Goal: Task Accomplishment & Management: Use online tool/utility

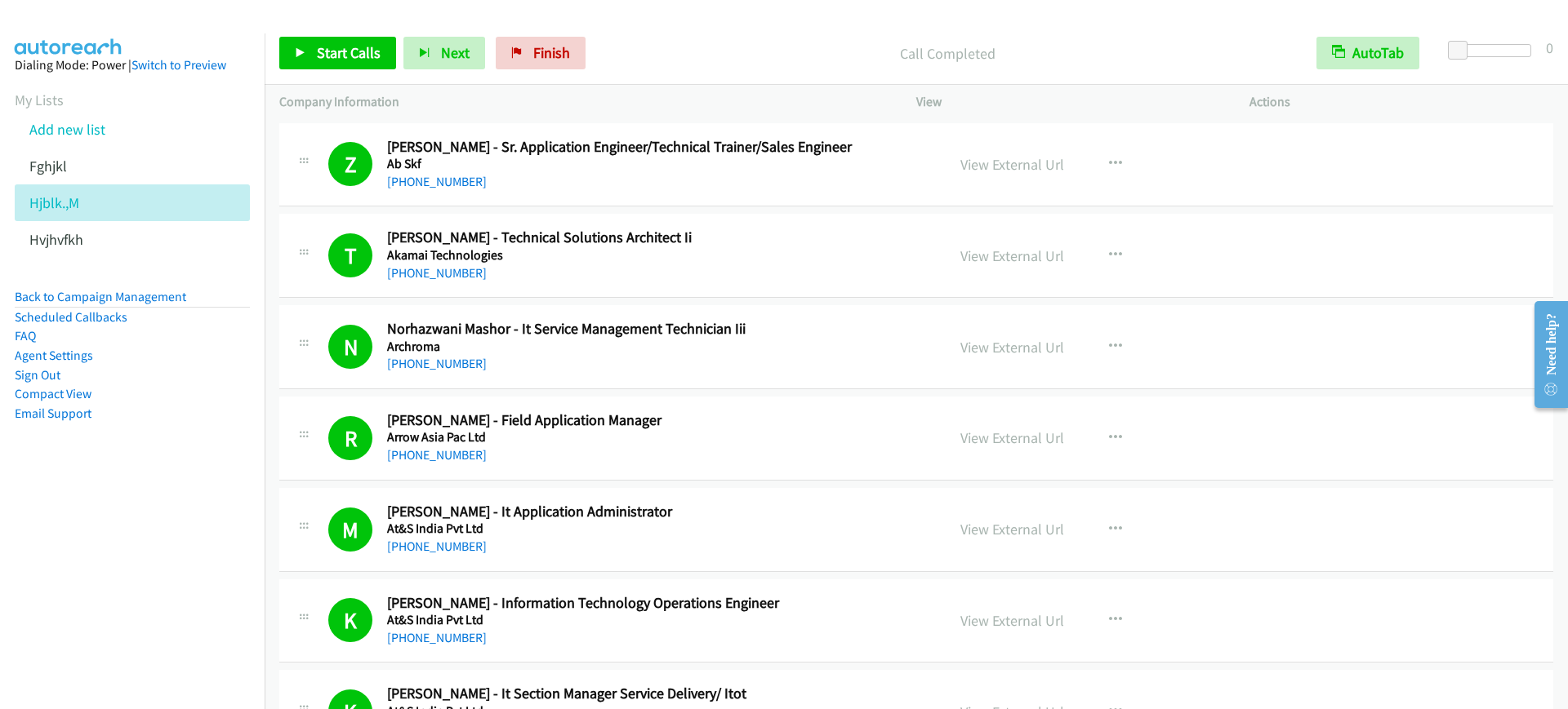
scroll to position [6019, 0]
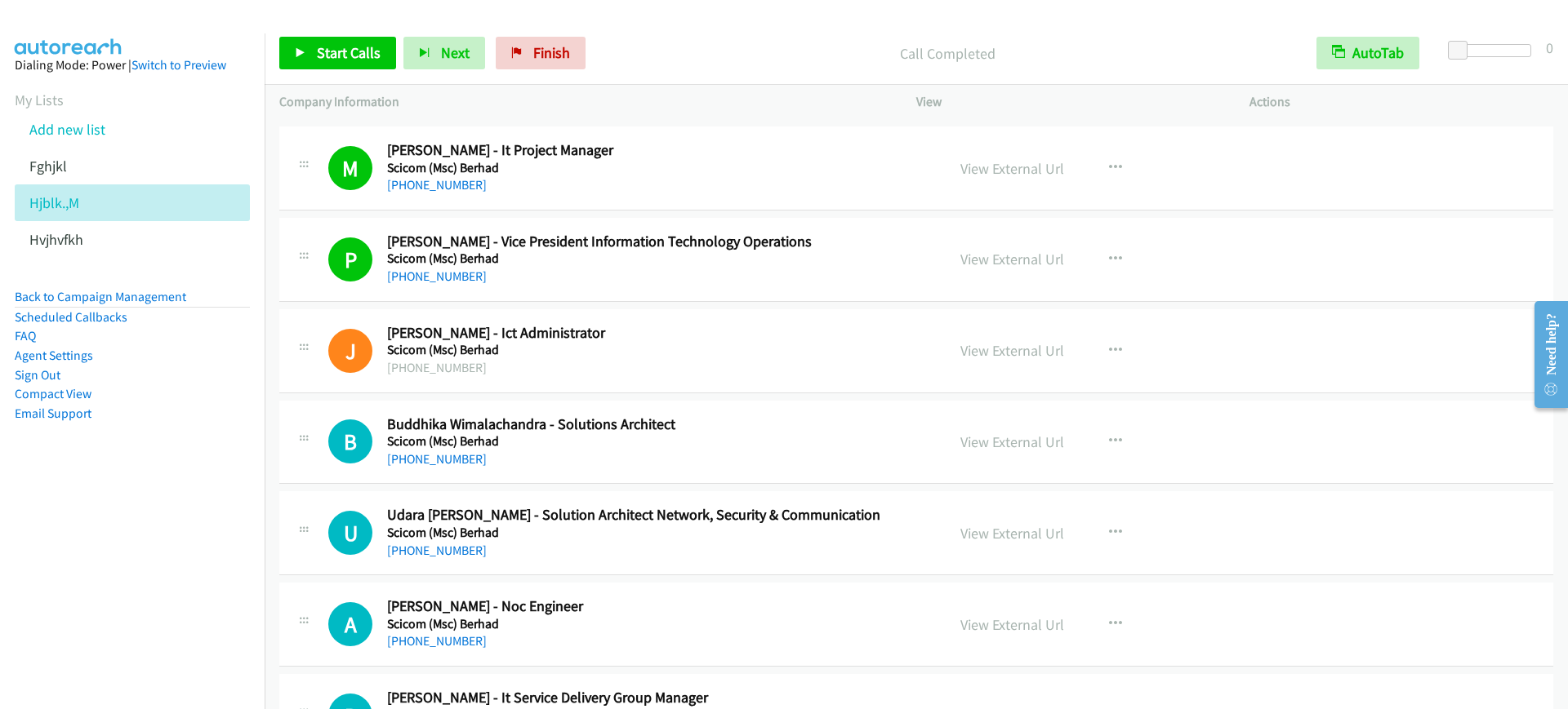
click at [189, 292] on li "Back to Campaign Management" at bounding box center [132, 297] width 235 height 21
click at [182, 296] on link "Back to Campaign Management" at bounding box center [100, 296] width 171 height 16
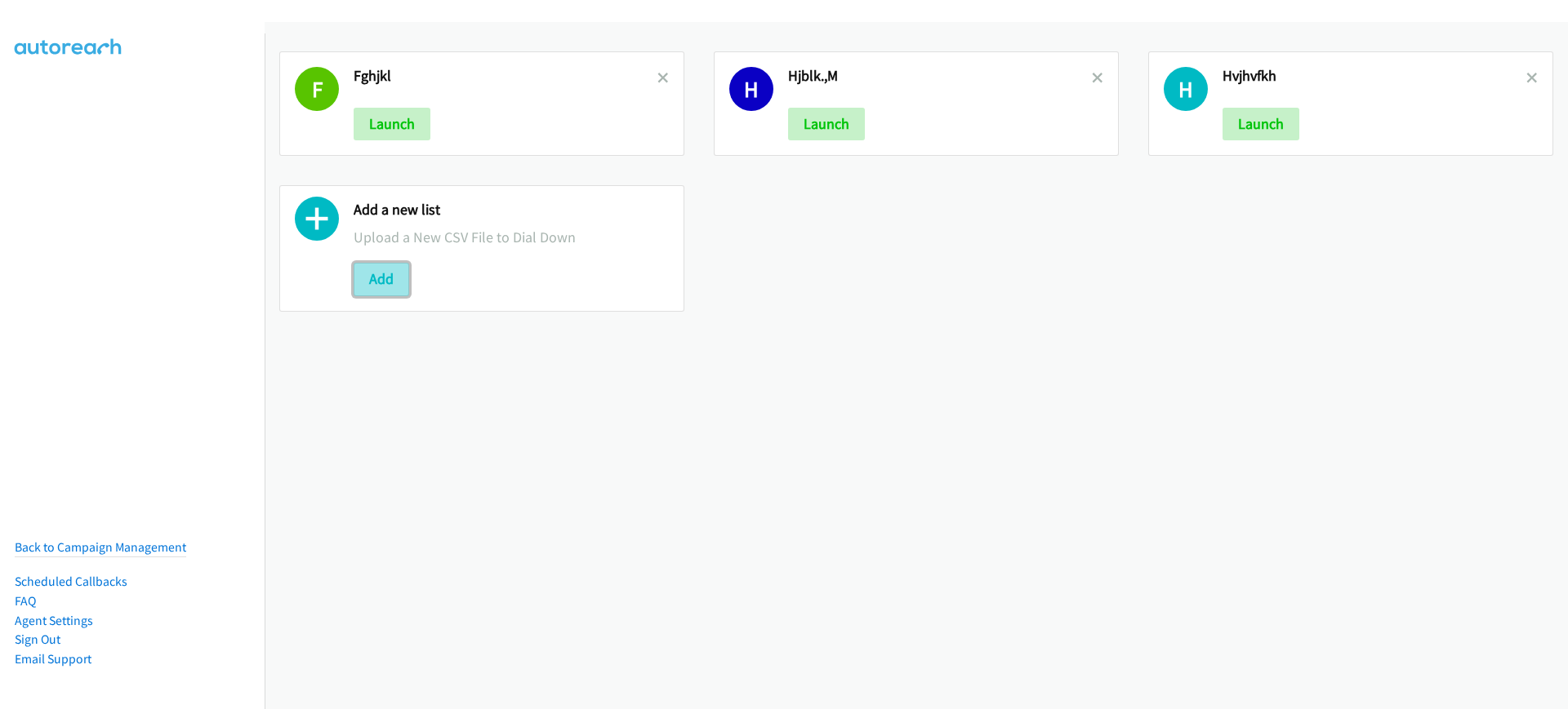
click at [356, 273] on button "Add" at bounding box center [381, 279] width 55 height 32
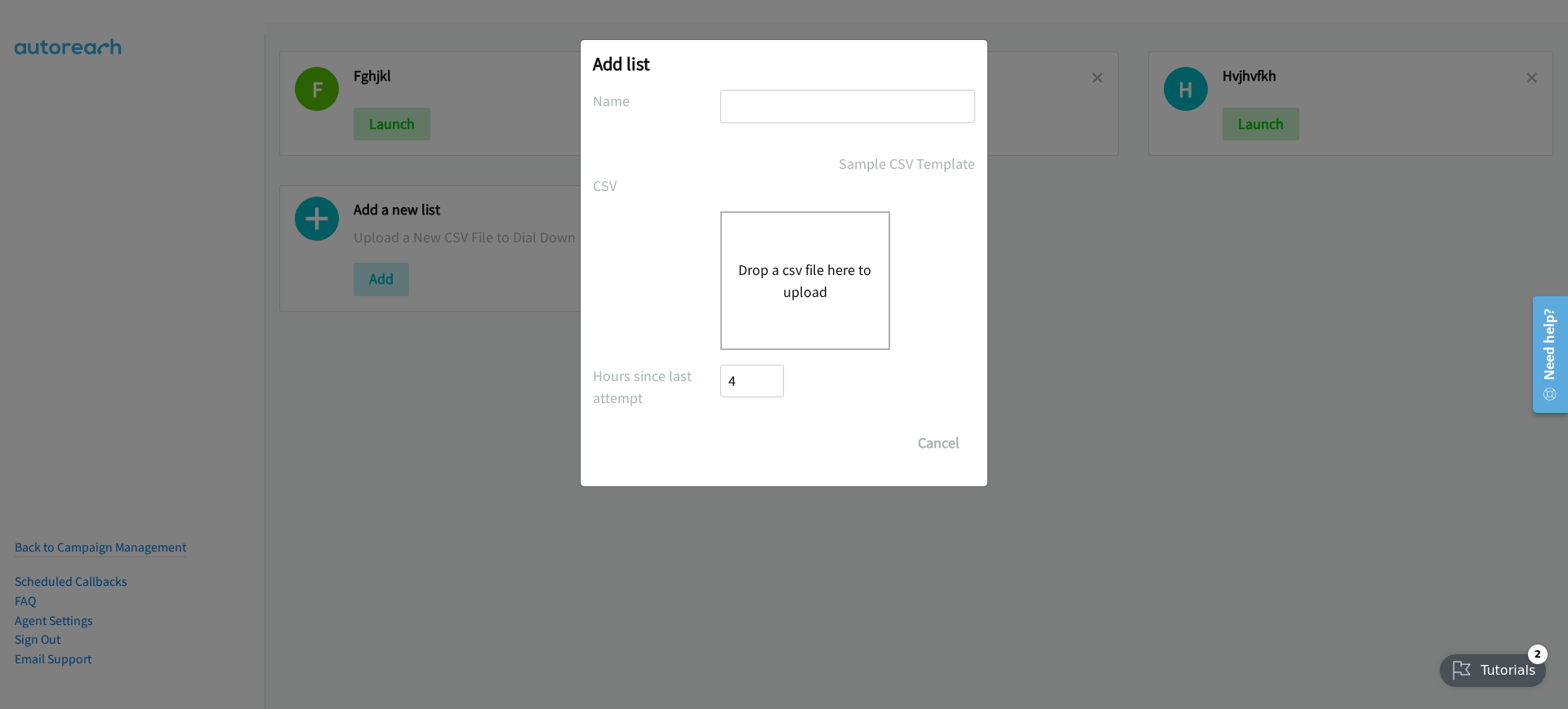
click at [792, 252] on div "Drop a csv file here to upload" at bounding box center [805, 281] width 170 height 139
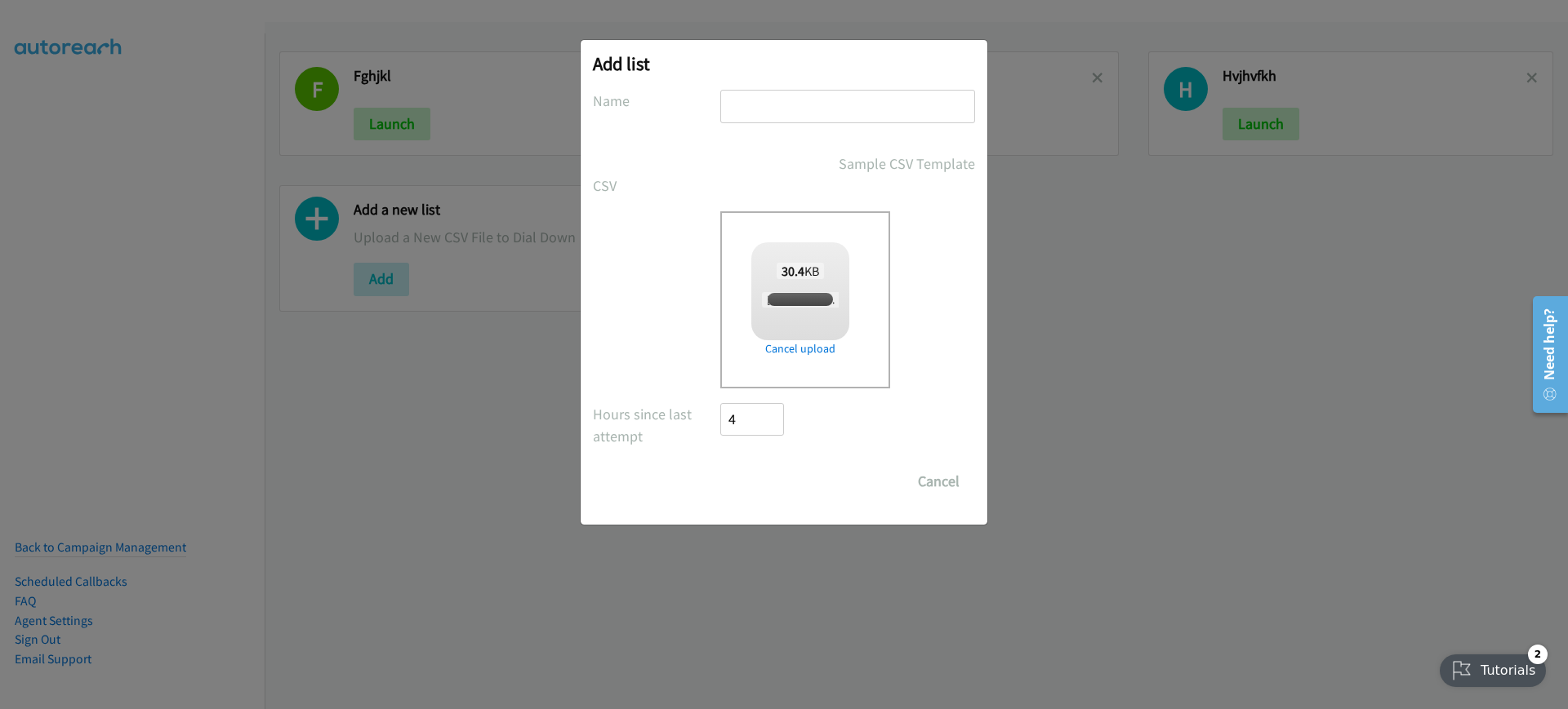
checkbox input "true"
click at [816, 113] on input "text" at bounding box center [848, 107] width 255 height 33
type input "dfghjk"
click at [785, 475] on input "Save List" at bounding box center [763, 481] width 86 height 32
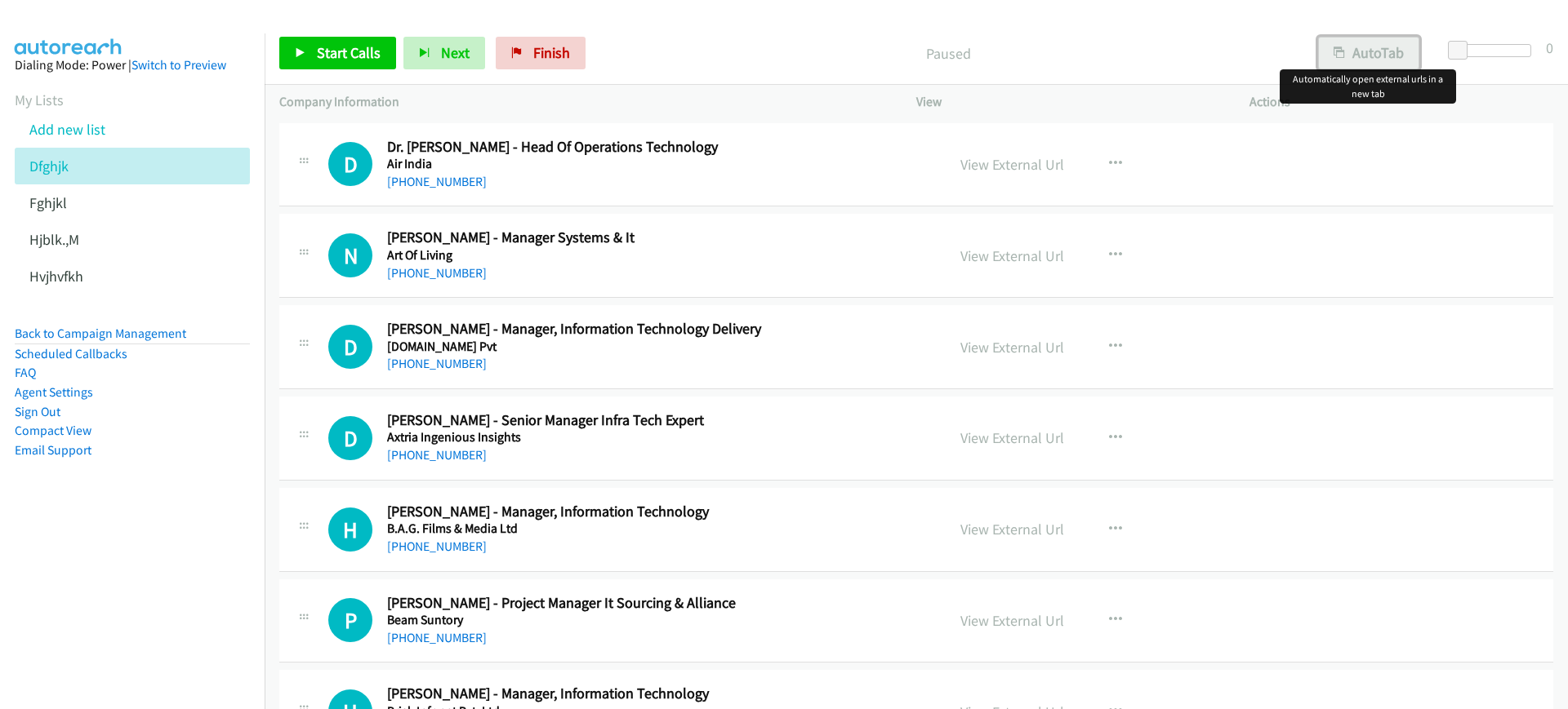
click at [1398, 37] on button "AutoTab" at bounding box center [1368, 52] width 101 height 32
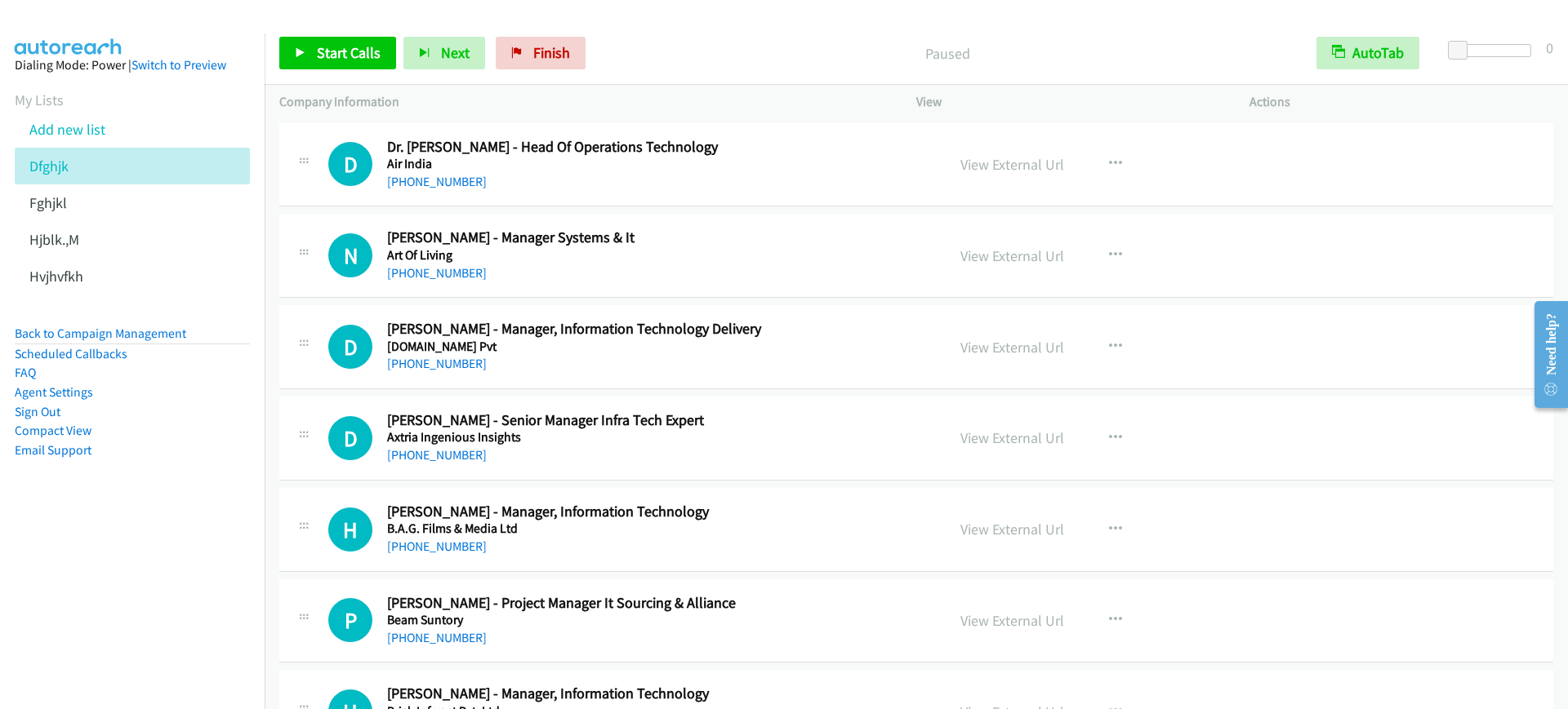
click at [685, 26] on div "Start Calls Pause Next Finish Paused AutoTab AutoTab 0" at bounding box center [916, 54] width 1304 height 63
click at [315, 43] on link "Start Calls" at bounding box center [337, 52] width 117 height 32
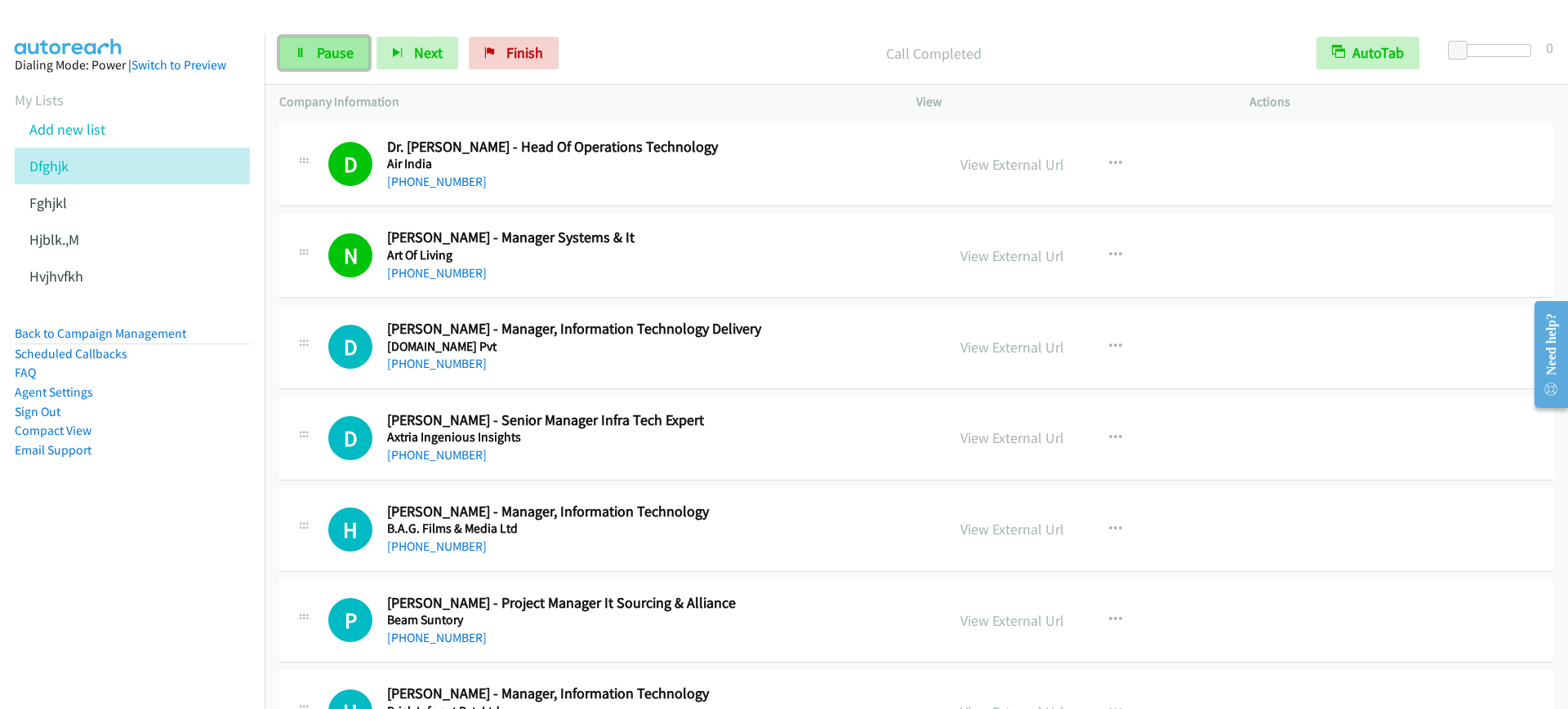
click at [307, 48] on link "Pause" at bounding box center [324, 52] width 90 height 32
drag, startPoint x: 195, startPoint y: 549, endPoint x: 247, endPoint y: 533, distance: 54.4
click at [195, 549] on nav "Dialing Mode: Power | Switch to Preview My Lists Add new list Dfghjk Fghjkl Hjb…" at bounding box center [132, 387] width 266 height 709
click at [304, 69] on div "Start Calls Pause Next Finish Paused AutoTab AutoTab 0" at bounding box center [916, 54] width 1304 height 63
click at [349, 52] on span "Start Calls" at bounding box center [349, 52] width 64 height 19
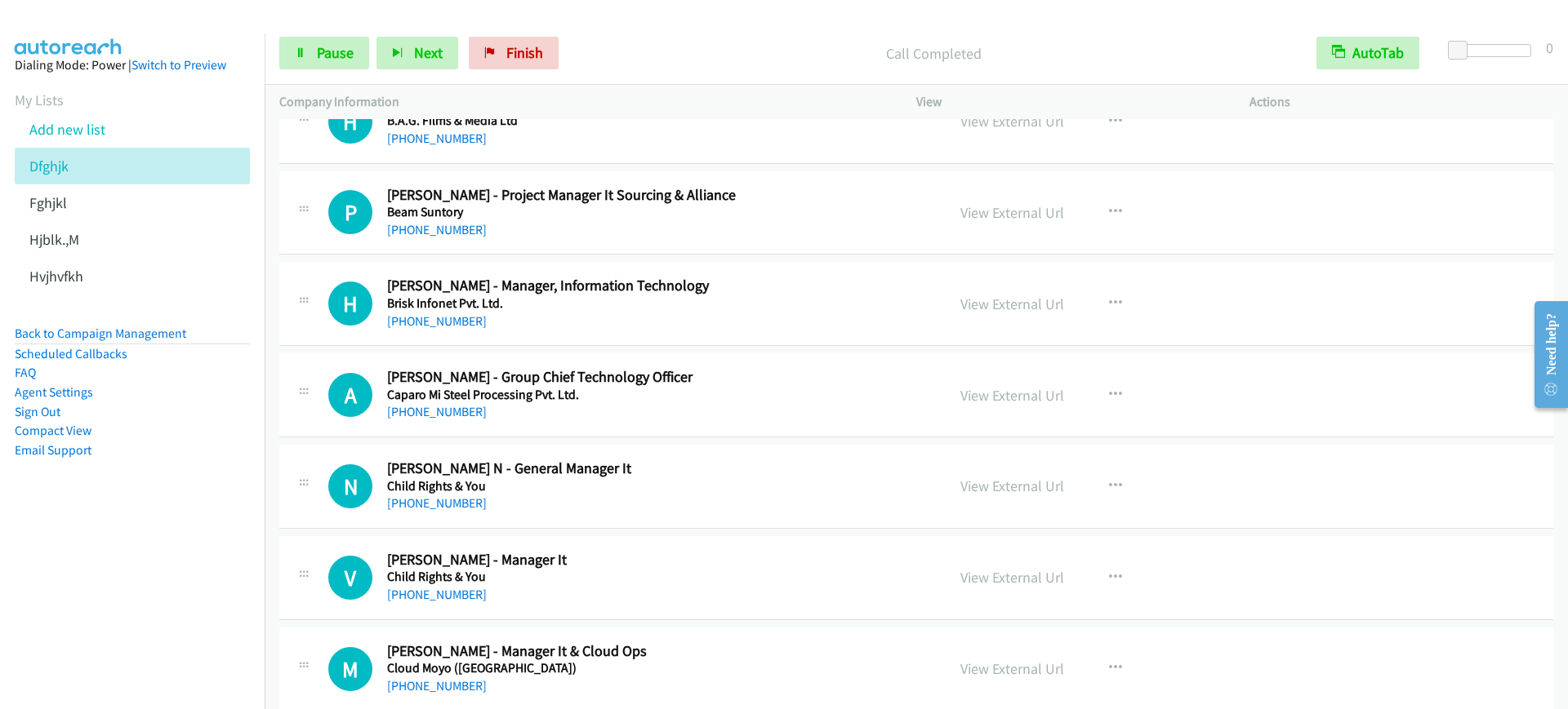
scroll to position [306, 0]
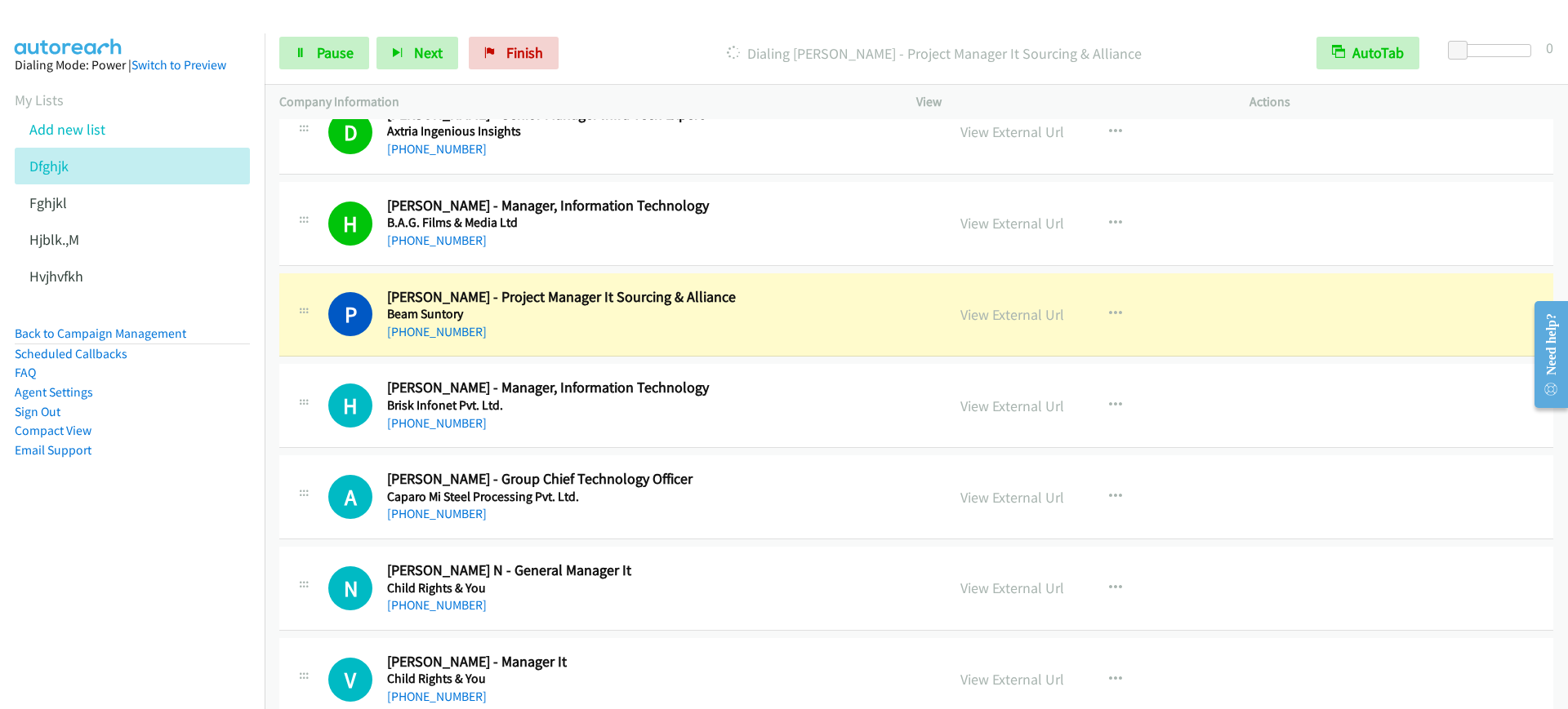
click at [88, 591] on nav "Dialing Mode: Power | Switch to Preview My Lists Add new list Dfghjk Fghjkl Hjb…" at bounding box center [132, 387] width 266 height 709
click at [321, 59] on span "Pause" at bounding box center [335, 52] width 36 height 19
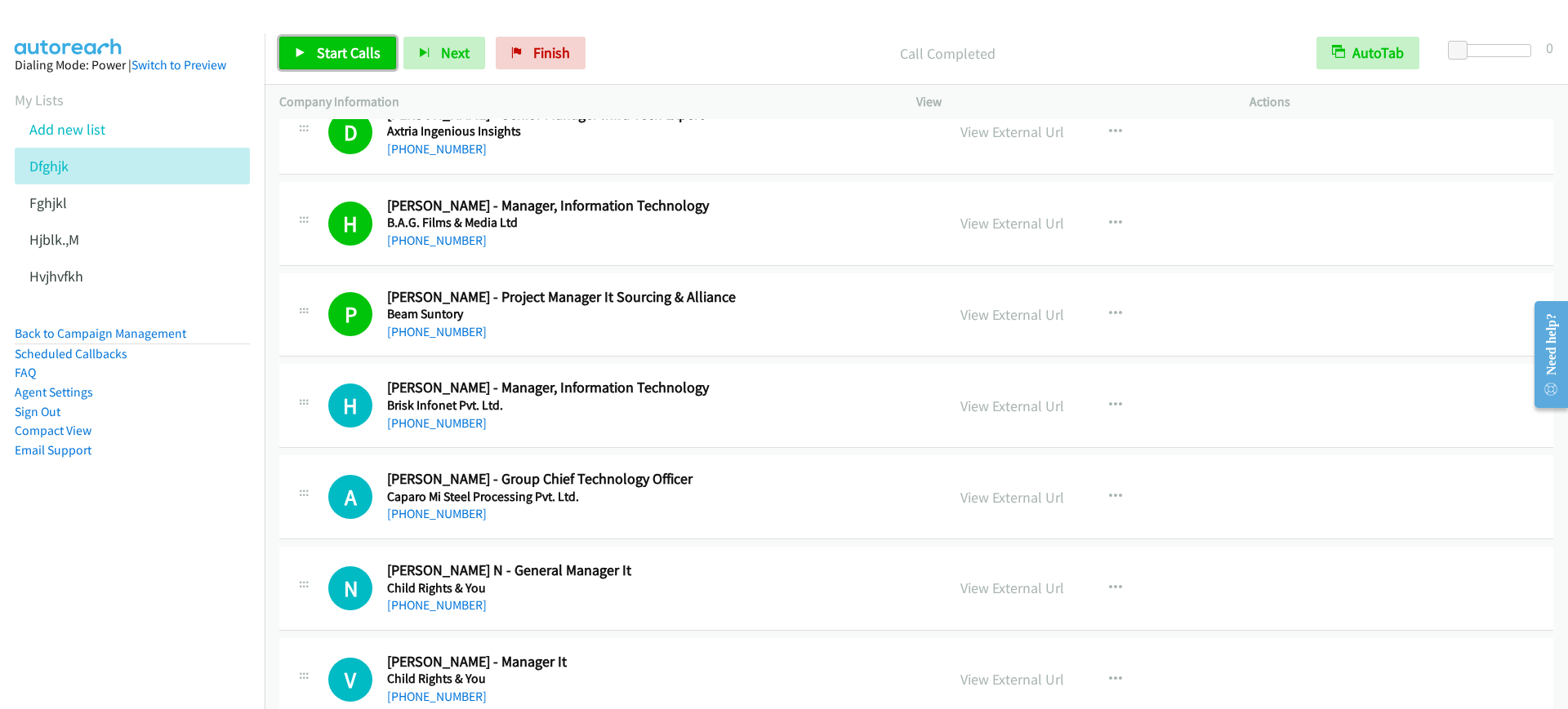
click at [340, 46] on span "Start Calls" at bounding box center [349, 52] width 64 height 19
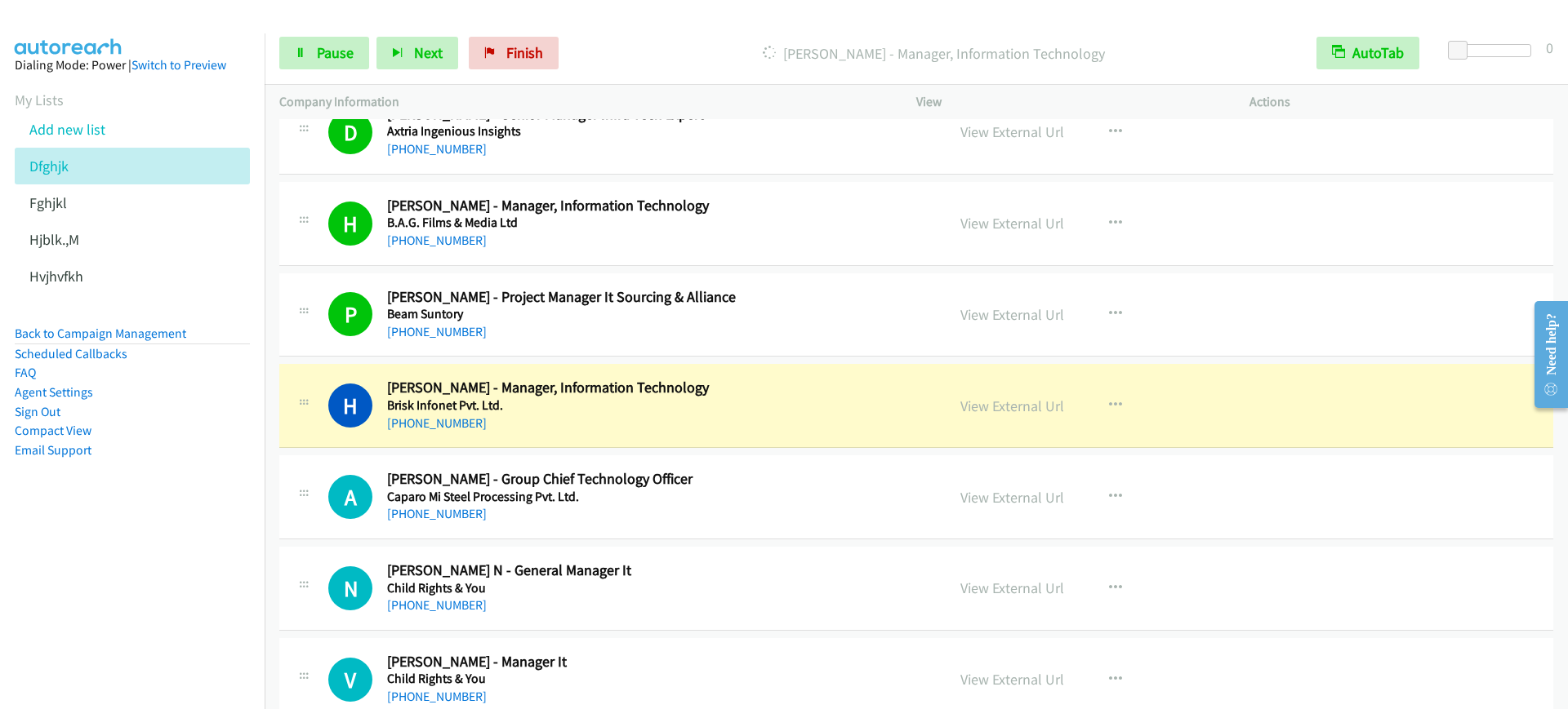
click at [58, 640] on nav "Dialing Mode: Power | Switch to Preview My Lists Add new list Dfghjk Fghjkl Hjb…" at bounding box center [132, 387] width 266 height 709
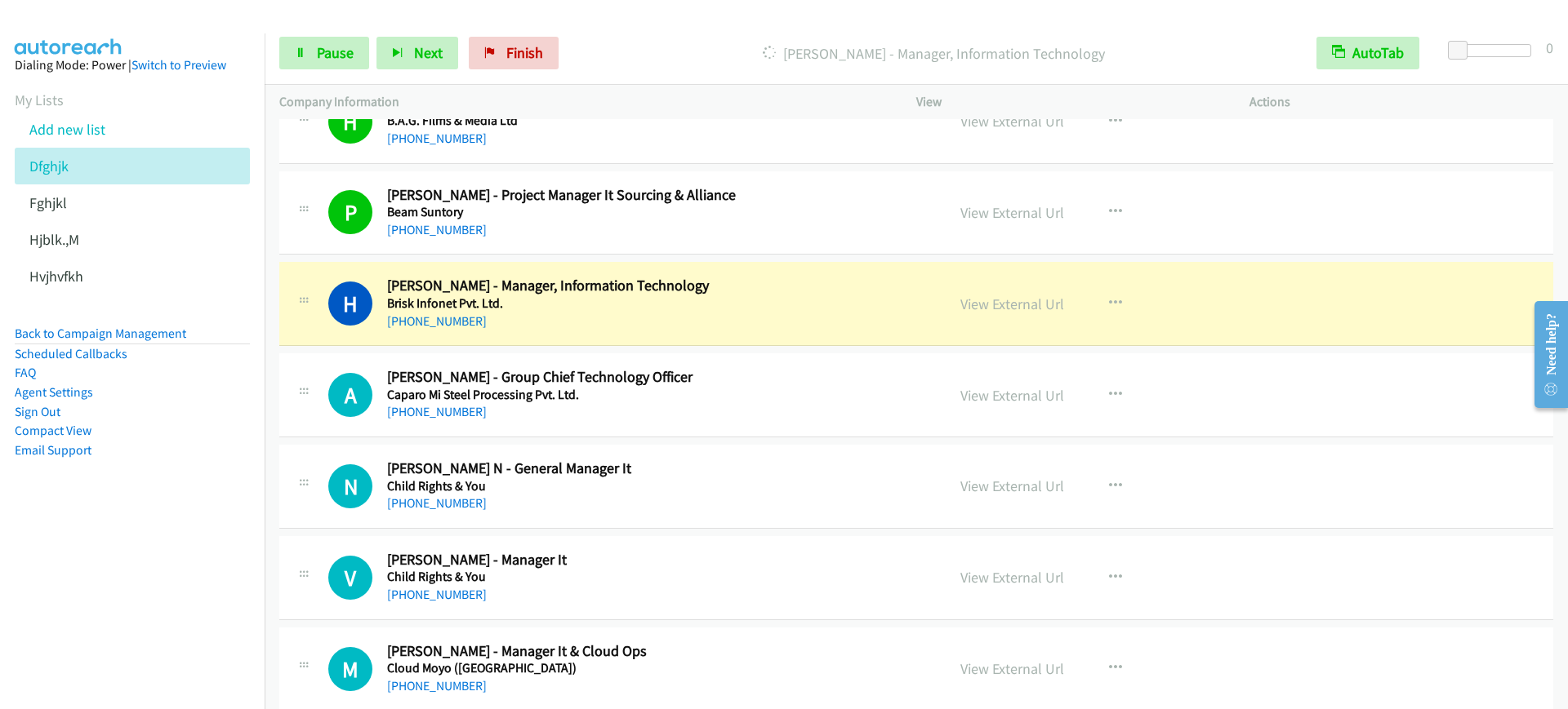
scroll to position [510, 0]
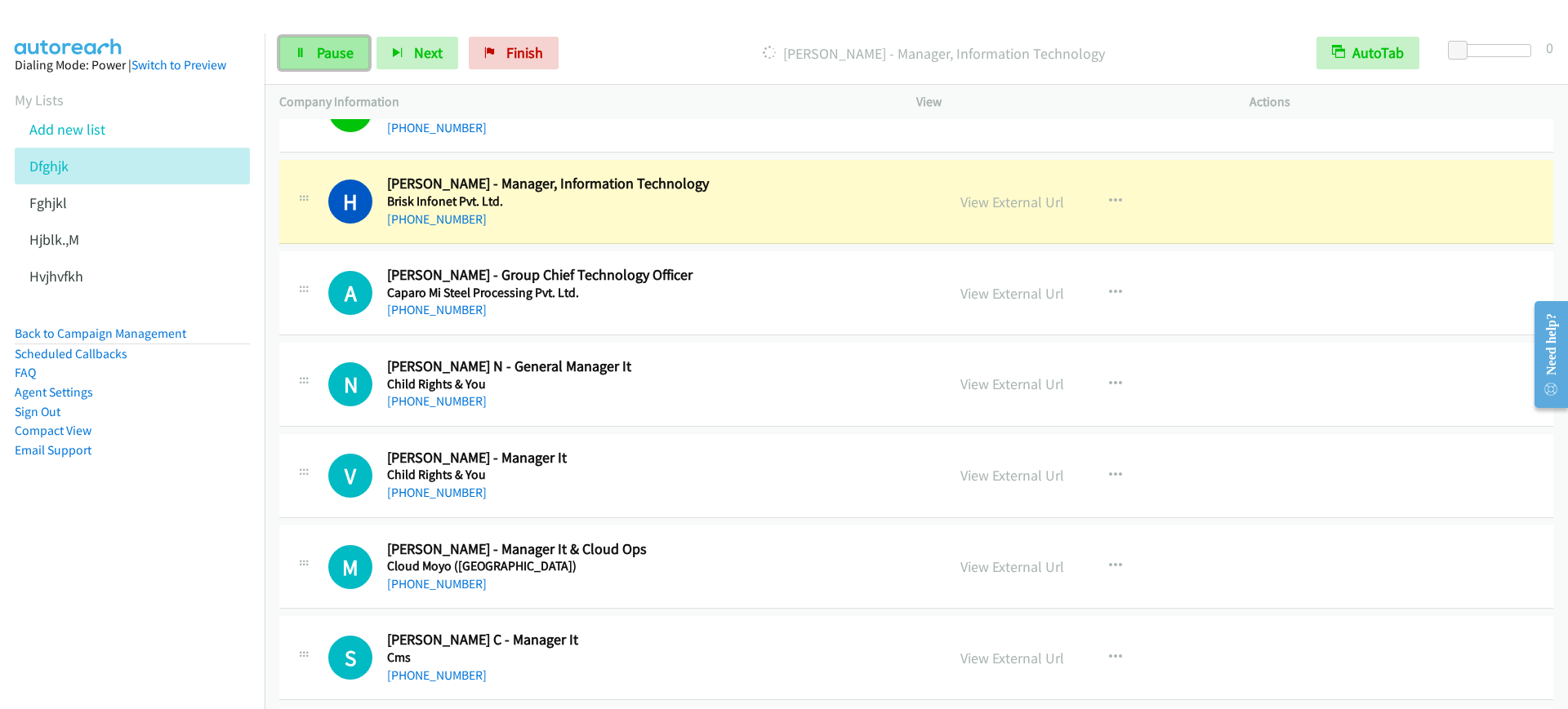
click at [306, 46] on link "Pause" at bounding box center [324, 52] width 90 height 32
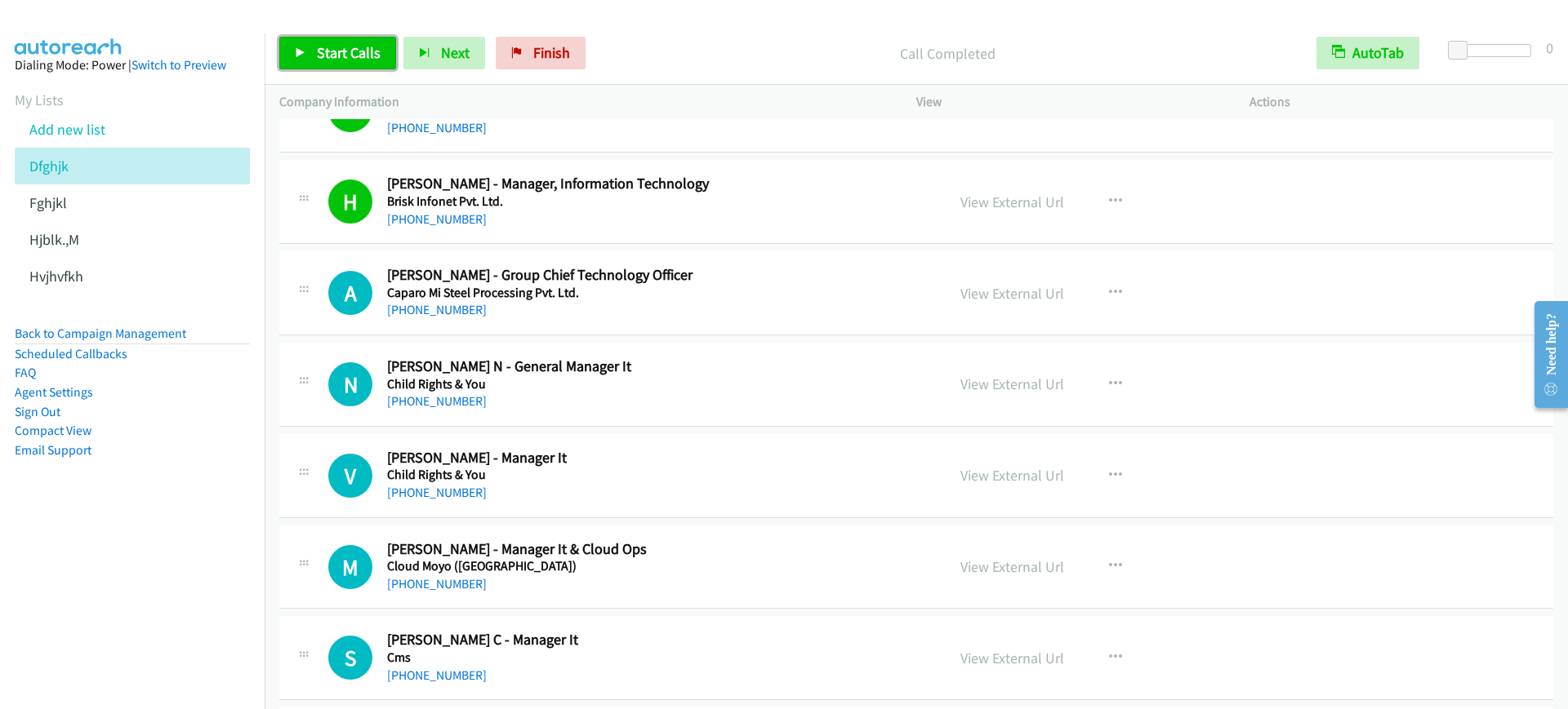
click at [328, 52] on span "Start Calls" at bounding box center [349, 52] width 64 height 19
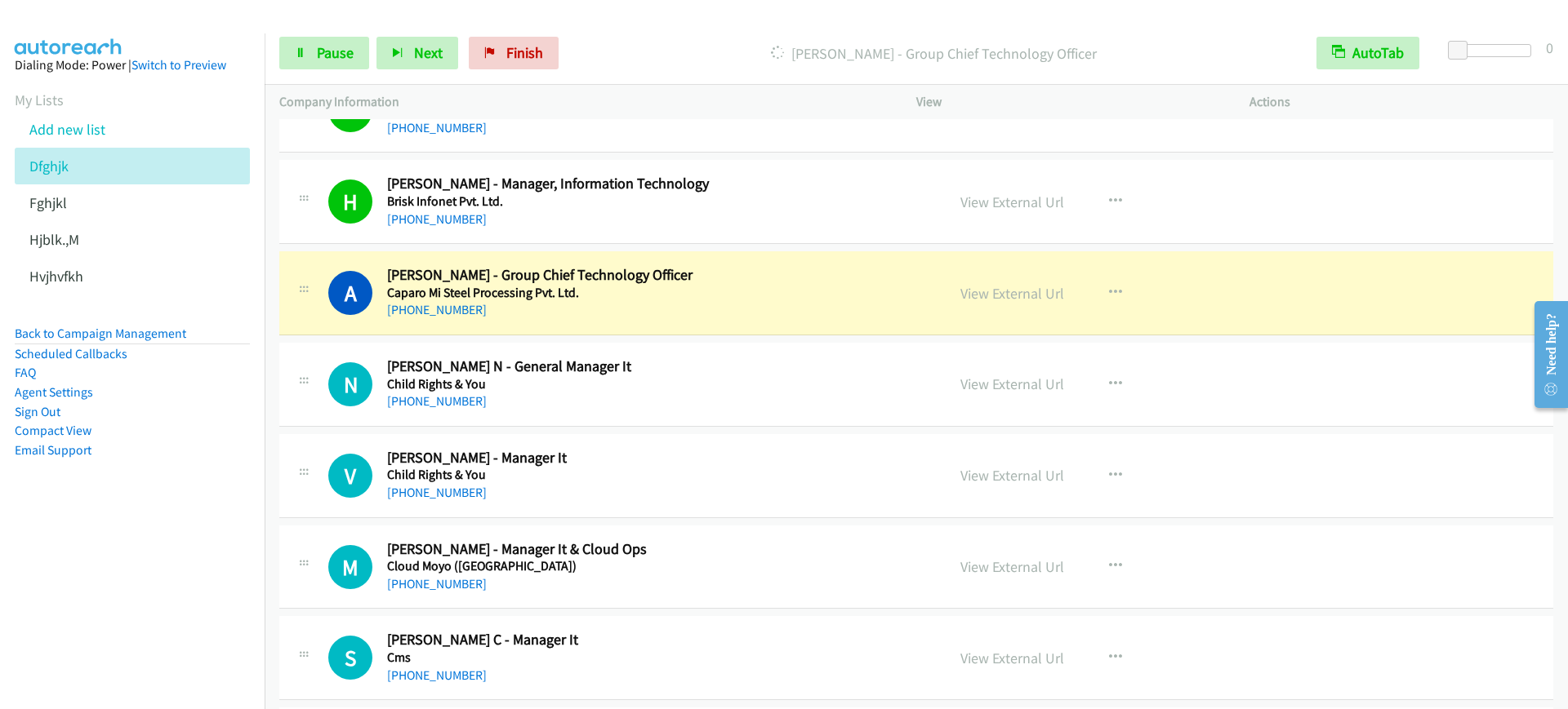
click at [275, 50] on div "Start Calls Pause Next Finish Dialing Amit Kapil - Group Chief Technology Offic…" at bounding box center [916, 54] width 1304 height 63
click at [294, 41] on link "Pause" at bounding box center [324, 52] width 90 height 32
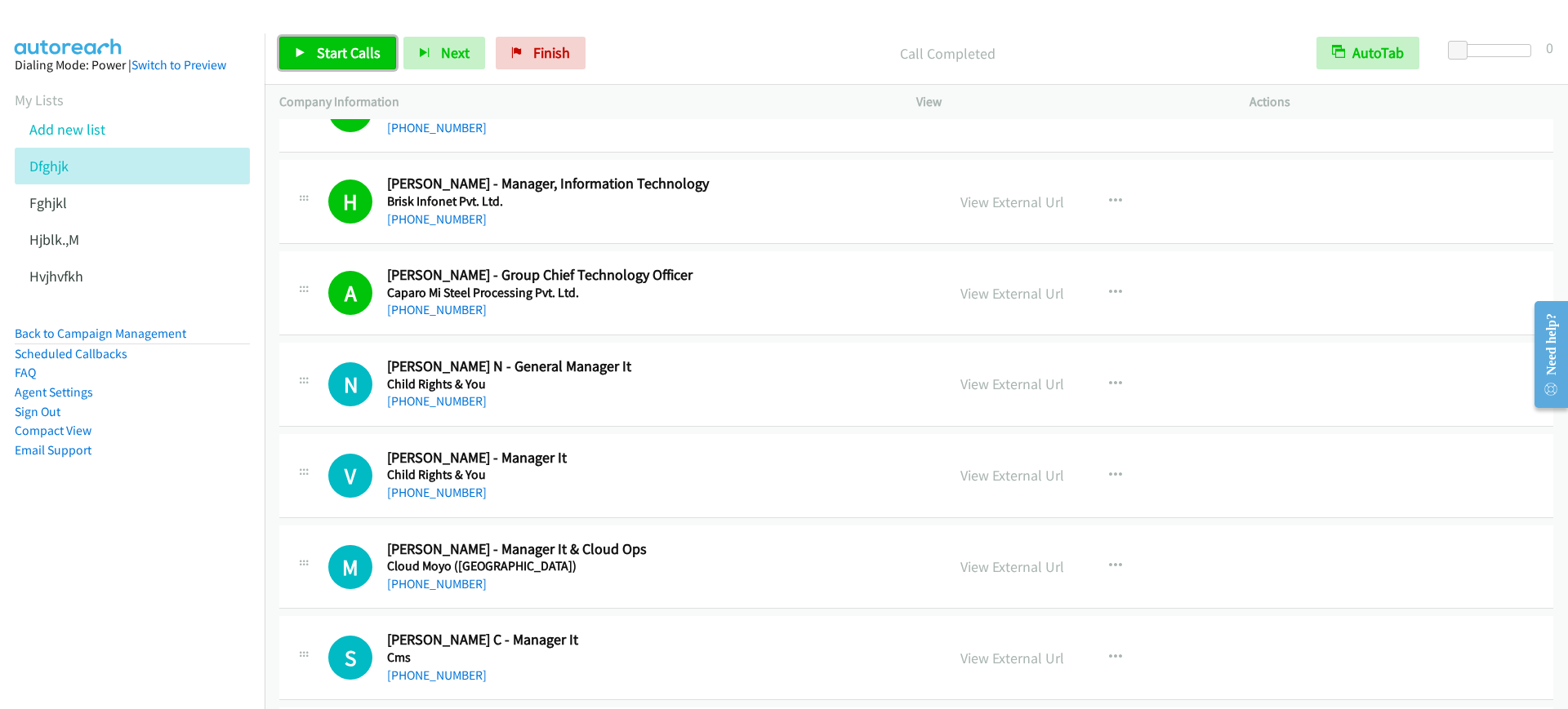
drag, startPoint x: 348, startPoint y: 39, endPoint x: 383, endPoint y: 121, distance: 89.2
click at [348, 41] on link "Start Calls" at bounding box center [337, 52] width 117 height 32
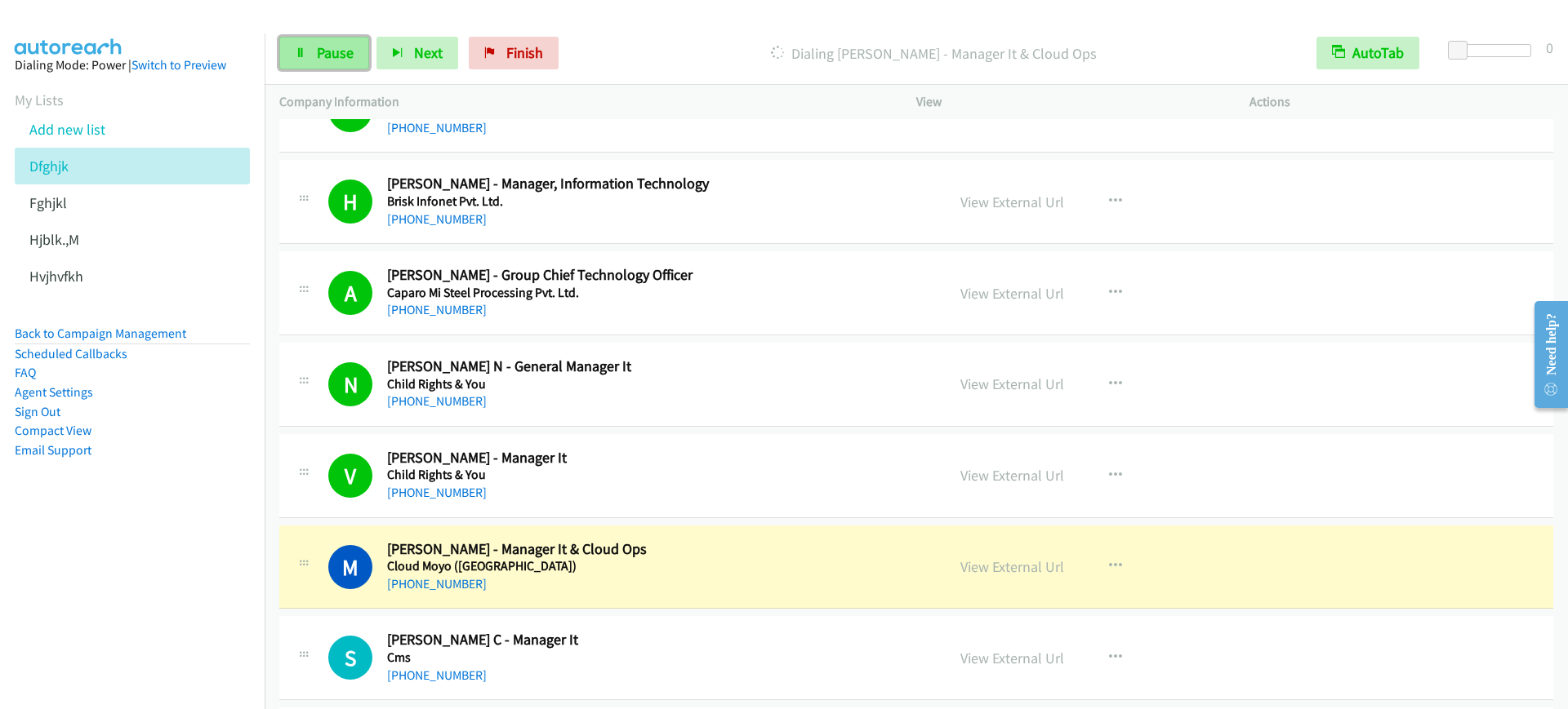
click at [338, 65] on link "Pause" at bounding box center [324, 52] width 90 height 32
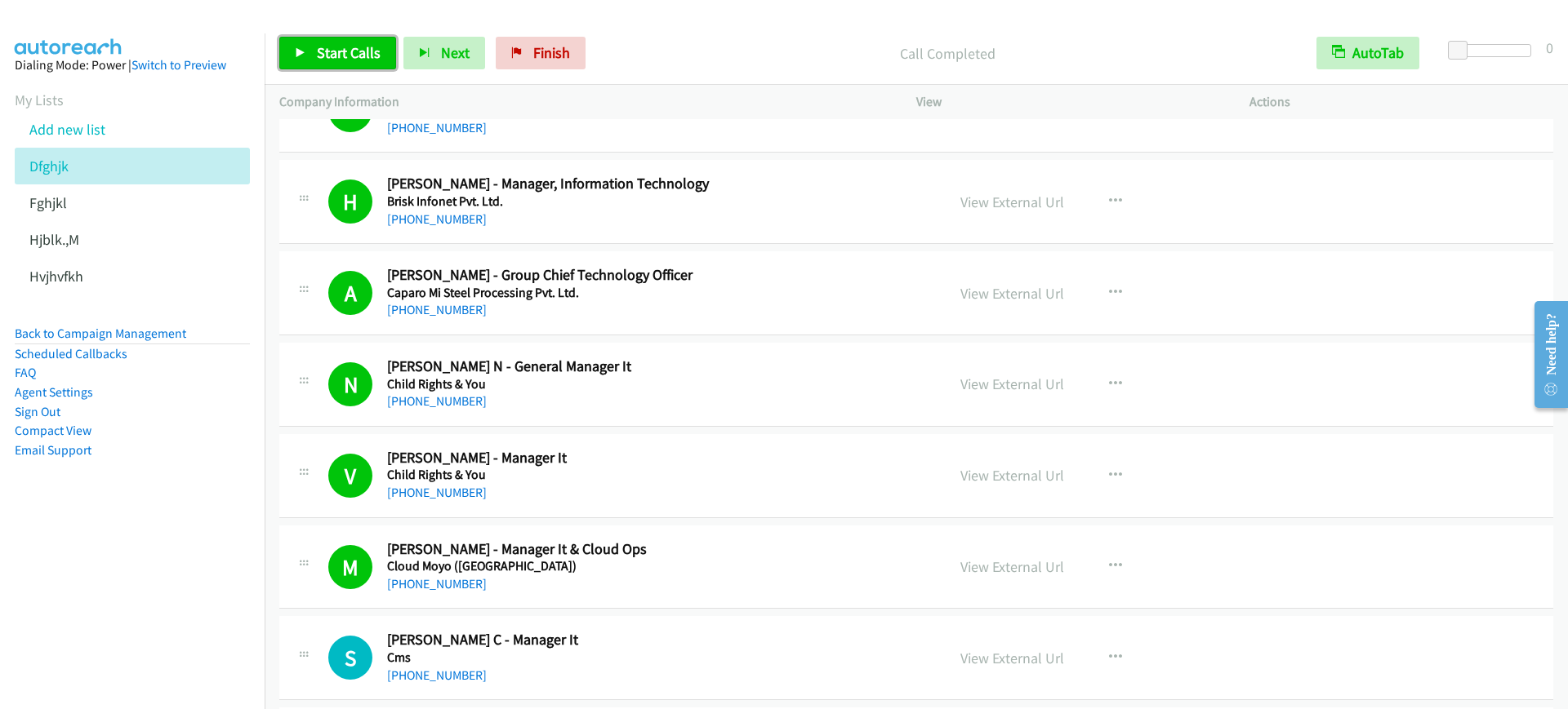
click at [320, 54] on span "Start Calls" at bounding box center [349, 52] width 64 height 19
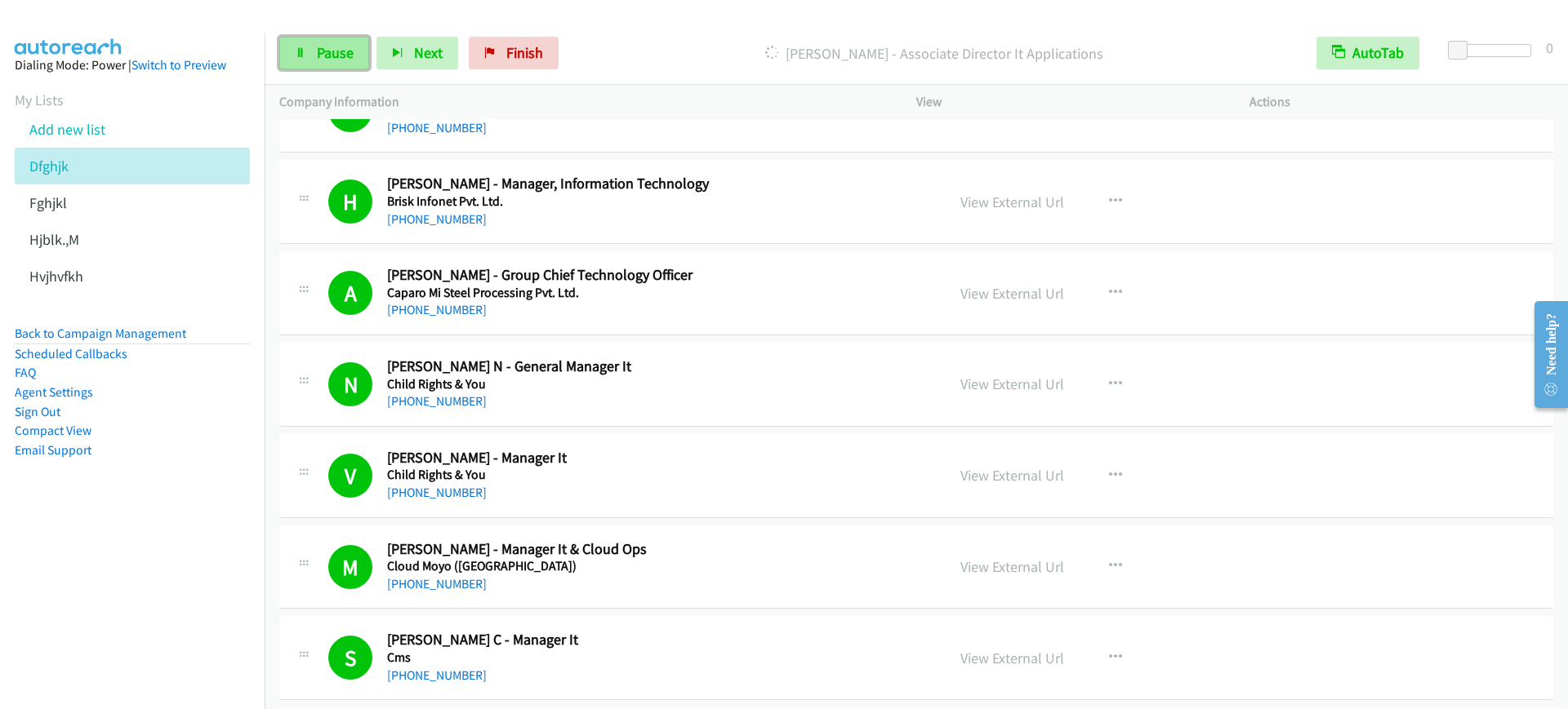
click at [330, 50] on span "Pause" at bounding box center [335, 52] width 36 height 19
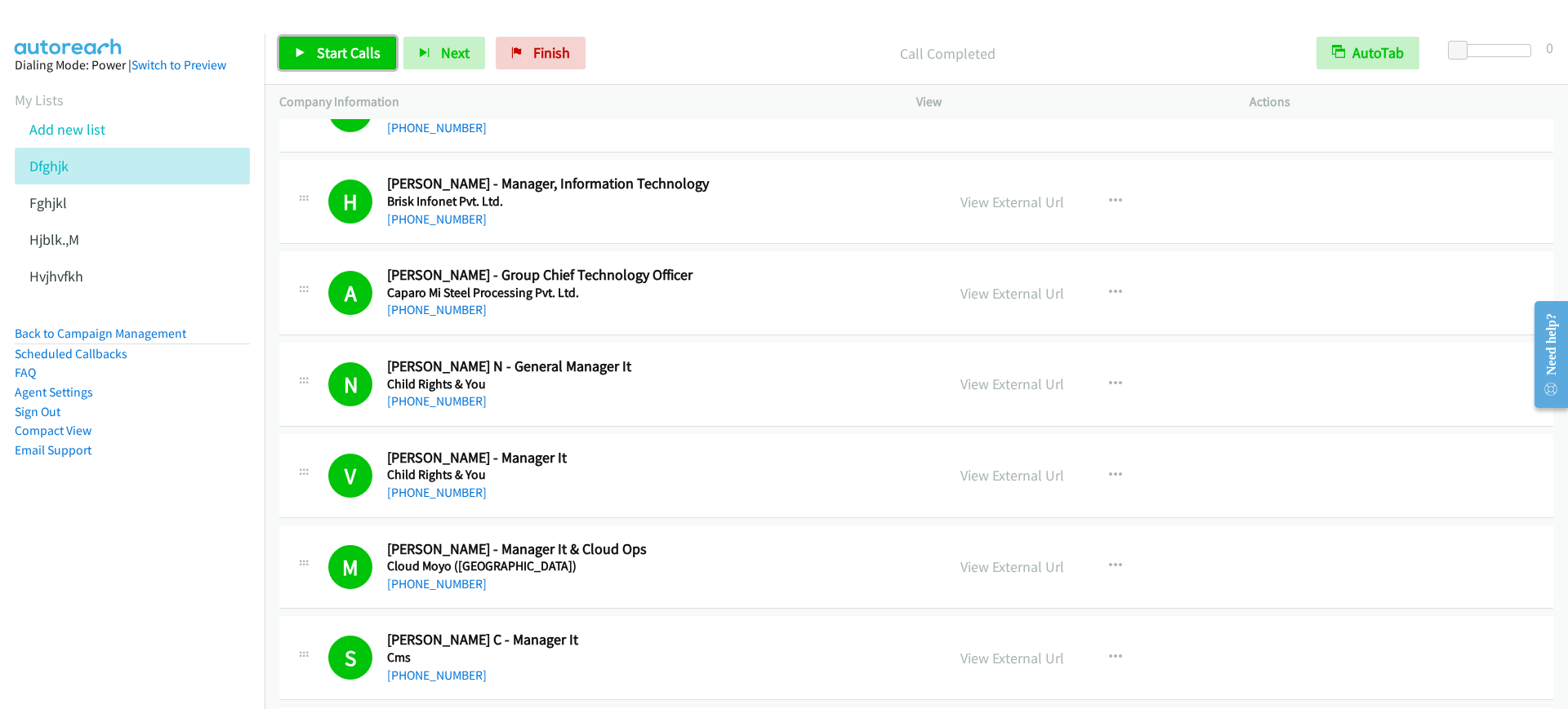
click at [315, 48] on link "Start Calls" at bounding box center [337, 52] width 117 height 32
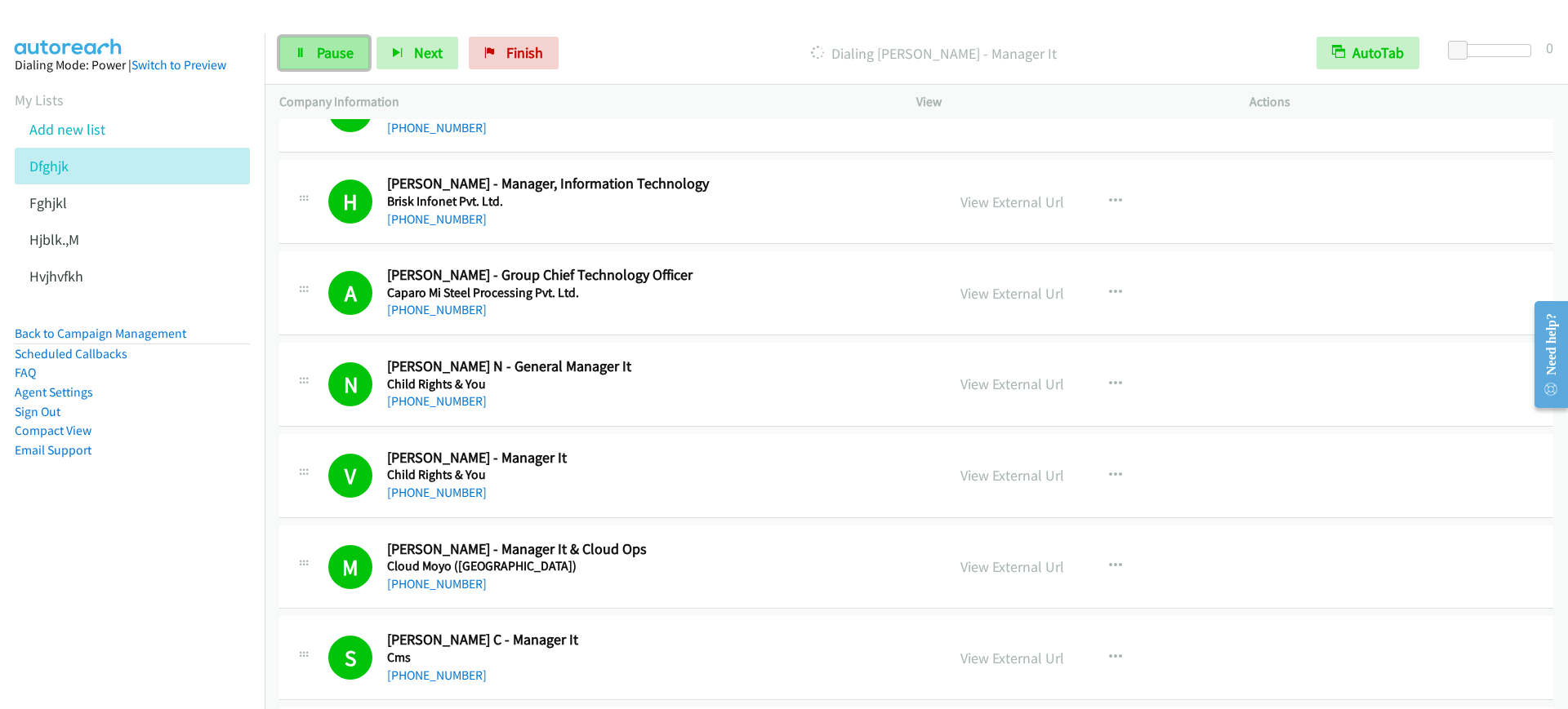
click at [347, 44] on span "Pause" at bounding box center [335, 52] width 36 height 19
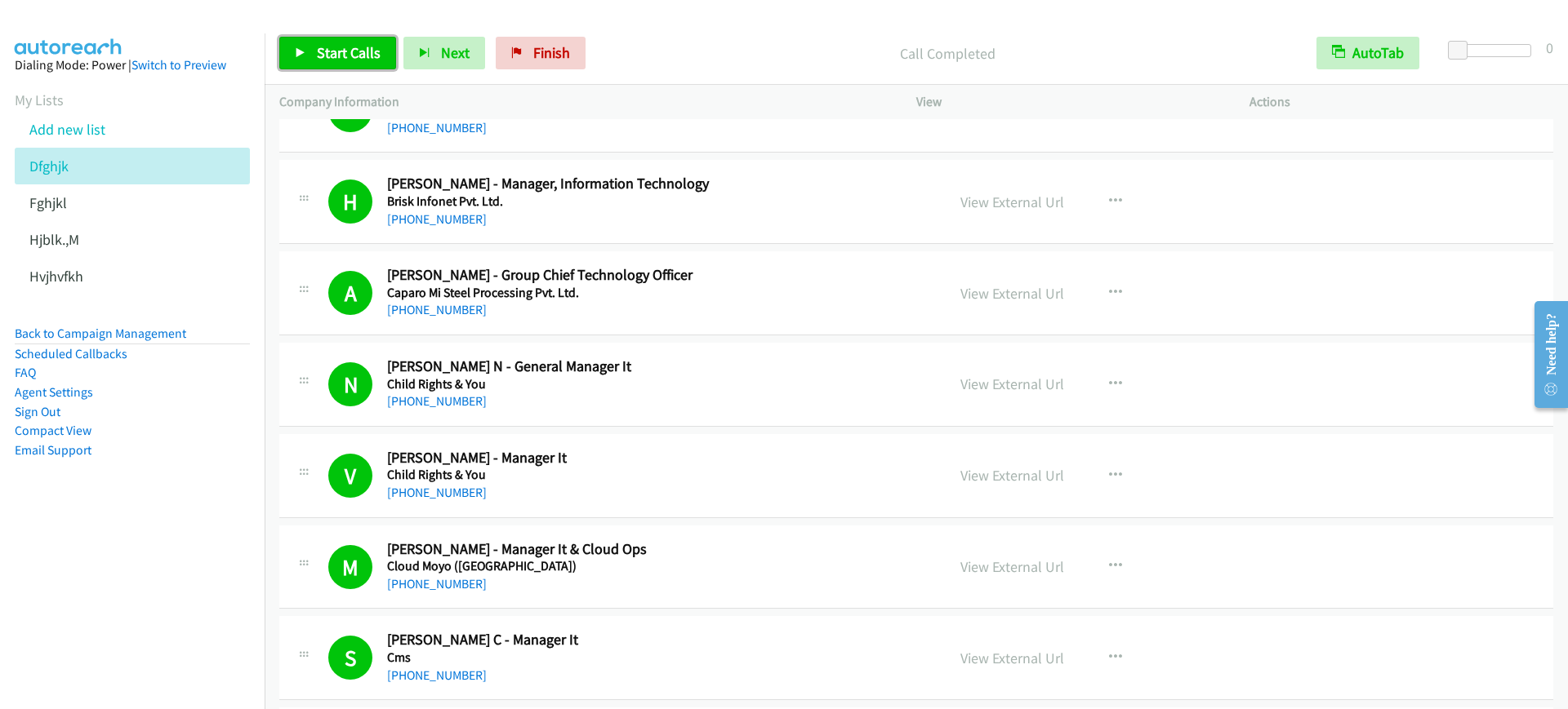
click at [347, 60] on span "Start Calls" at bounding box center [349, 52] width 64 height 19
click at [646, 31] on div "Start Calls Pause Next Finish Dialing Sakshi Sharma - Avp Tech Ba AutoTab AutoT…" at bounding box center [916, 54] width 1304 height 63
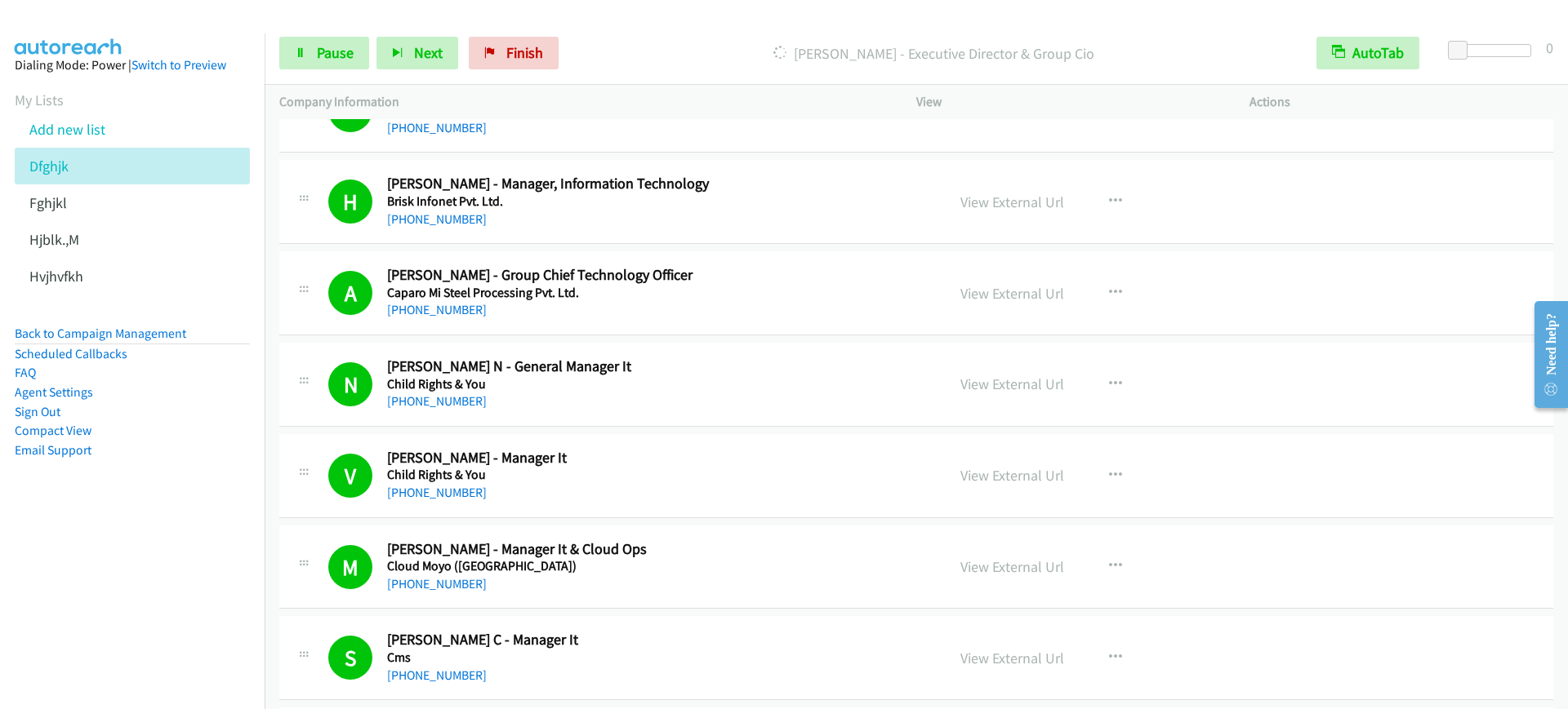
click at [738, 66] on div "Dialing Govind Singh - Executive Director & Group Cio" at bounding box center [934, 52] width 736 height 32
drag, startPoint x: 3088, startPoint y: 560, endPoint x: 1561, endPoint y: 308, distance: 1547.7
click at [324, 65] on link "Pause" at bounding box center [324, 52] width 90 height 32
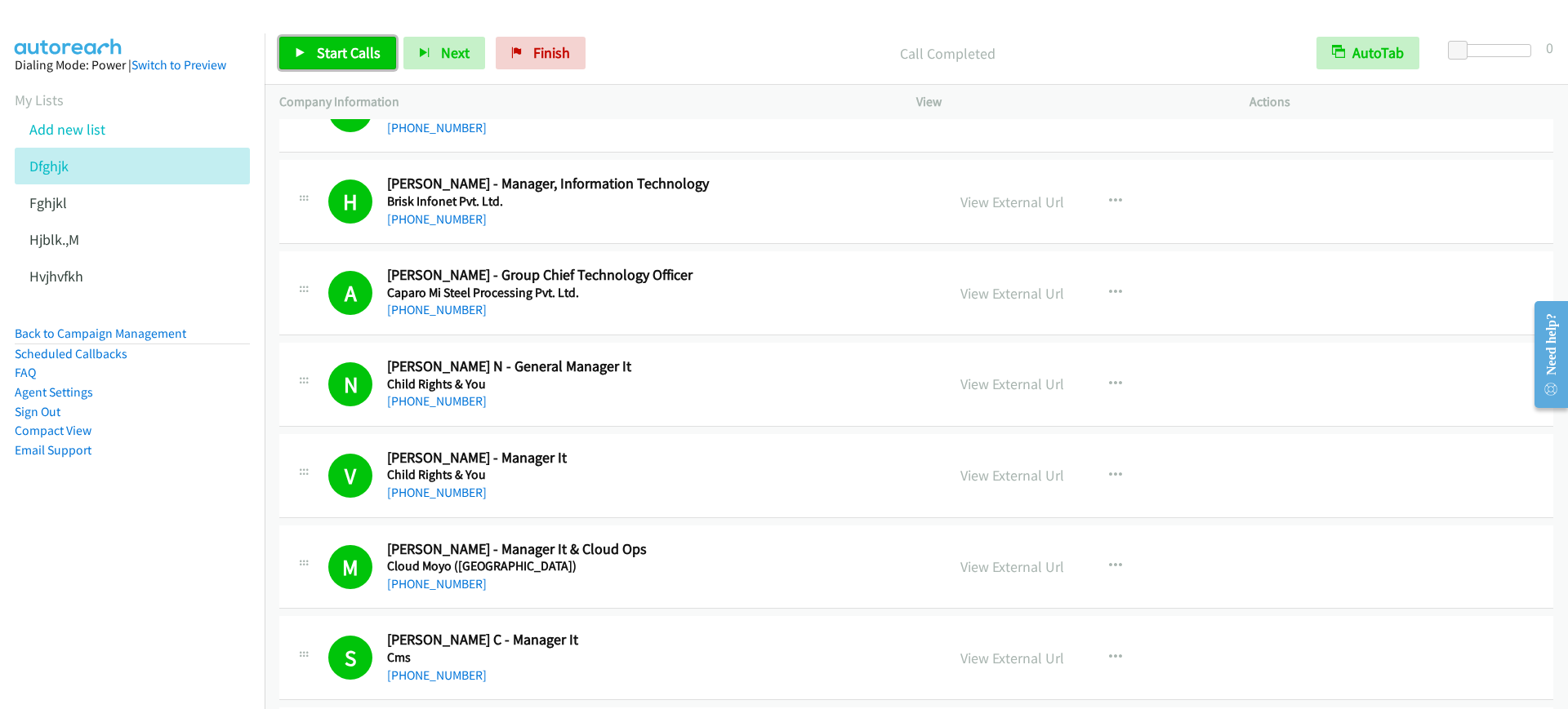
click at [315, 41] on link "Start Calls" at bounding box center [337, 52] width 117 height 32
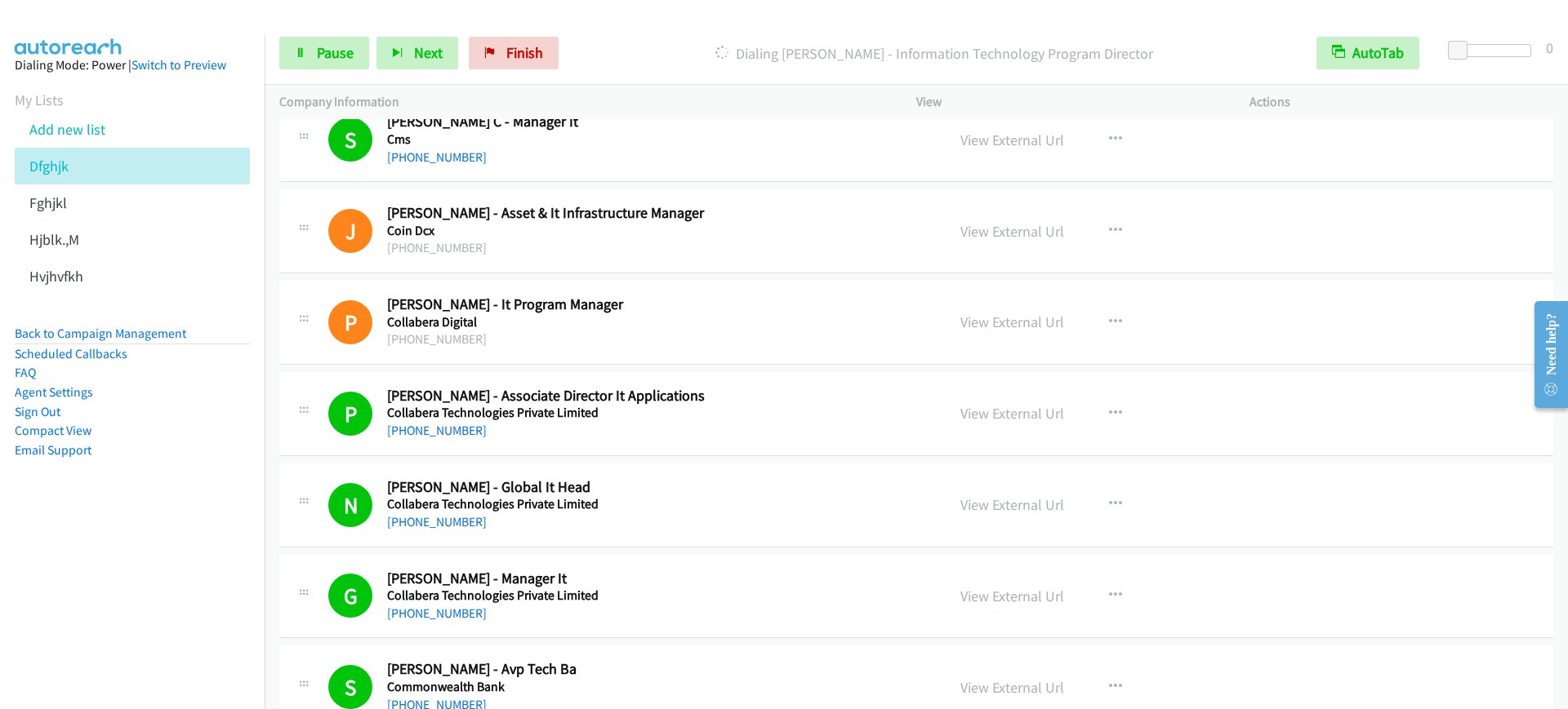
scroll to position [1123, 0]
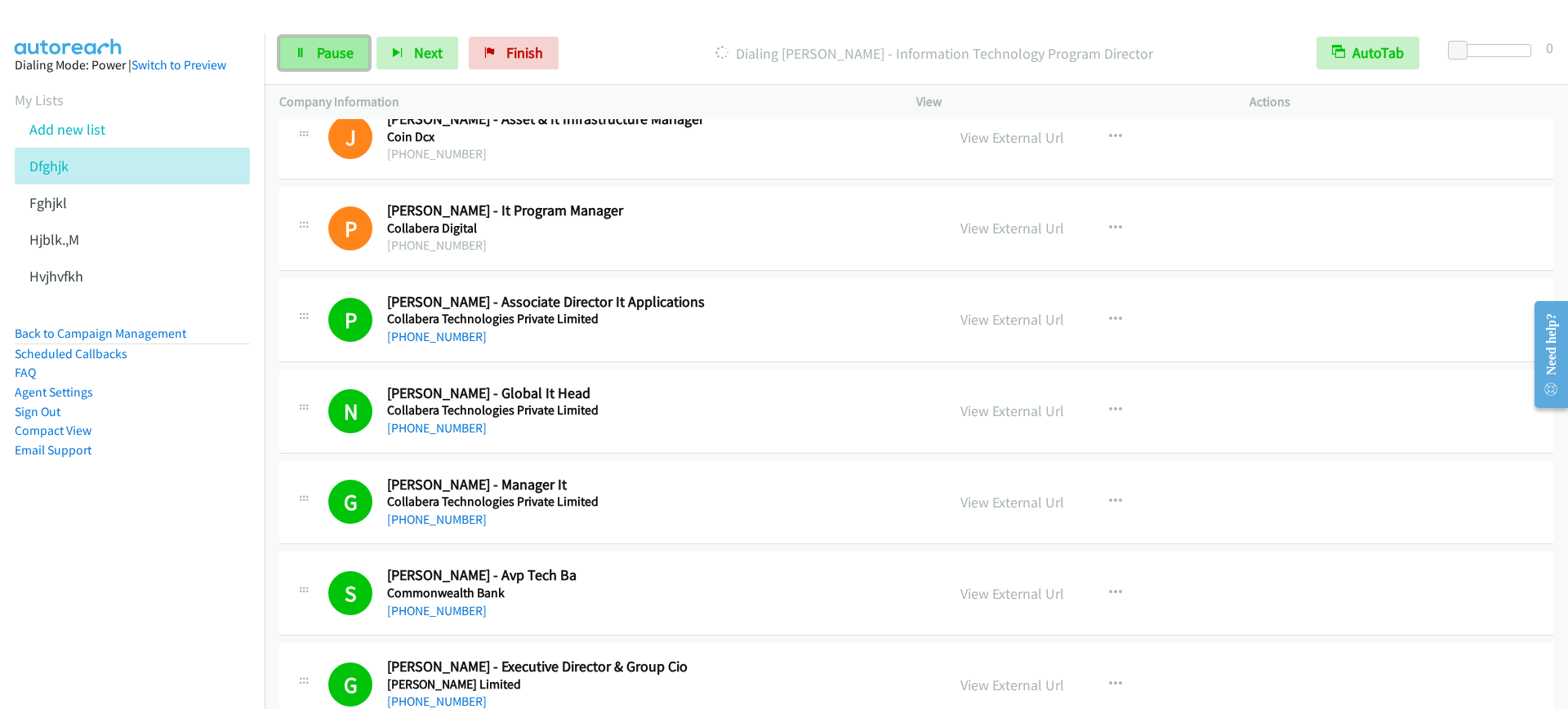
click at [321, 62] on link "Pause" at bounding box center [324, 52] width 90 height 32
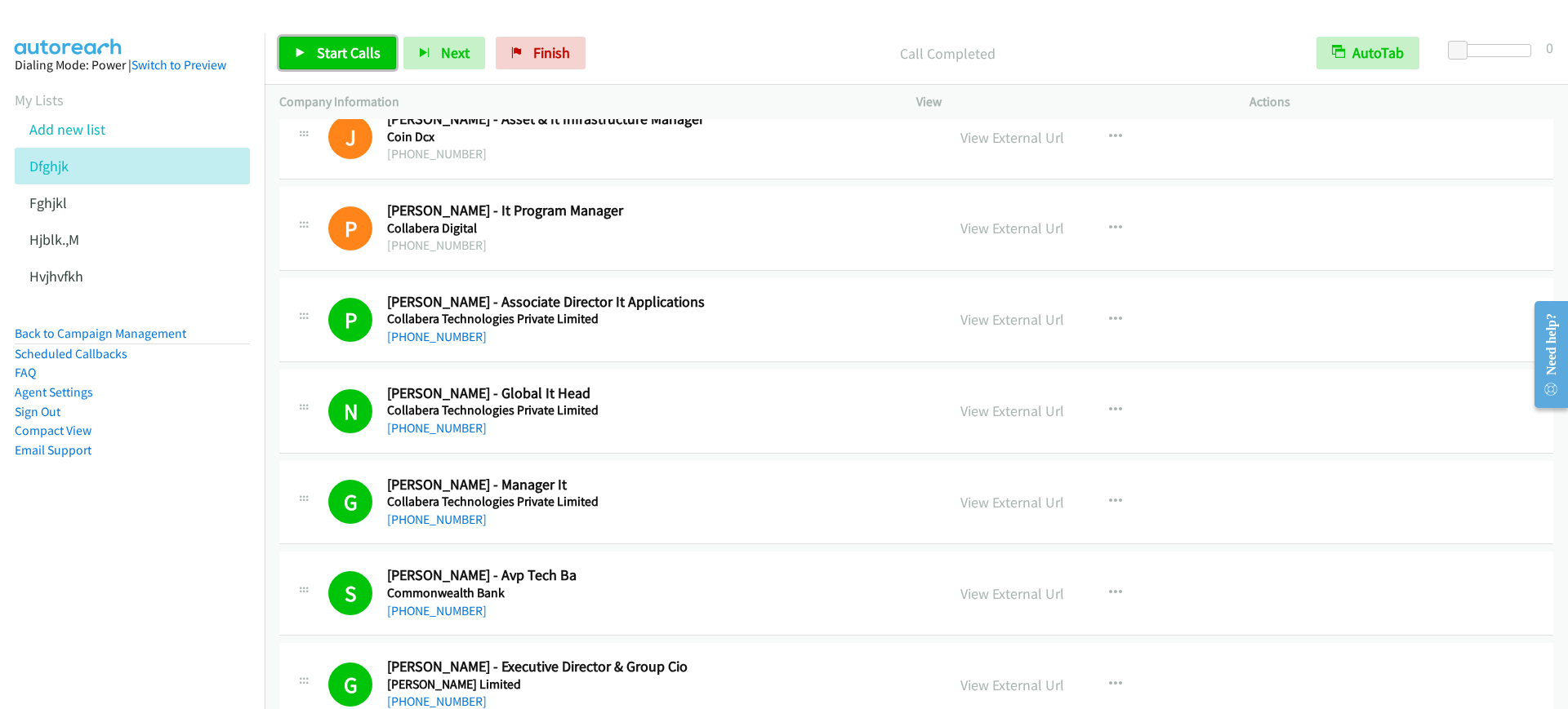
click at [344, 60] on span "Start Calls" at bounding box center [349, 52] width 64 height 19
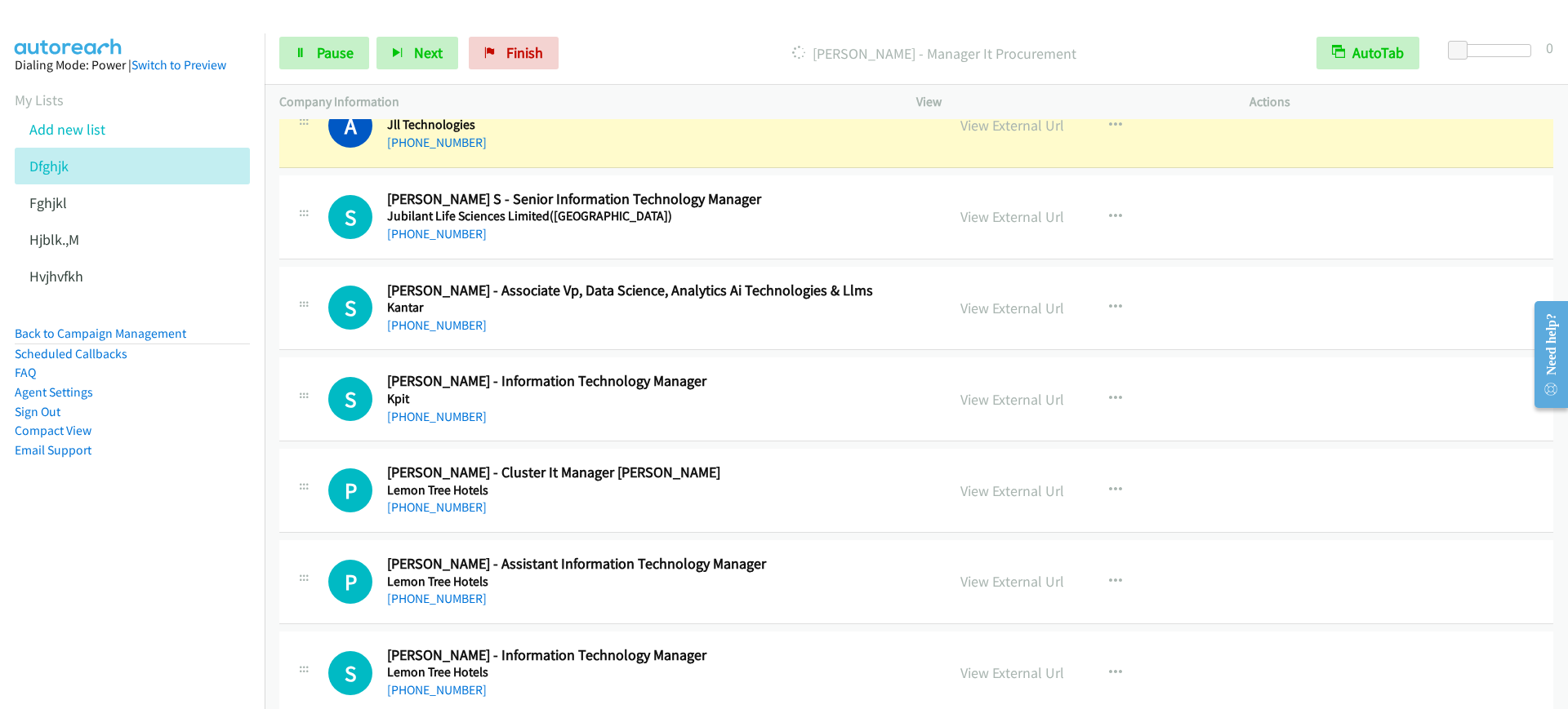
scroll to position [4592, 0]
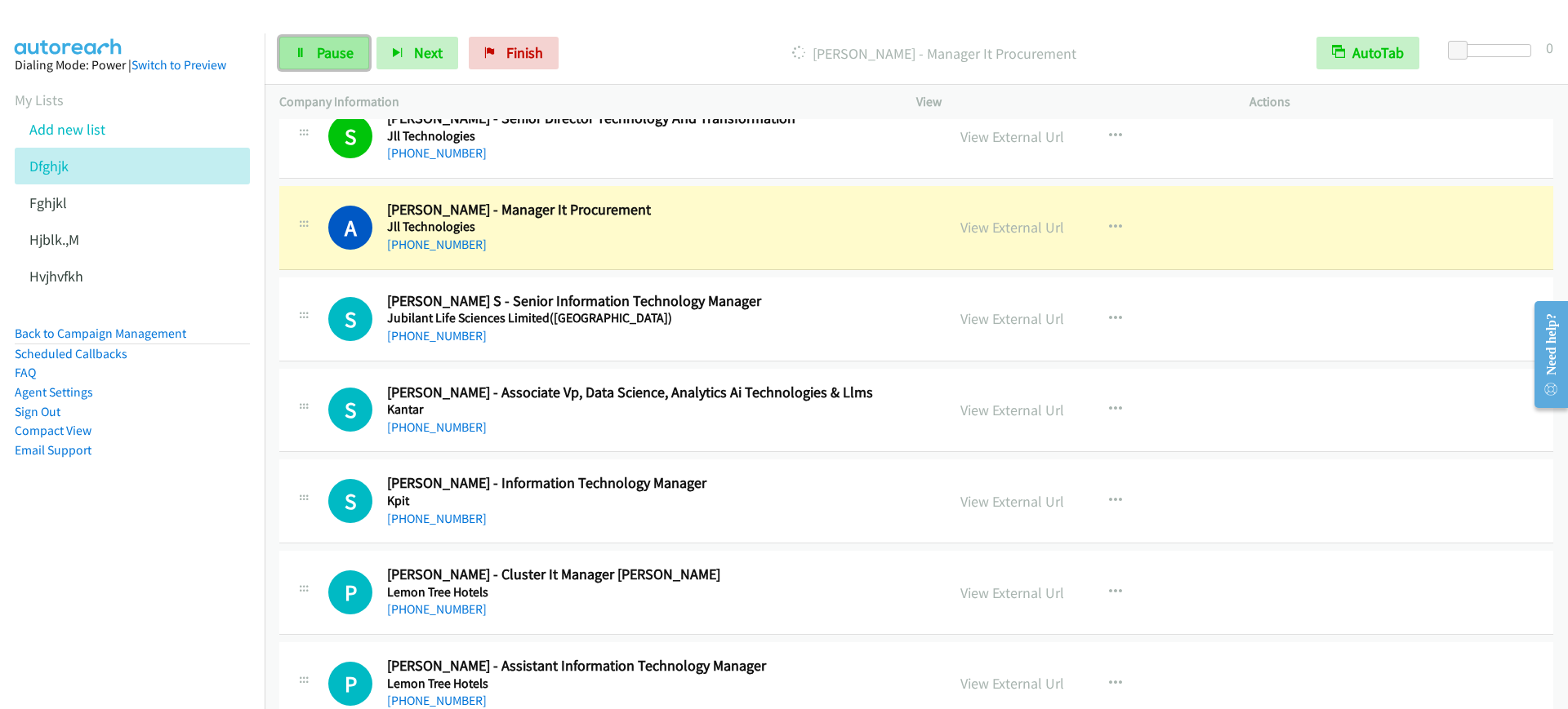
click at [334, 55] on span "Pause" at bounding box center [335, 52] width 36 height 19
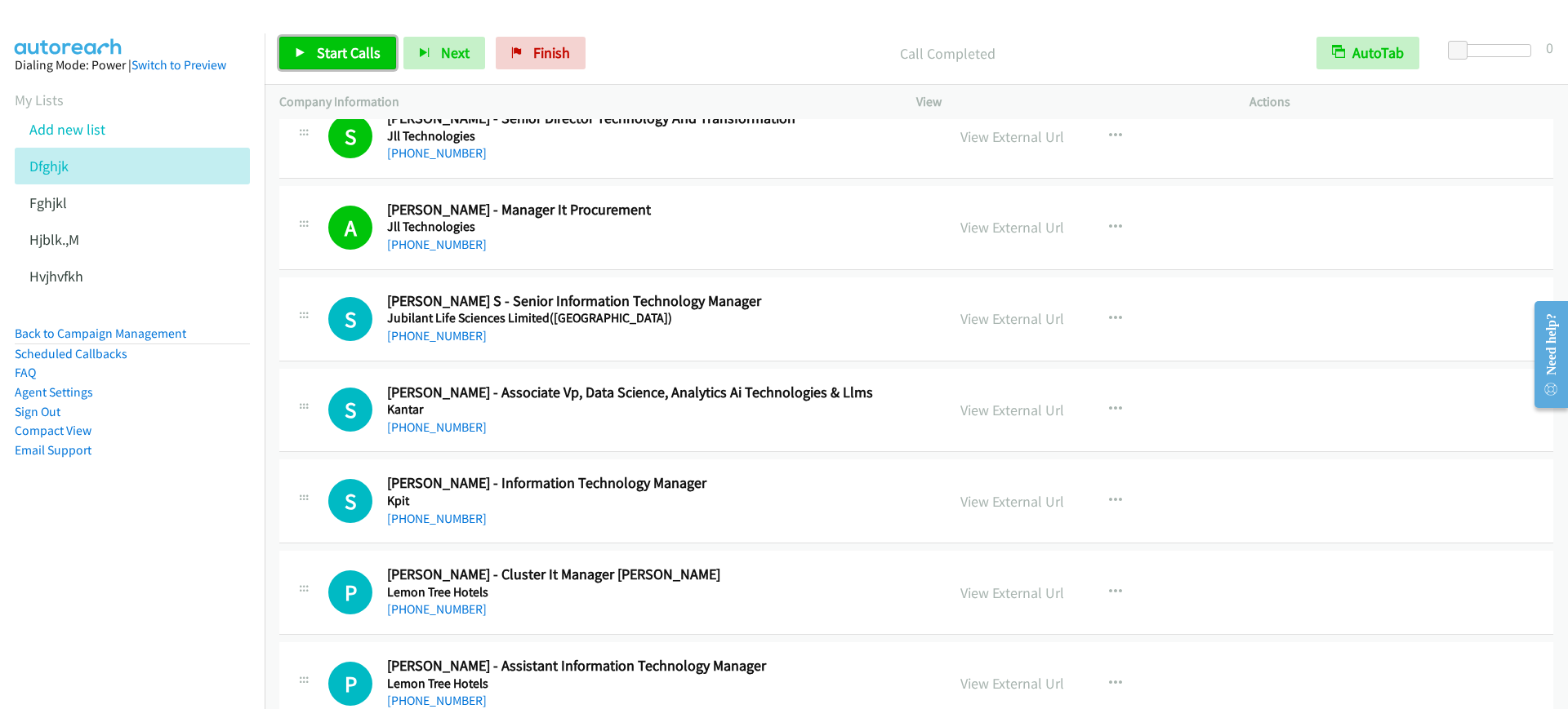
click at [329, 54] on span "Start Calls" at bounding box center [349, 52] width 64 height 19
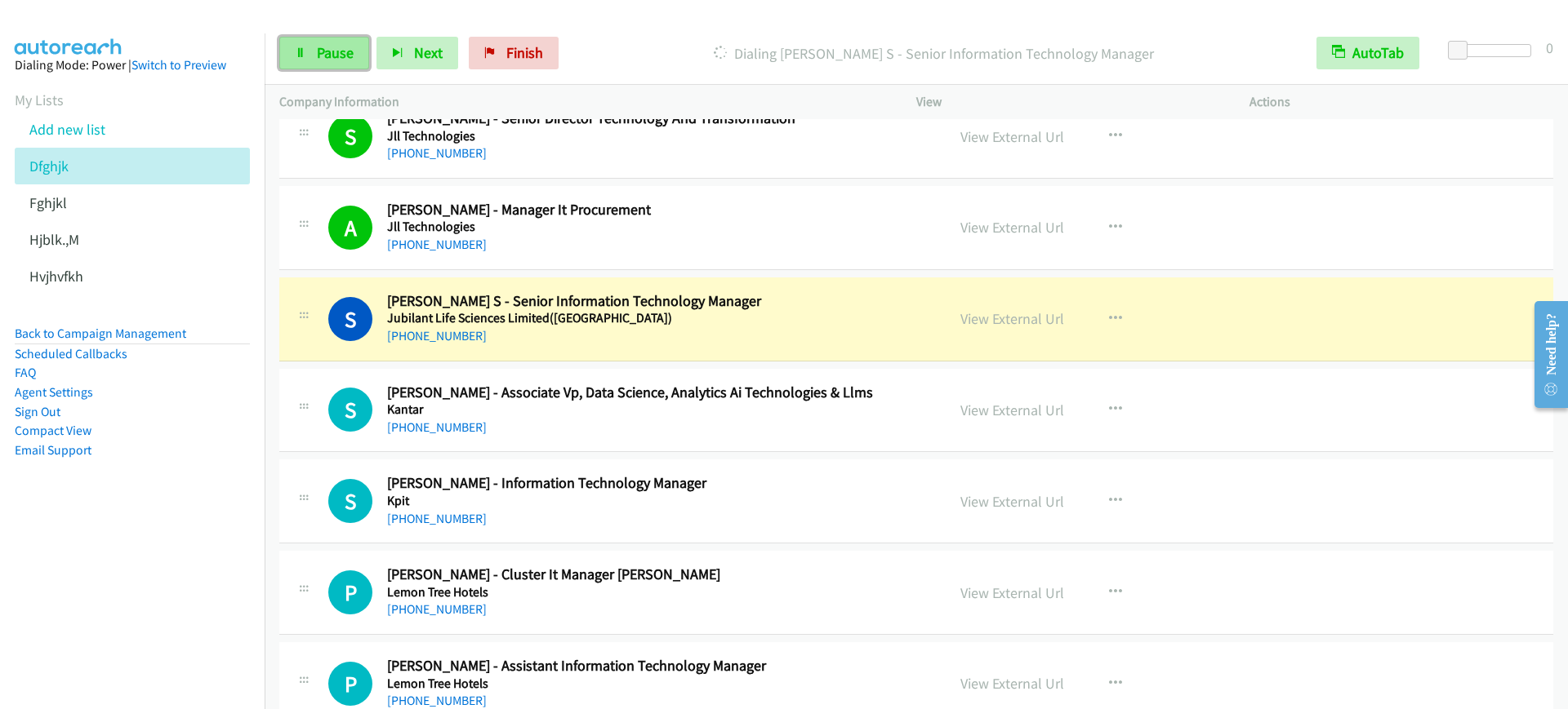
click at [312, 51] on link "Pause" at bounding box center [324, 52] width 90 height 32
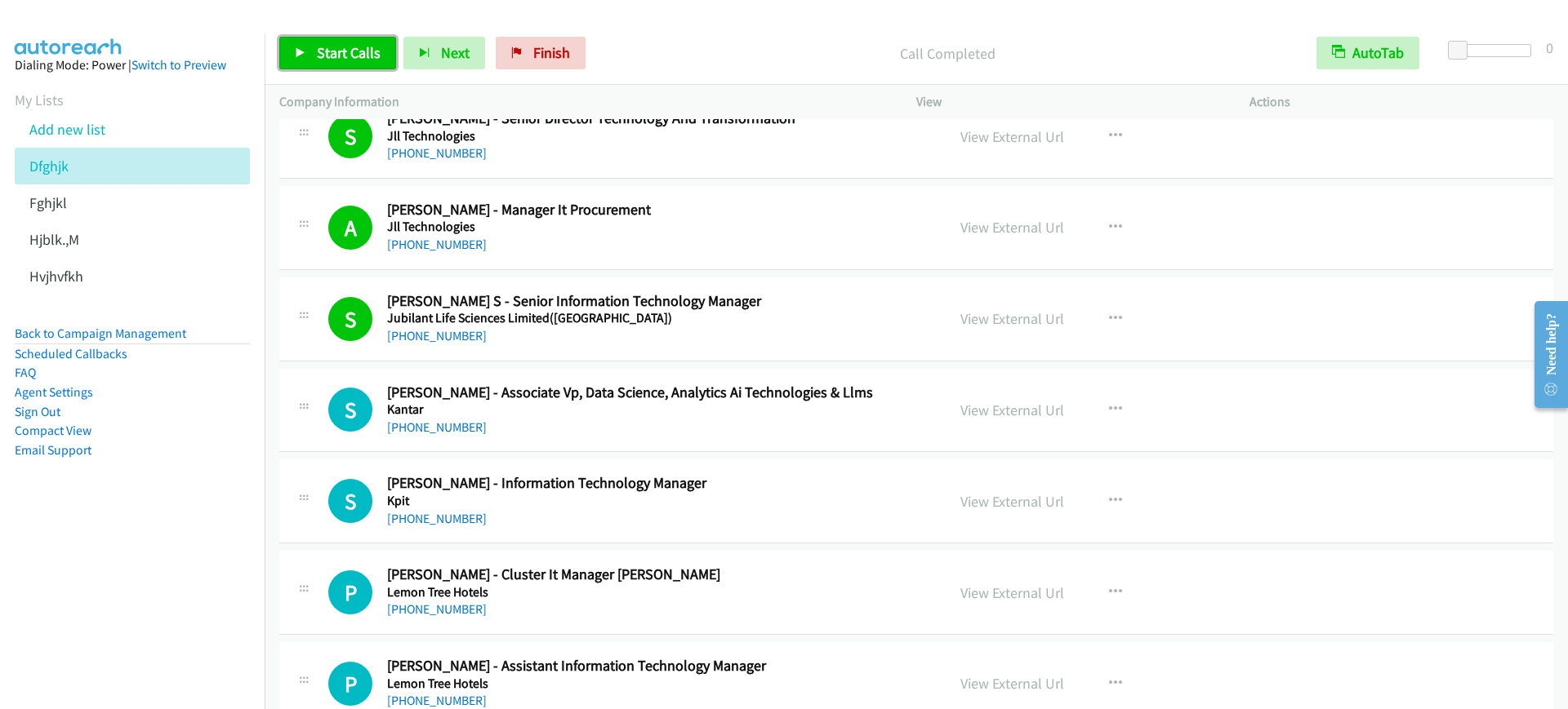
click at [315, 66] on link "Start Calls" at bounding box center [337, 52] width 117 height 32
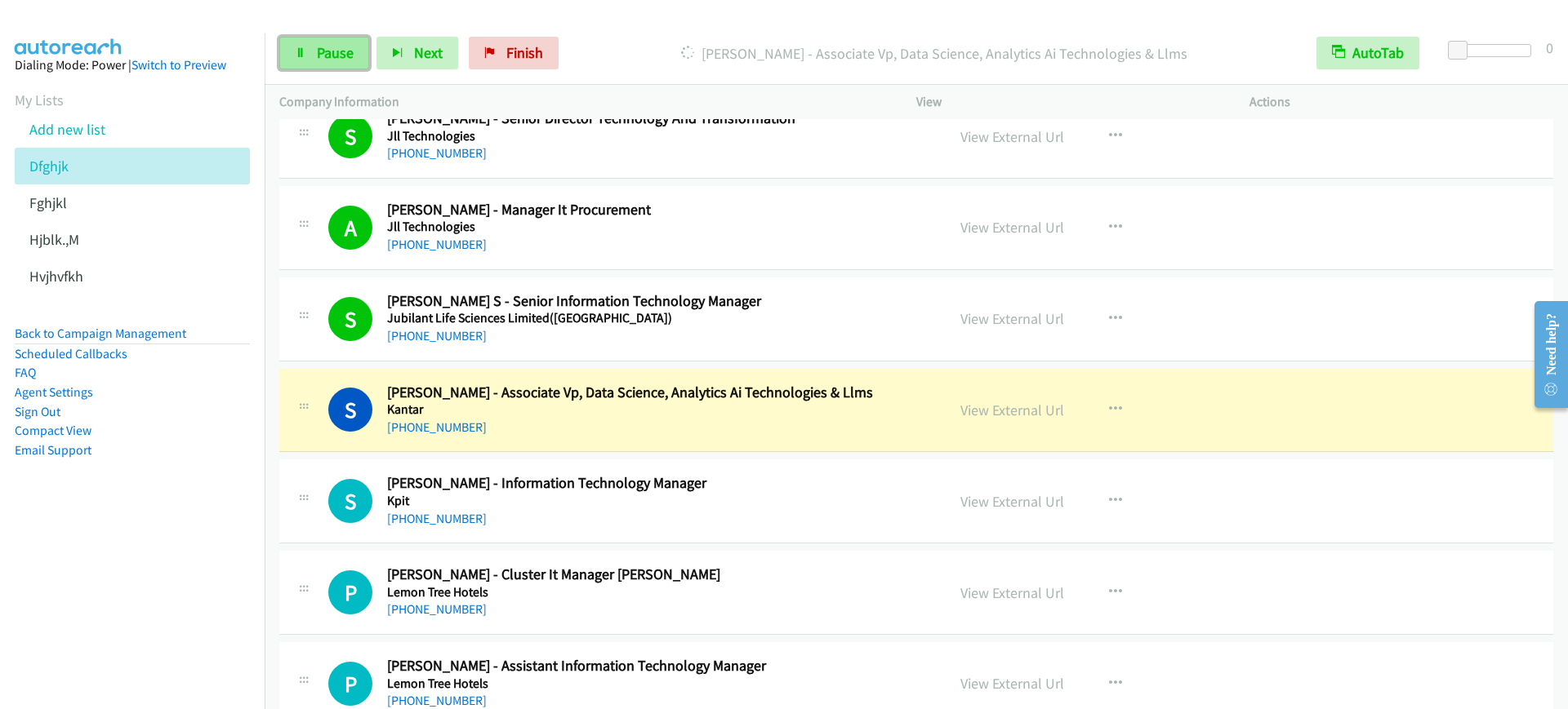
click at [316, 65] on link "Pause" at bounding box center [324, 52] width 90 height 32
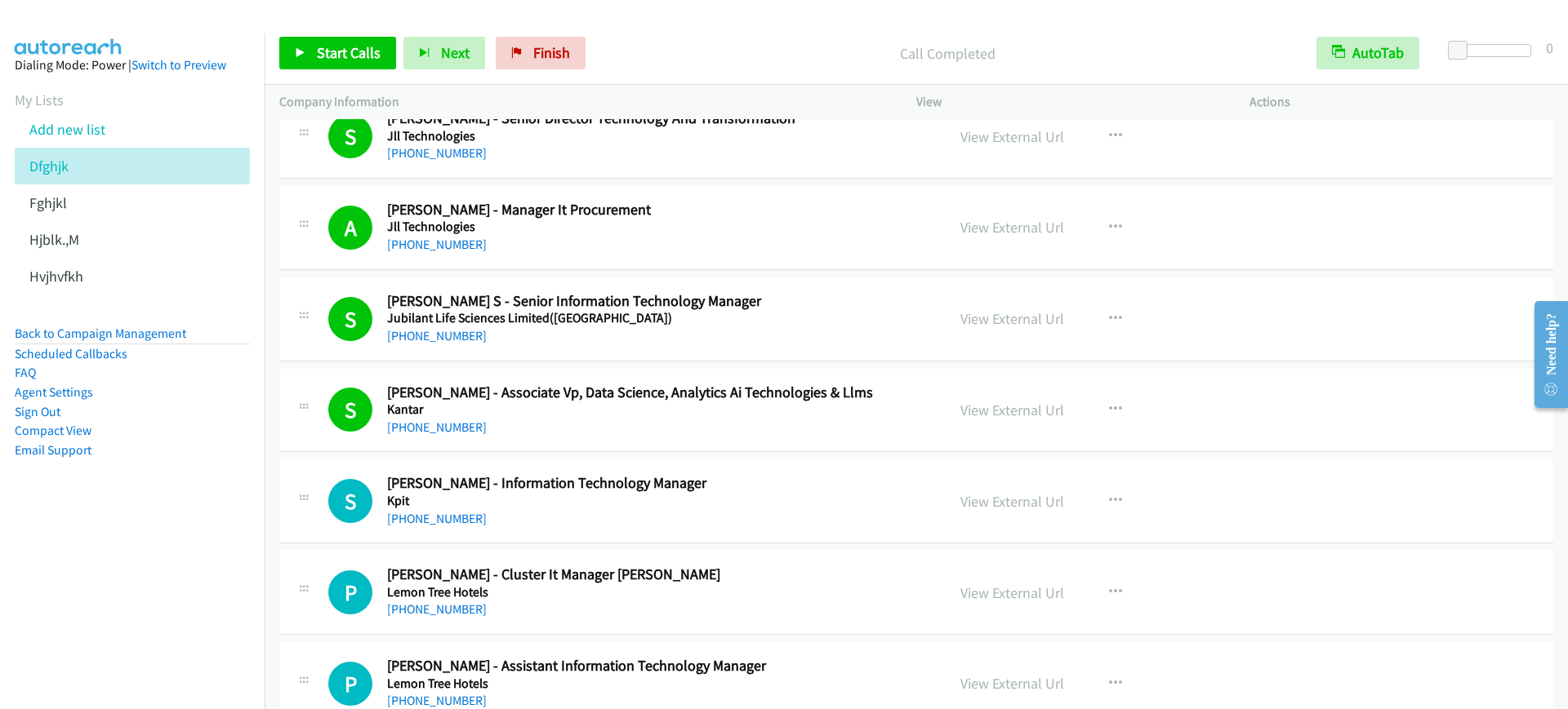
click at [672, 425] on div "+91 99896 45592" at bounding box center [656, 428] width 536 height 20
click at [348, 60] on span "Start Calls" at bounding box center [349, 52] width 64 height 19
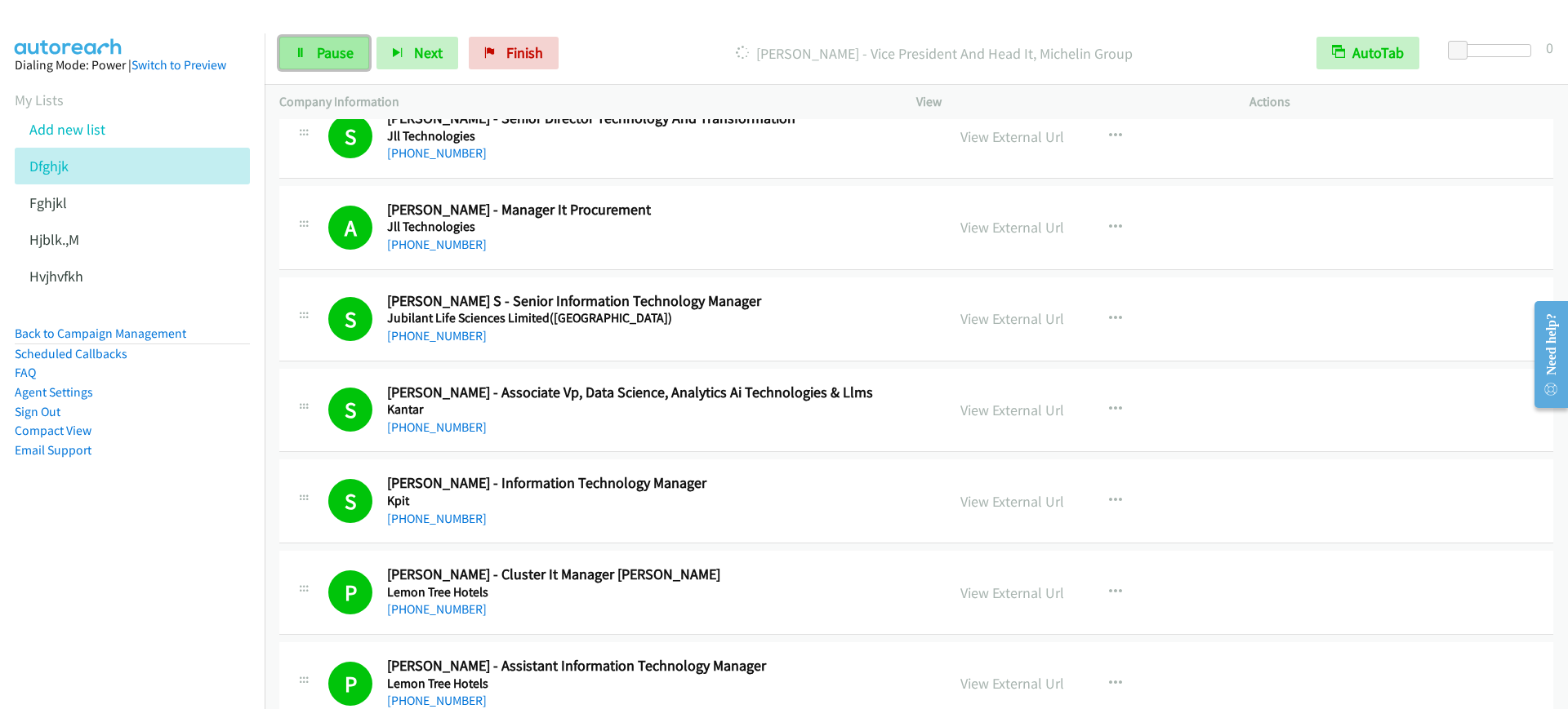
click at [332, 54] on span "Pause" at bounding box center [335, 52] width 36 height 19
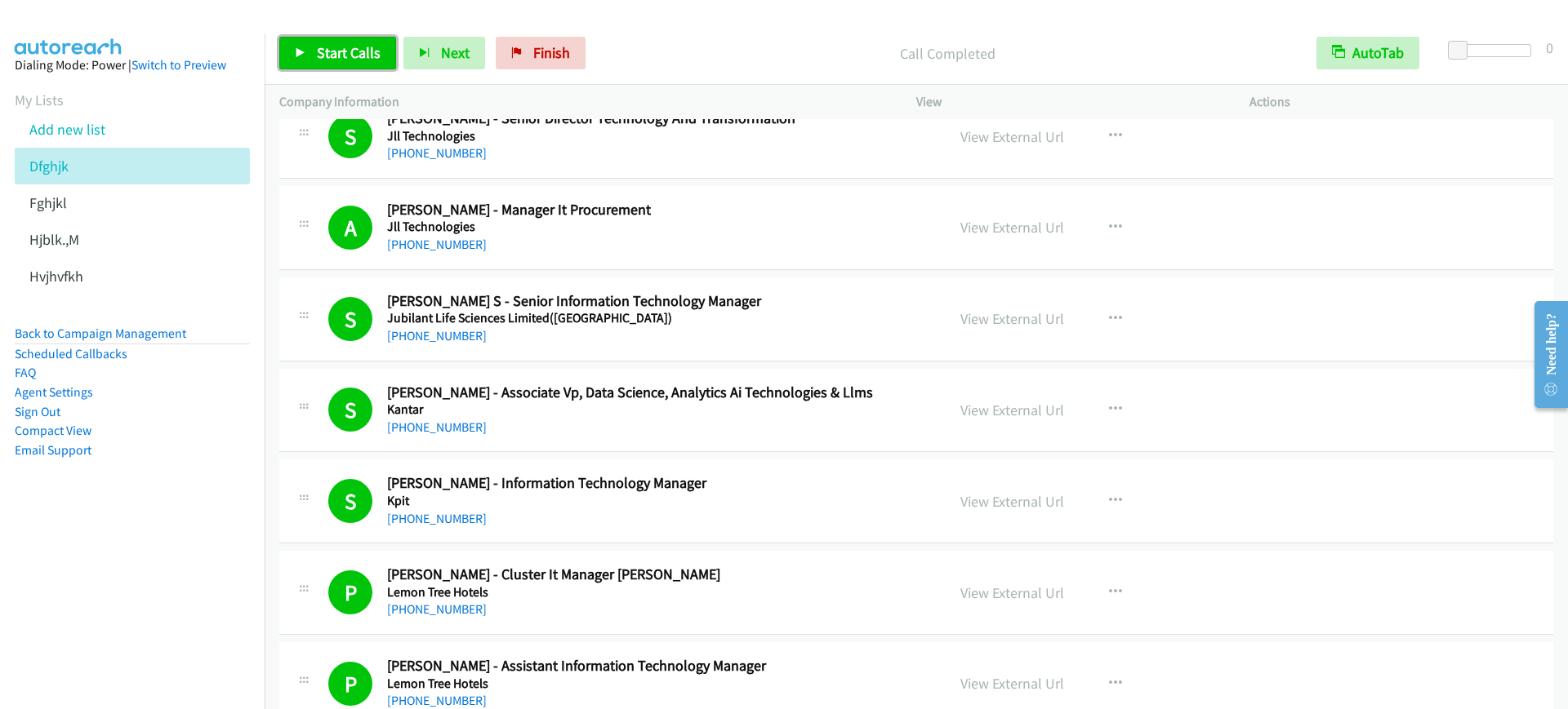
click at [346, 52] on span "Start Calls" at bounding box center [349, 52] width 64 height 19
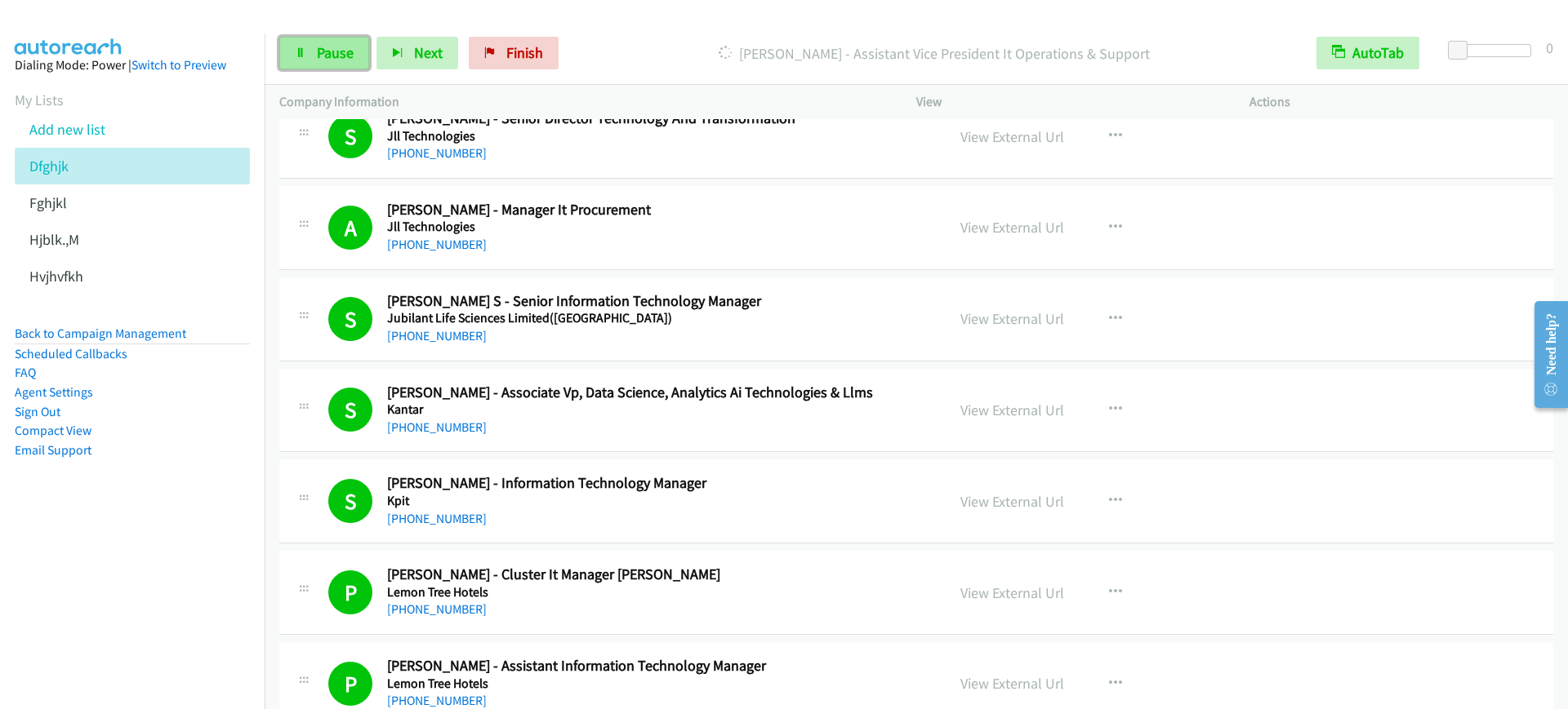
click at [317, 43] on span "Pause" at bounding box center [335, 52] width 36 height 19
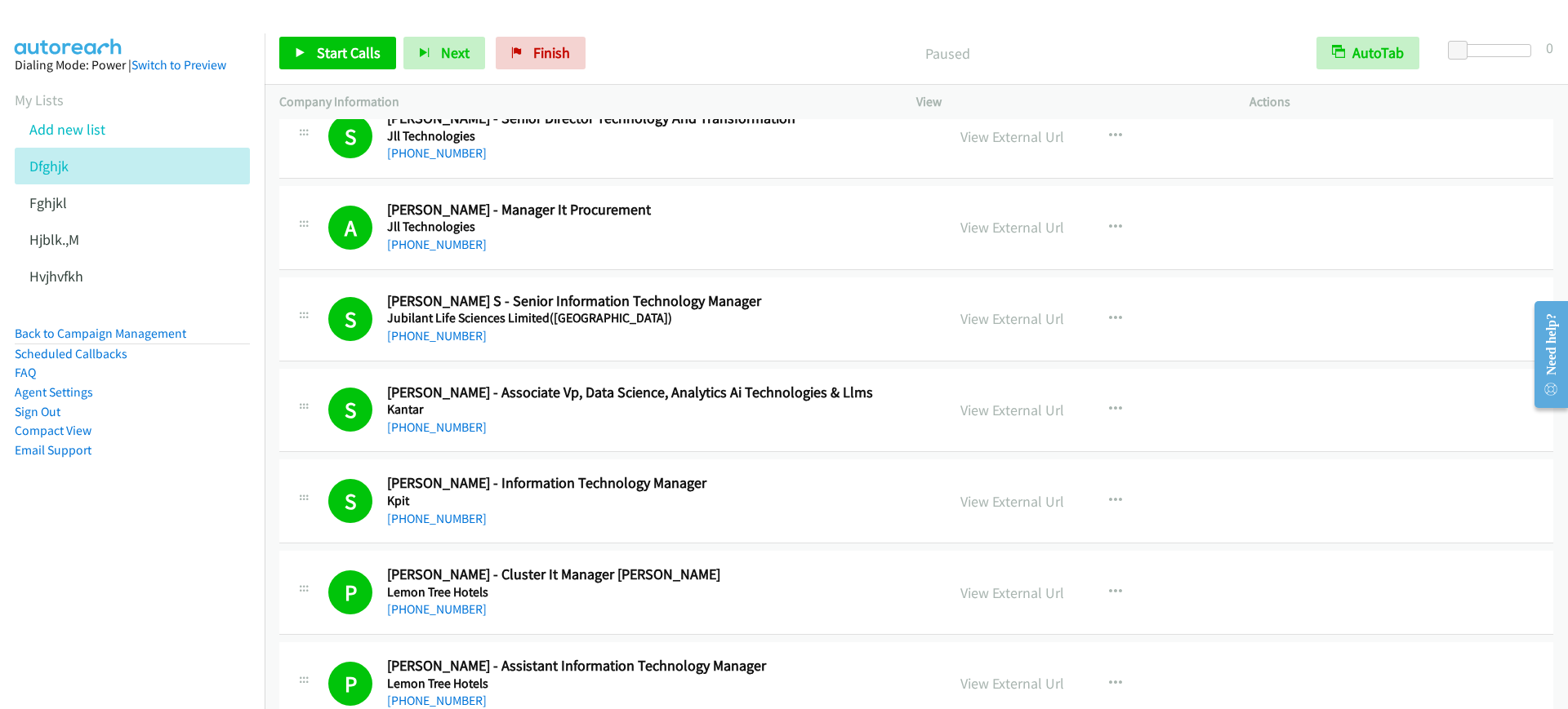
drag, startPoint x: 94, startPoint y: 598, endPoint x: 108, endPoint y: 585, distance: 19.1
click at [94, 598] on nav "Dialing Mode: Power | Switch to Preview My Lists Add new list Dfghjk Fghjkl Hjb…" at bounding box center [132, 387] width 266 height 709
click at [315, 61] on link "Start Calls" at bounding box center [337, 52] width 117 height 32
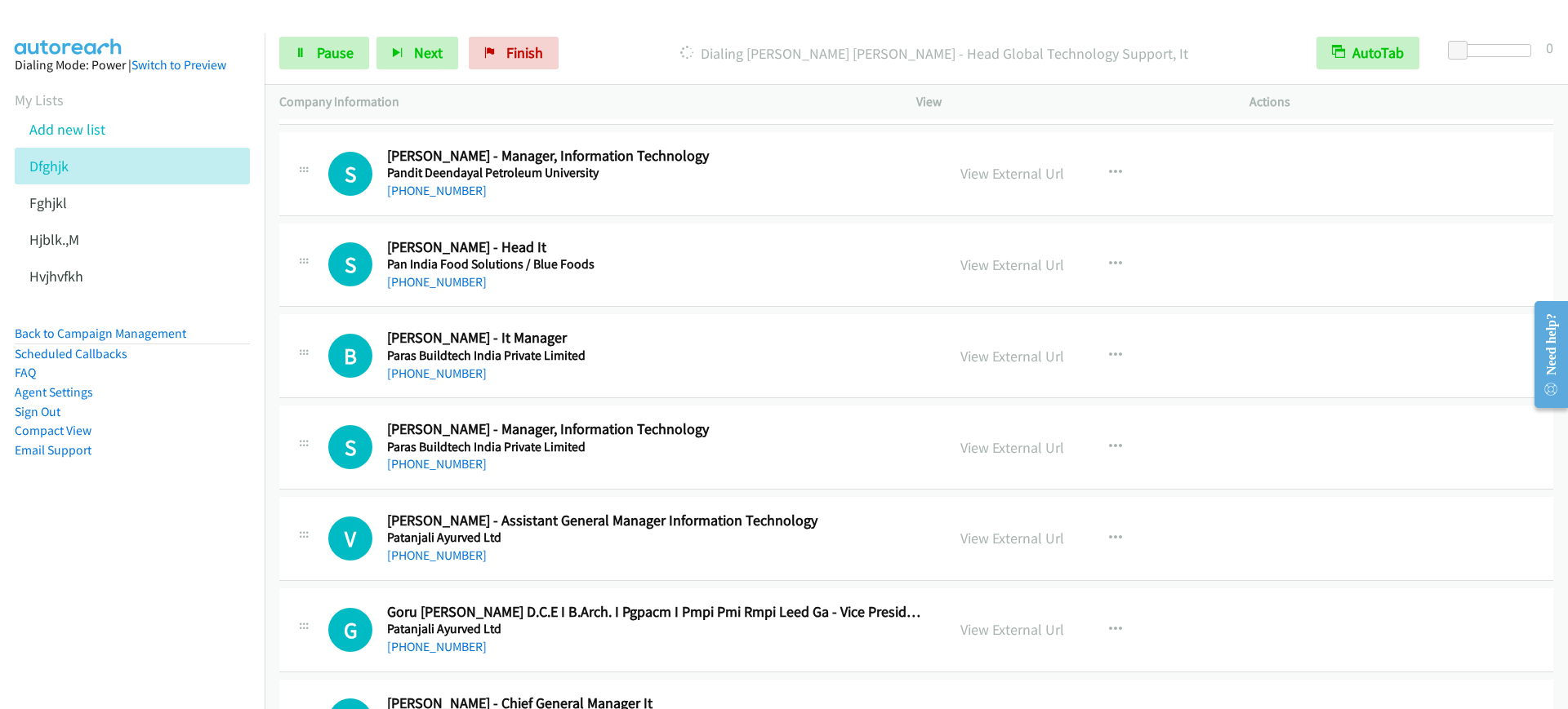
scroll to position [7040, 0]
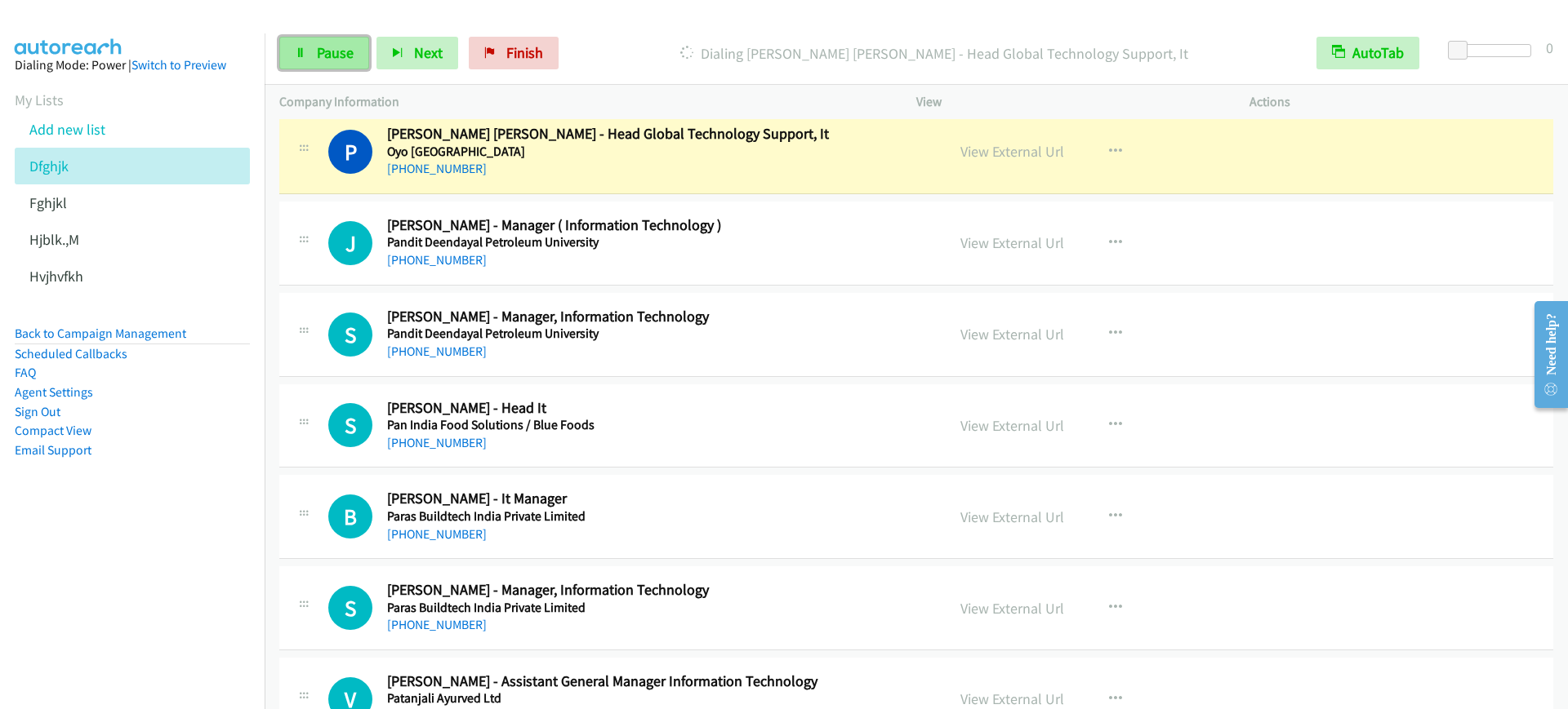
click at [336, 58] on span "Pause" at bounding box center [335, 52] width 36 height 19
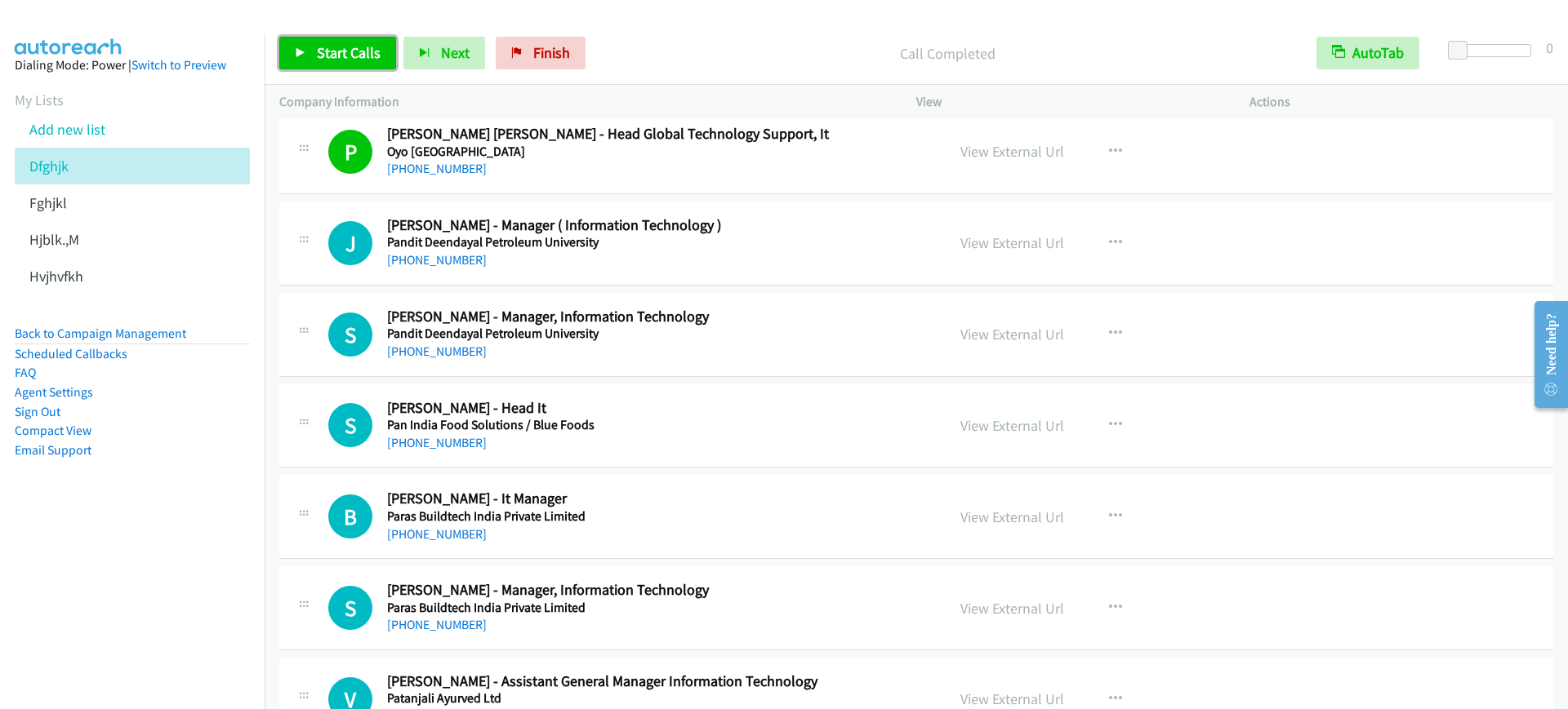
click at [333, 66] on link "Start Calls" at bounding box center [337, 52] width 117 height 32
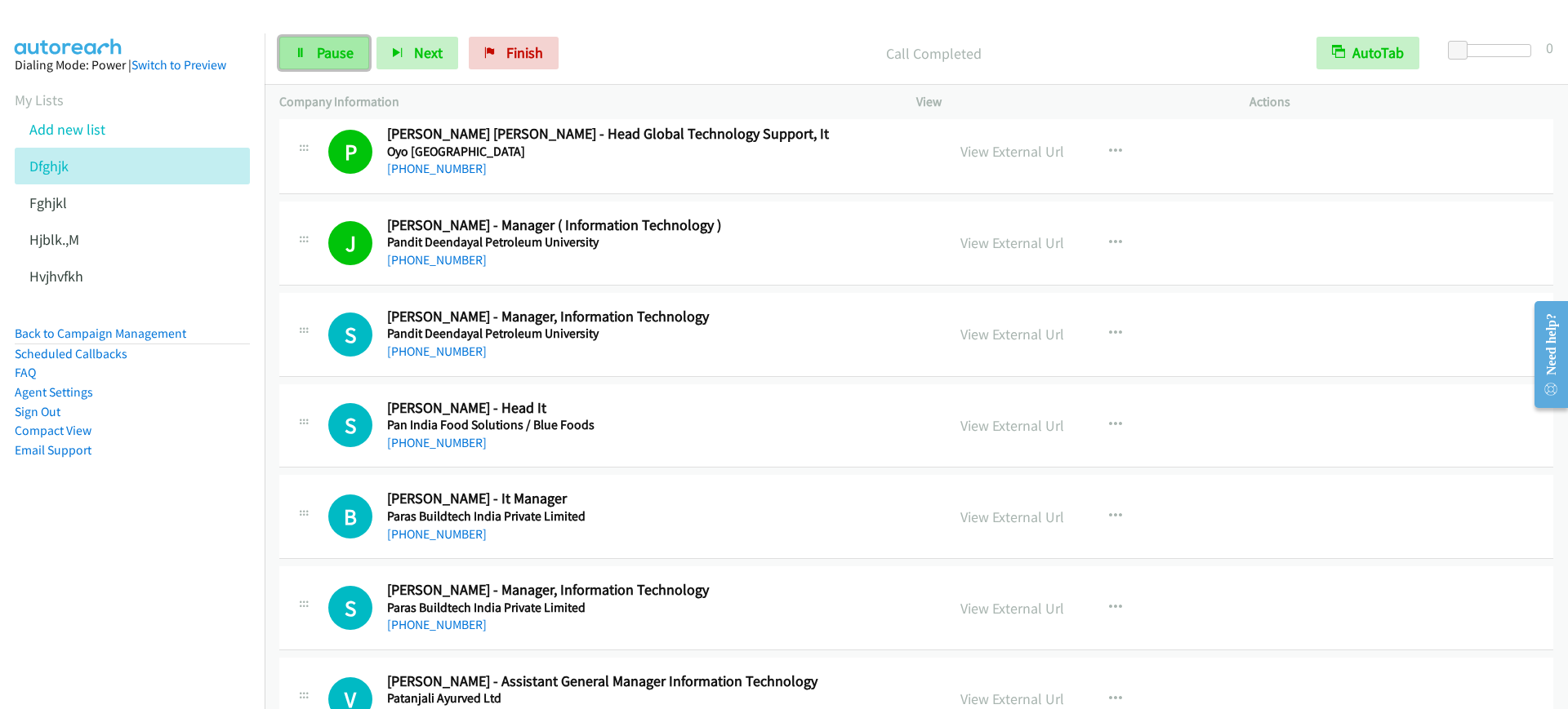
click at [323, 56] on span "Pause" at bounding box center [335, 52] width 36 height 19
click at [314, 41] on link "Start Calls" at bounding box center [337, 52] width 117 height 32
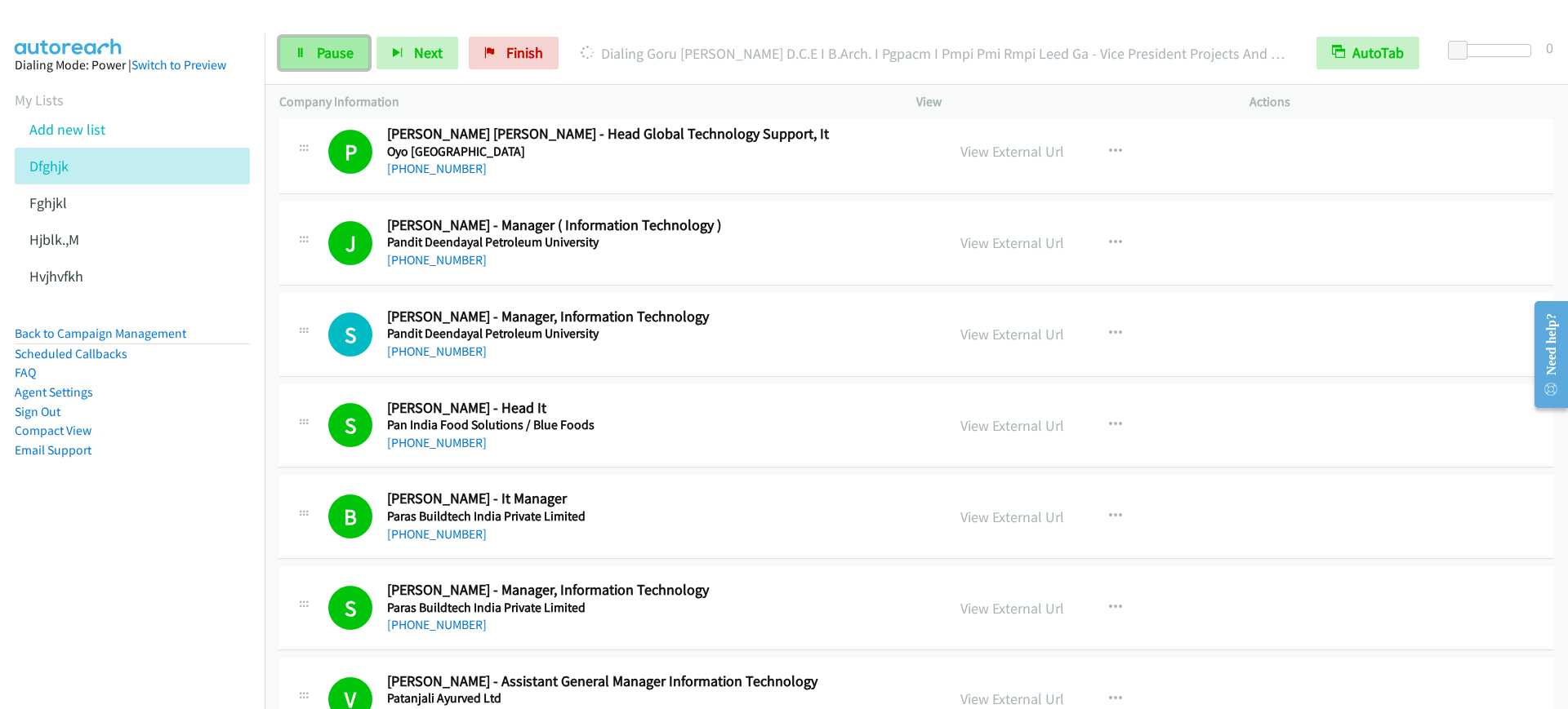
click at [343, 47] on span "Pause" at bounding box center [335, 52] width 36 height 19
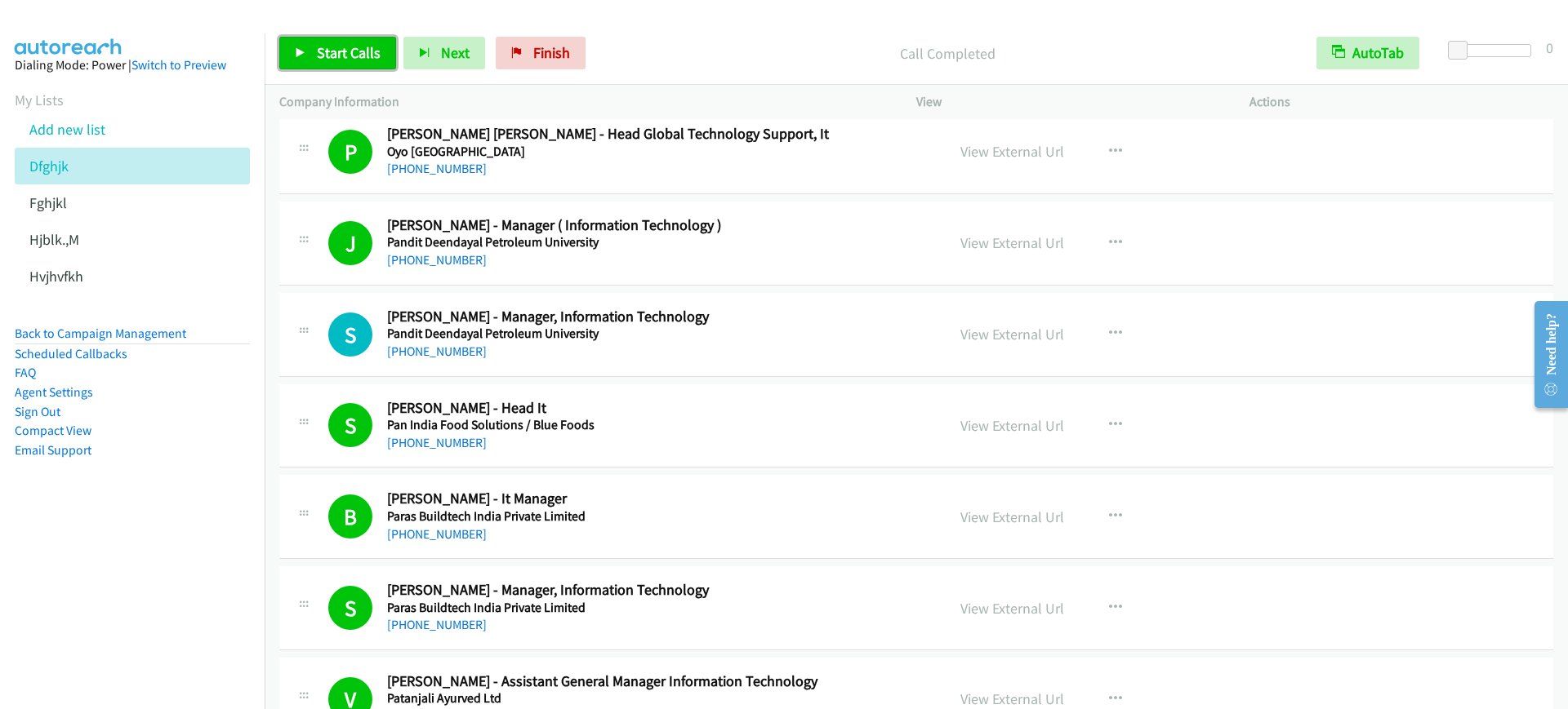
click at [342, 36] on link "Start Calls" at bounding box center [337, 52] width 117 height 32
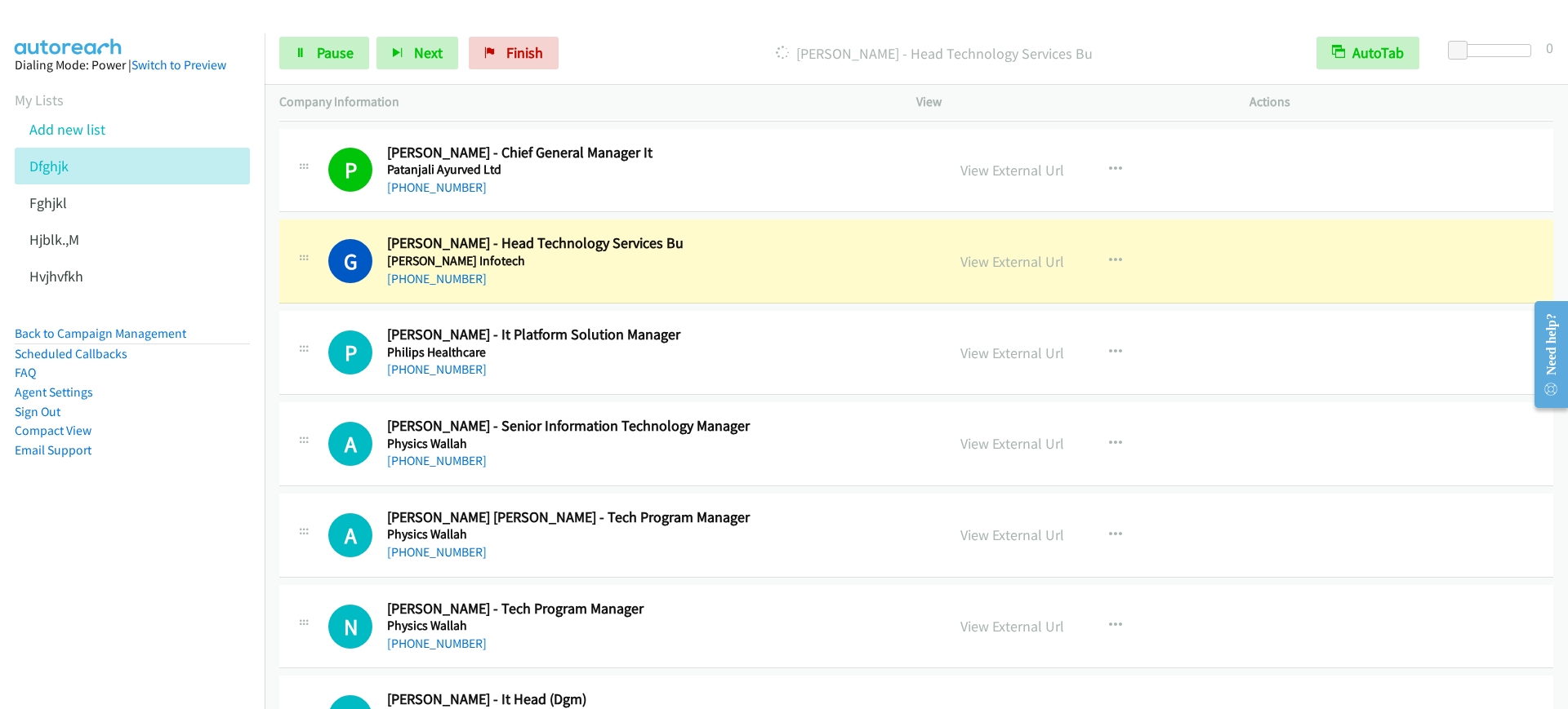
scroll to position [7754, 0]
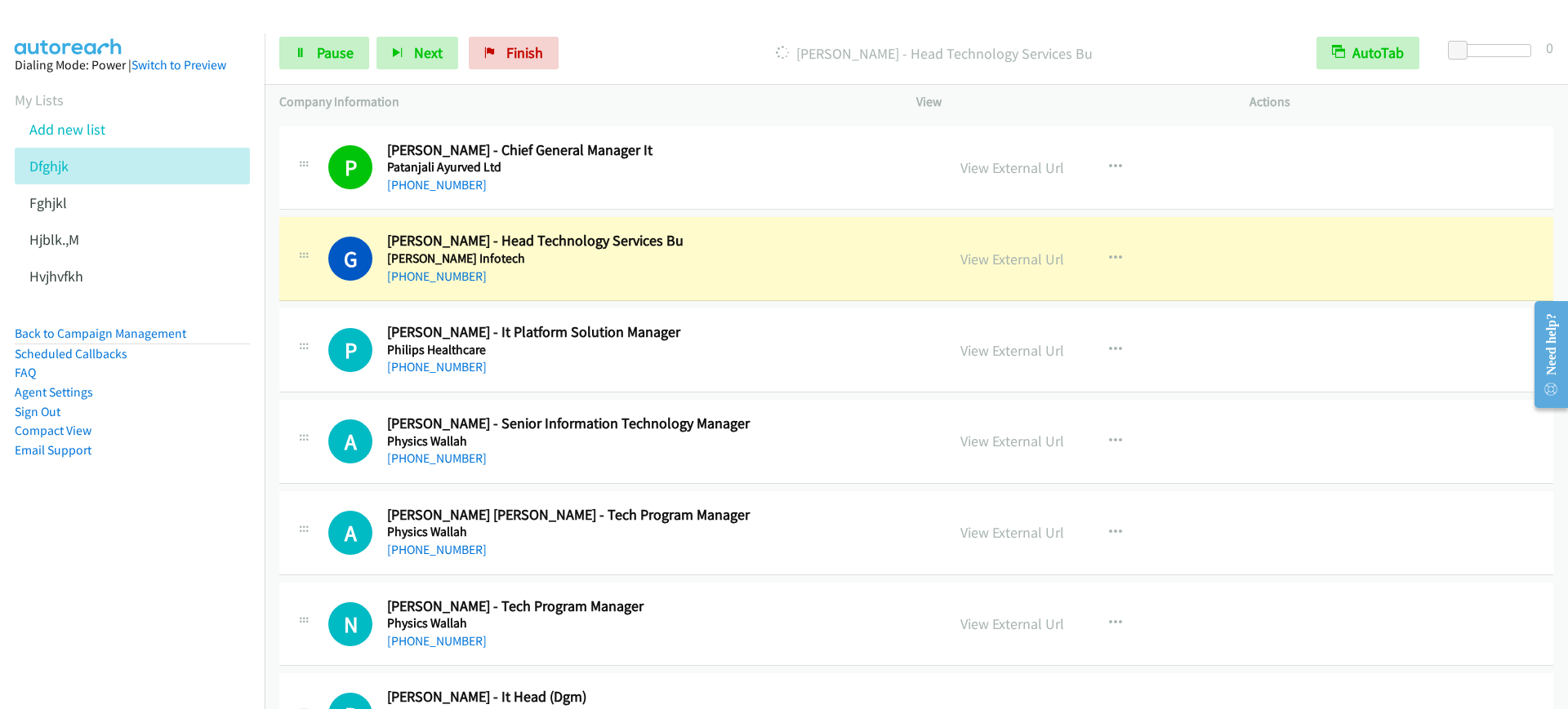
click at [727, 281] on div "+91 99629 55455" at bounding box center [656, 277] width 536 height 20
click at [346, 61] on span "Pause" at bounding box center [335, 52] width 36 height 19
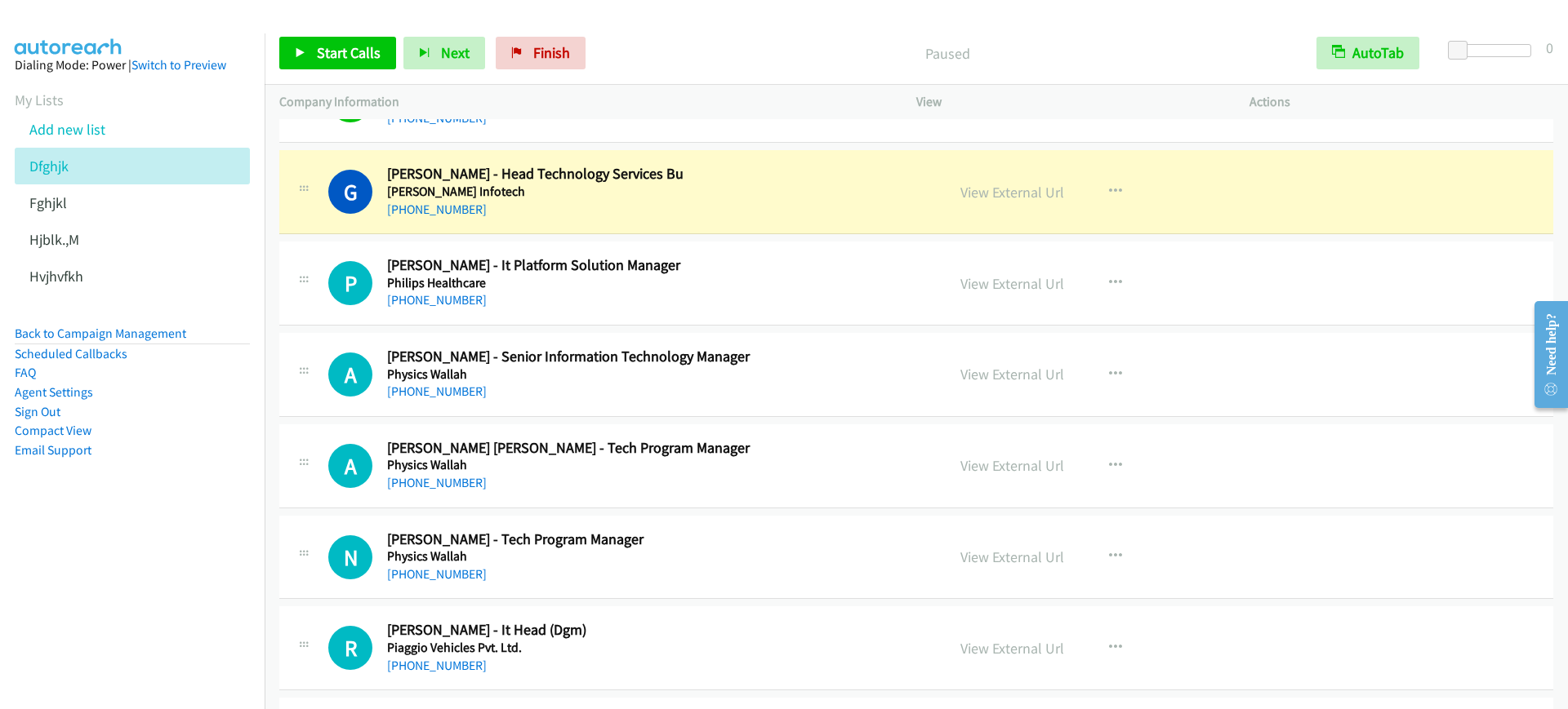
scroll to position [7856, 0]
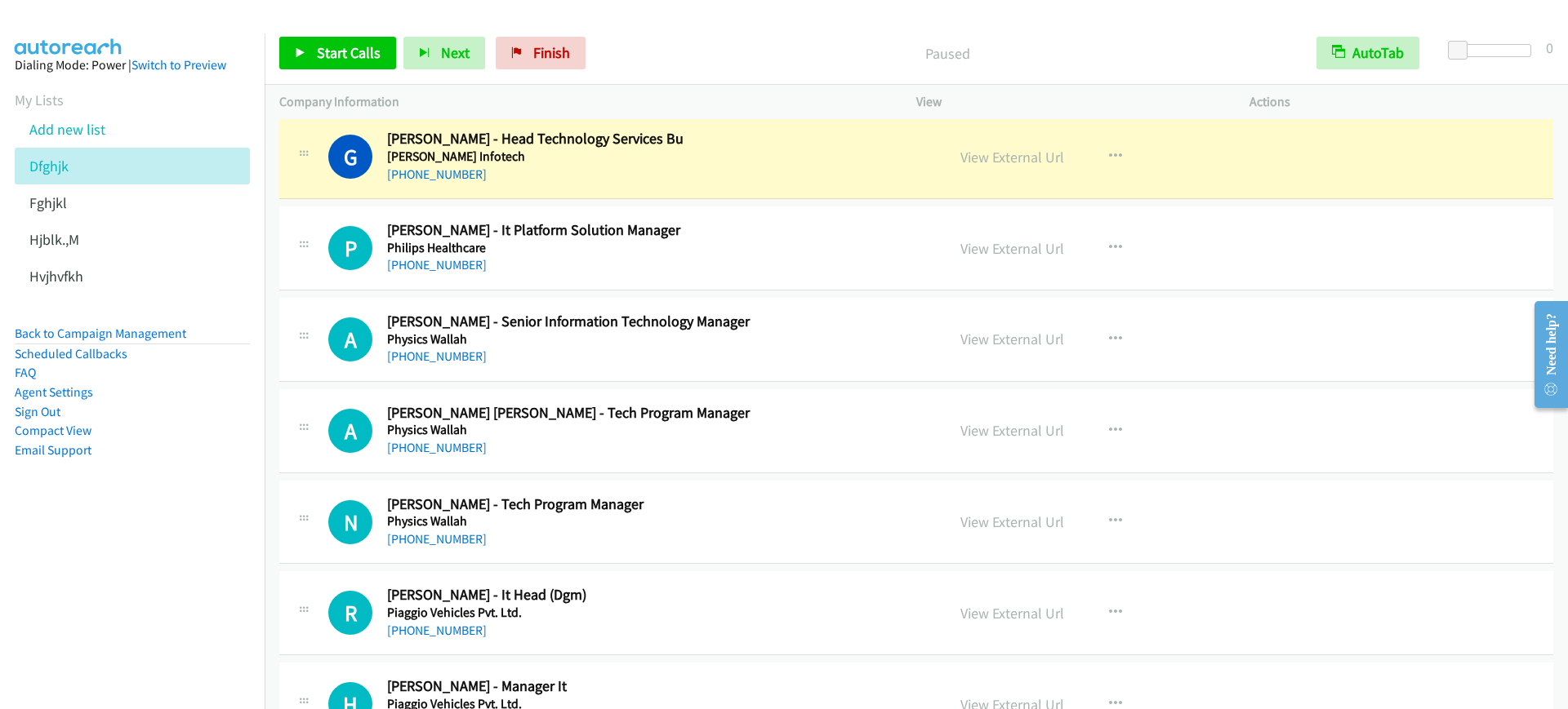
click at [79, 544] on nav "Dialing Mode: Power | Switch to Preview My Lists Add new list Dfghjk Fghjkl Hjb…" at bounding box center [132, 387] width 266 height 709
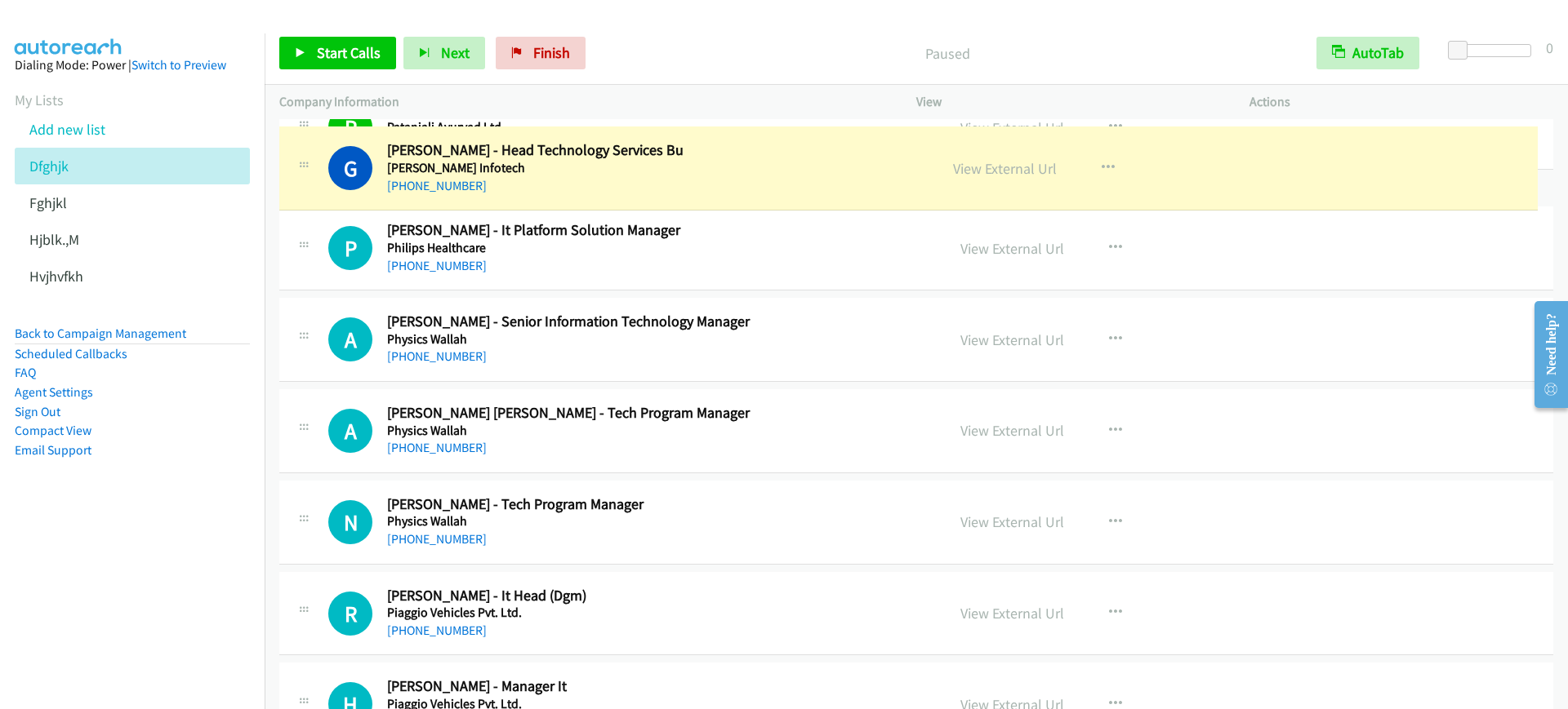
drag, startPoint x: 486, startPoint y: 151, endPoint x: 384, endPoint y: 162, distance: 102.6
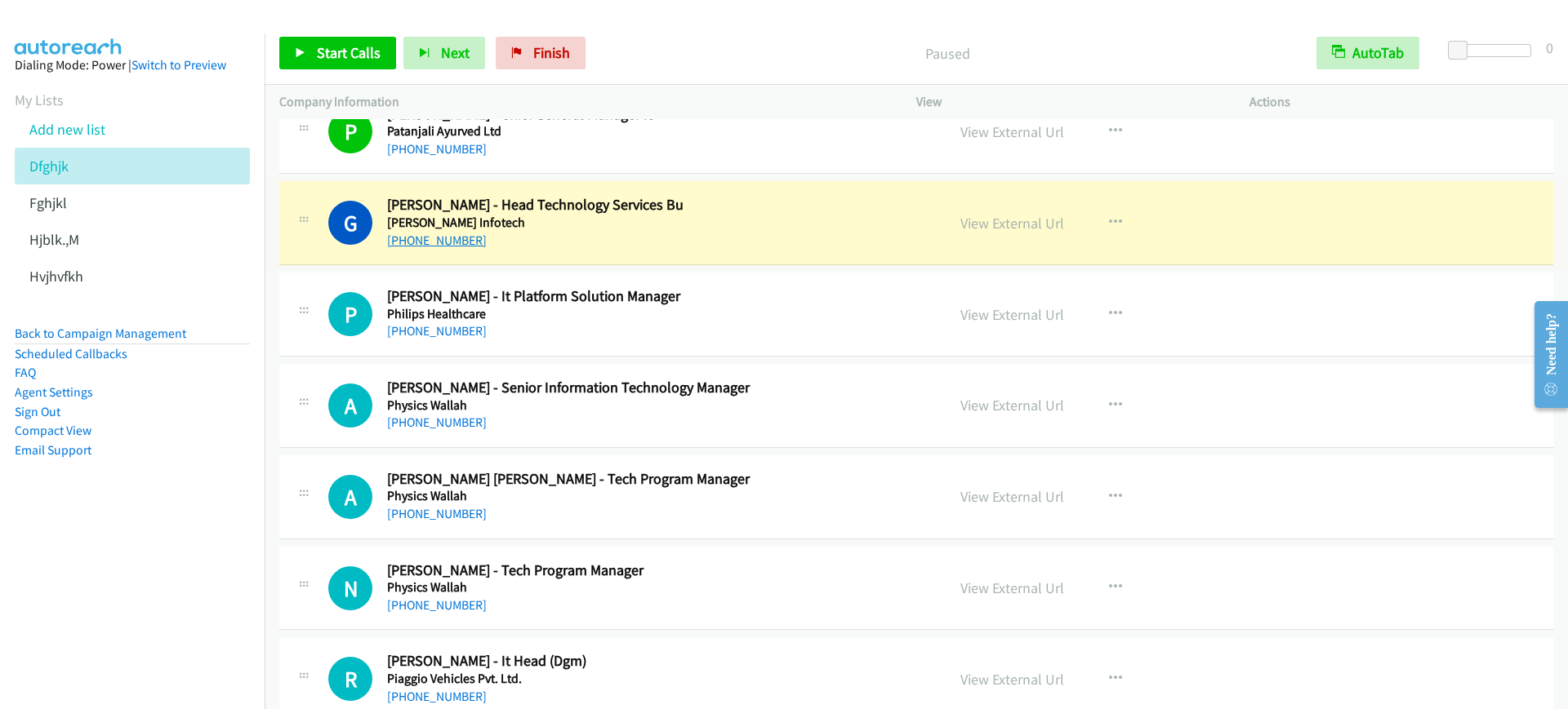
scroll to position [7754, 0]
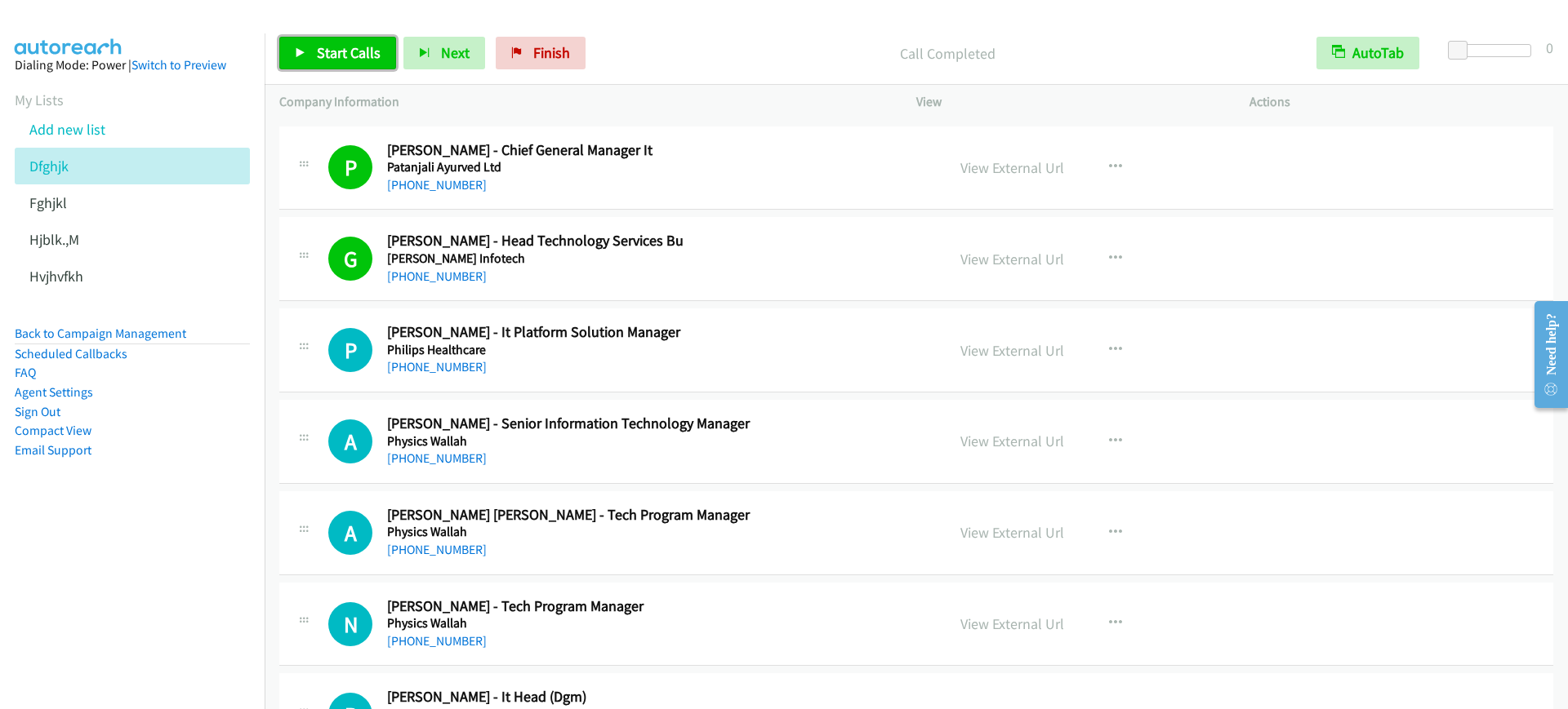
click at [344, 59] on span "Start Calls" at bounding box center [349, 52] width 64 height 19
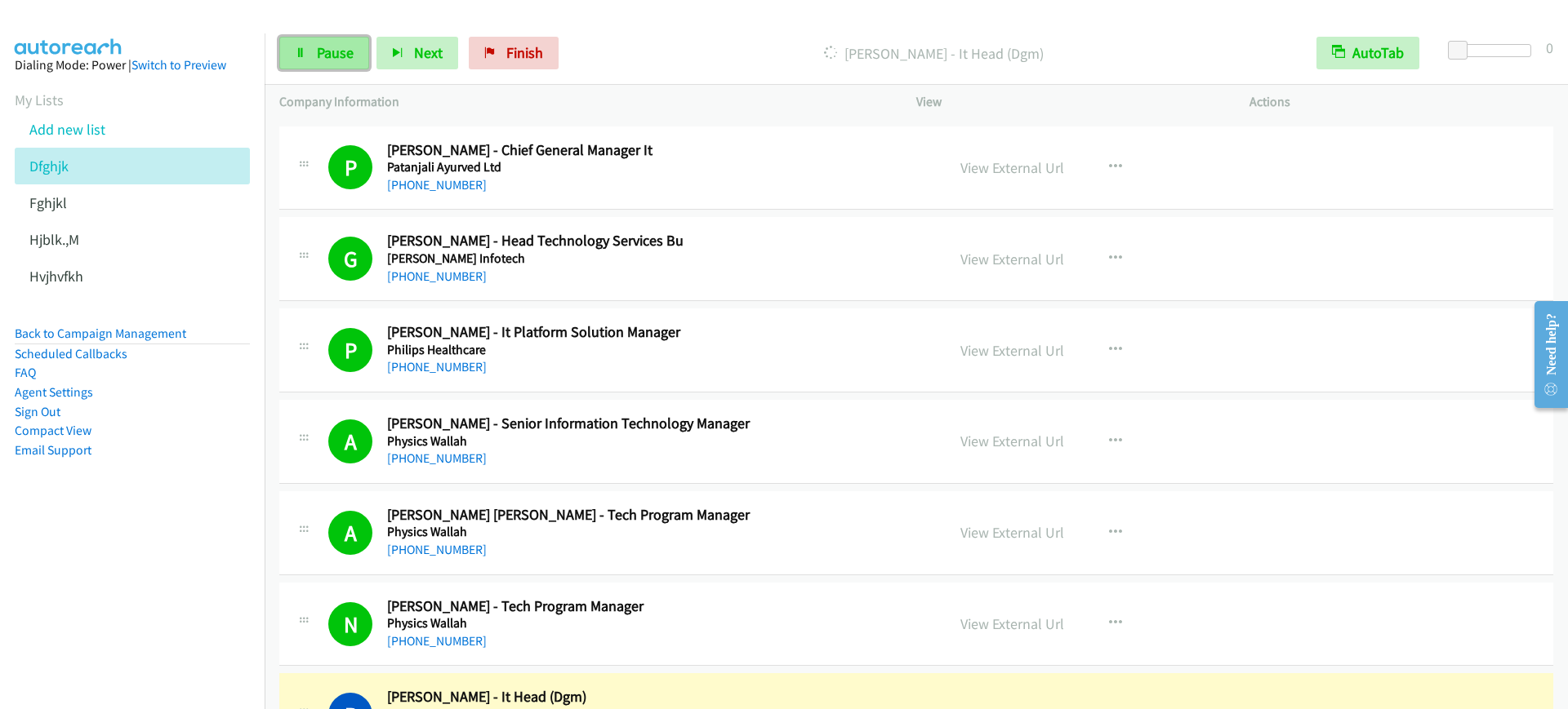
click at [334, 44] on span "Pause" at bounding box center [335, 52] width 36 height 19
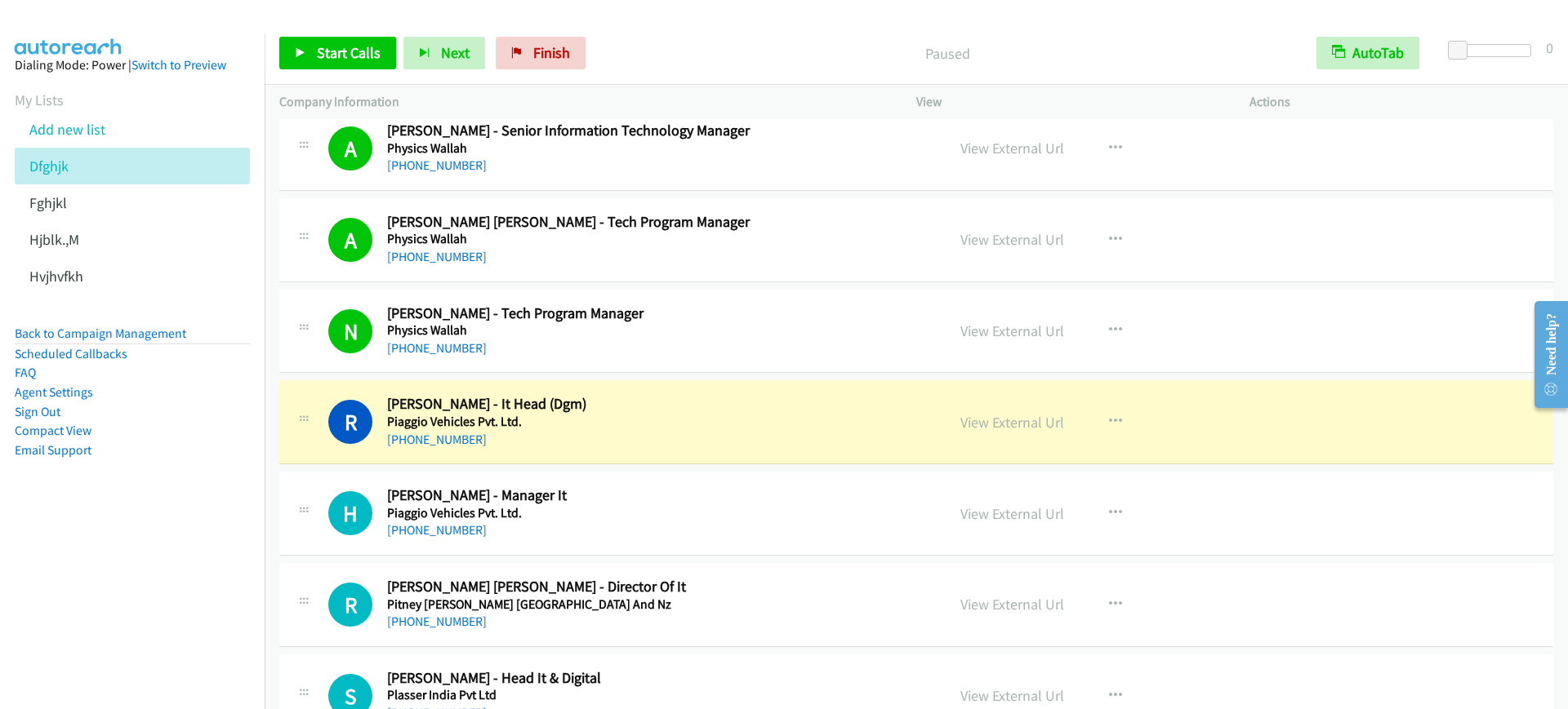
scroll to position [8162, 0]
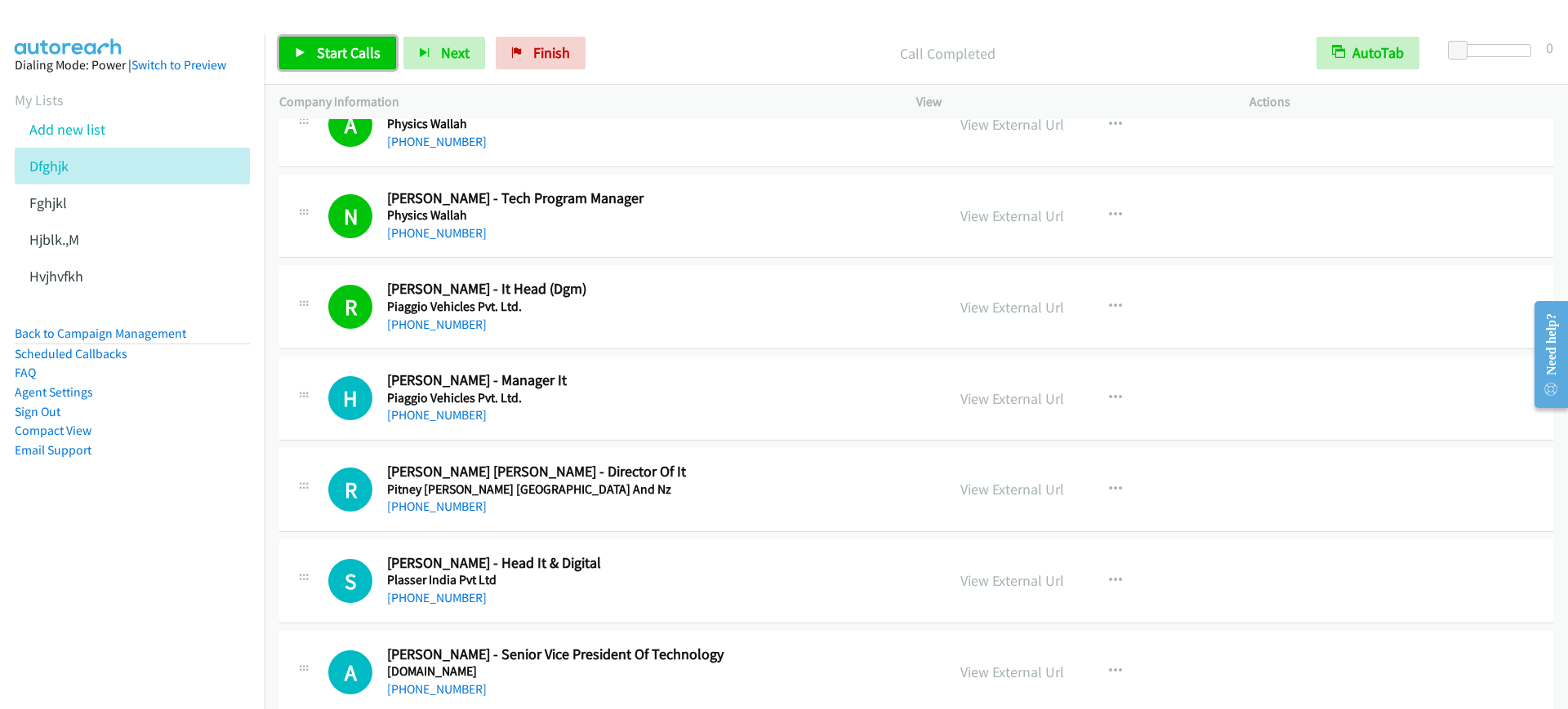
click at [351, 59] on span "Start Calls" at bounding box center [349, 52] width 64 height 19
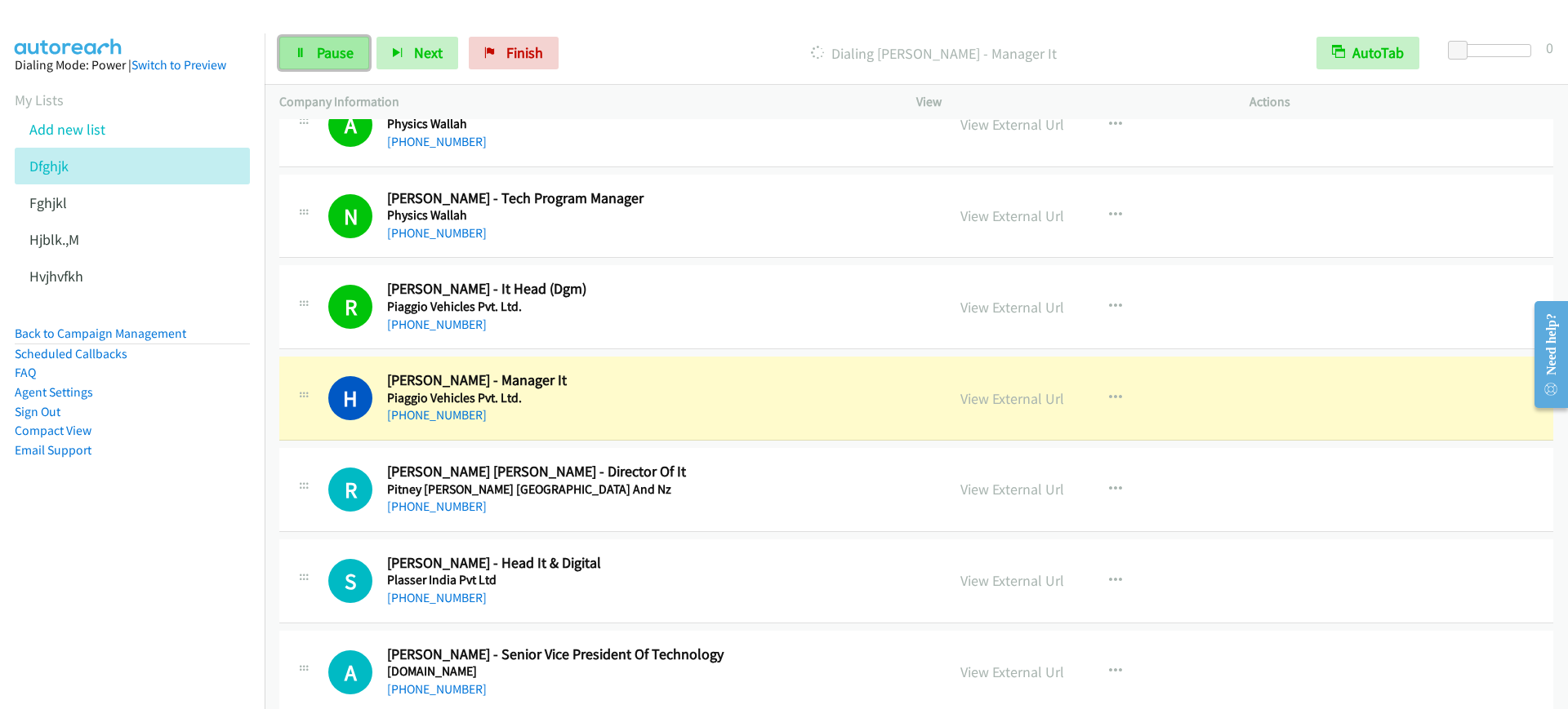
click at [354, 59] on link "Pause" at bounding box center [324, 52] width 90 height 32
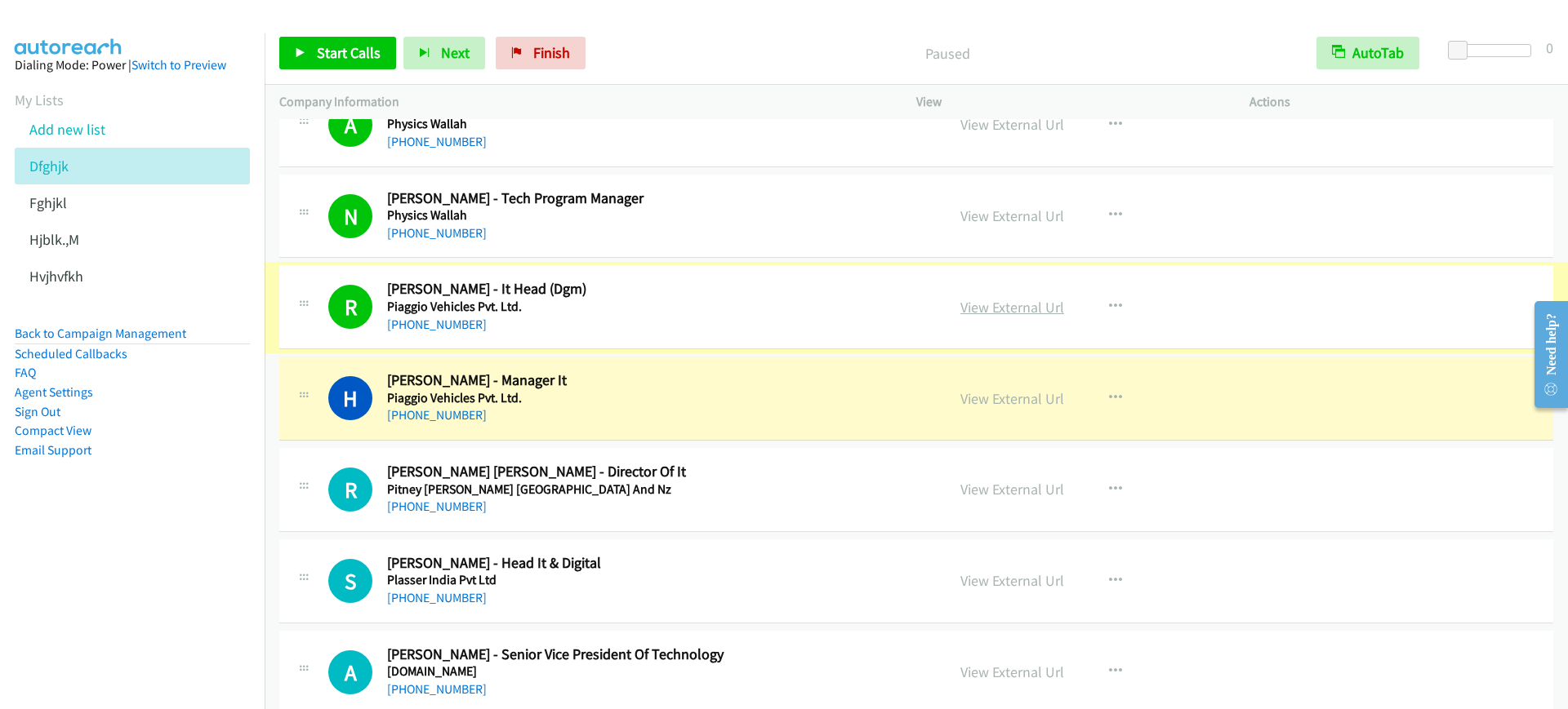
click at [1019, 308] on link "View External Url" at bounding box center [1012, 307] width 103 height 19
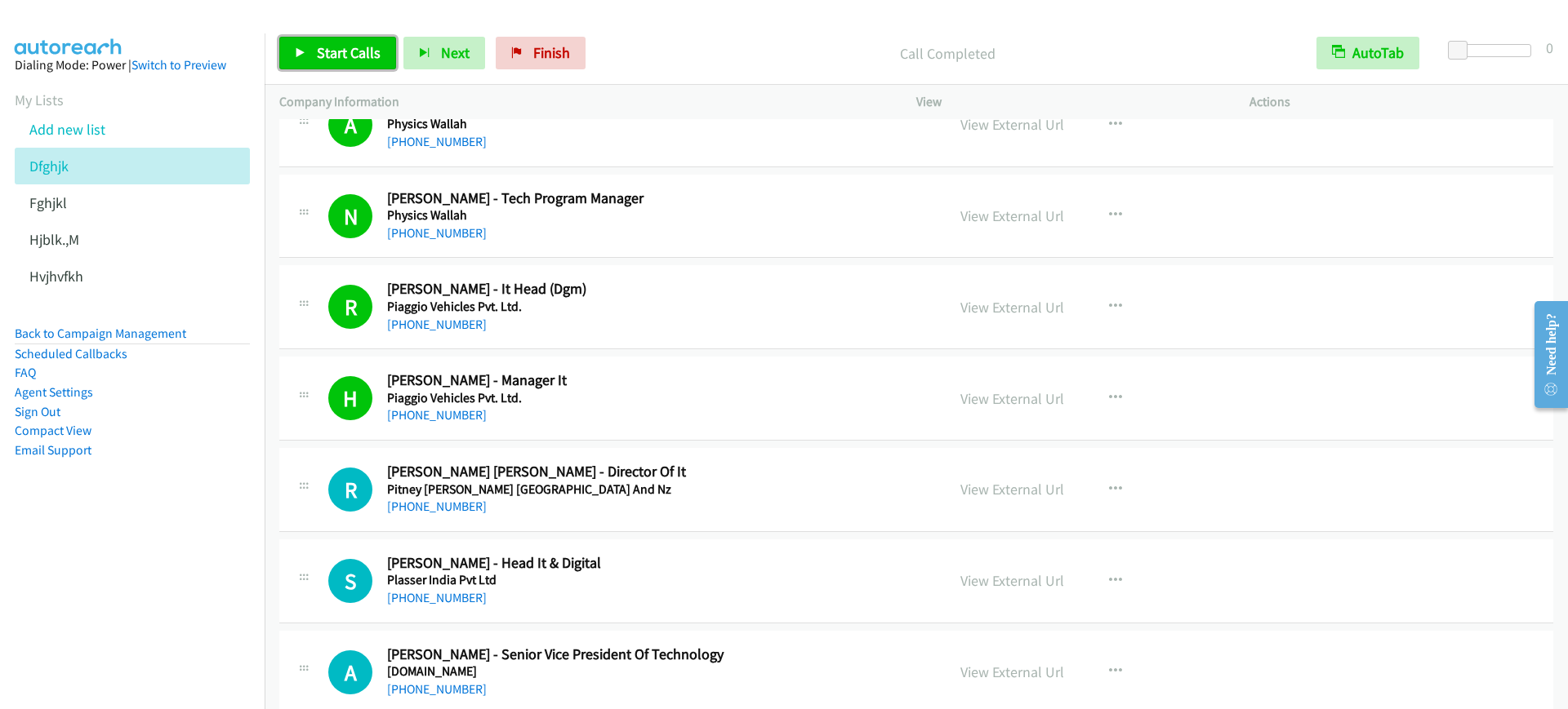
click at [312, 46] on link "Start Calls" at bounding box center [337, 52] width 117 height 32
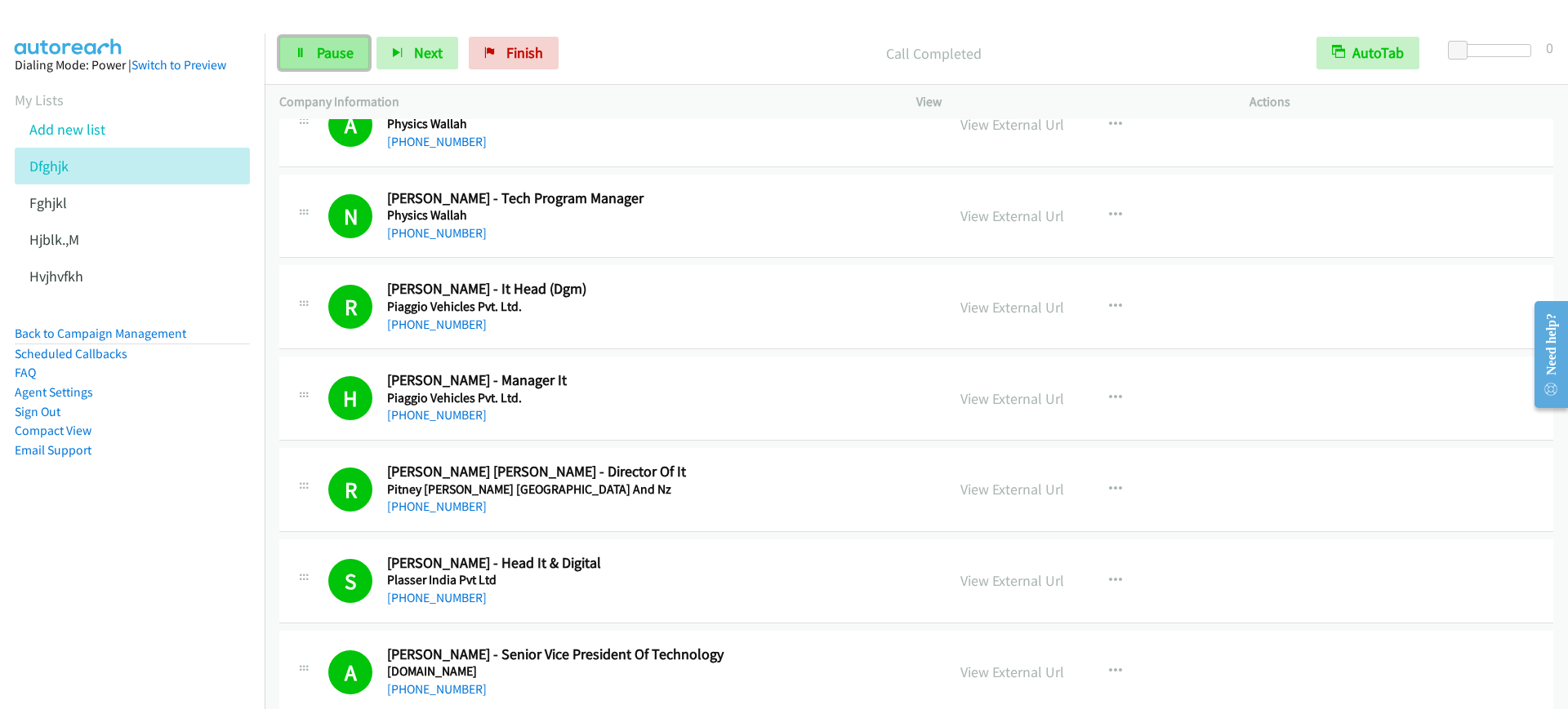
click at [333, 46] on span "Pause" at bounding box center [335, 52] width 36 height 19
click at [314, 44] on link "Start Calls" at bounding box center [337, 52] width 117 height 32
click at [320, 49] on span "Pause" at bounding box center [335, 52] width 36 height 19
click at [349, 46] on span "Start Calls" at bounding box center [349, 52] width 64 height 19
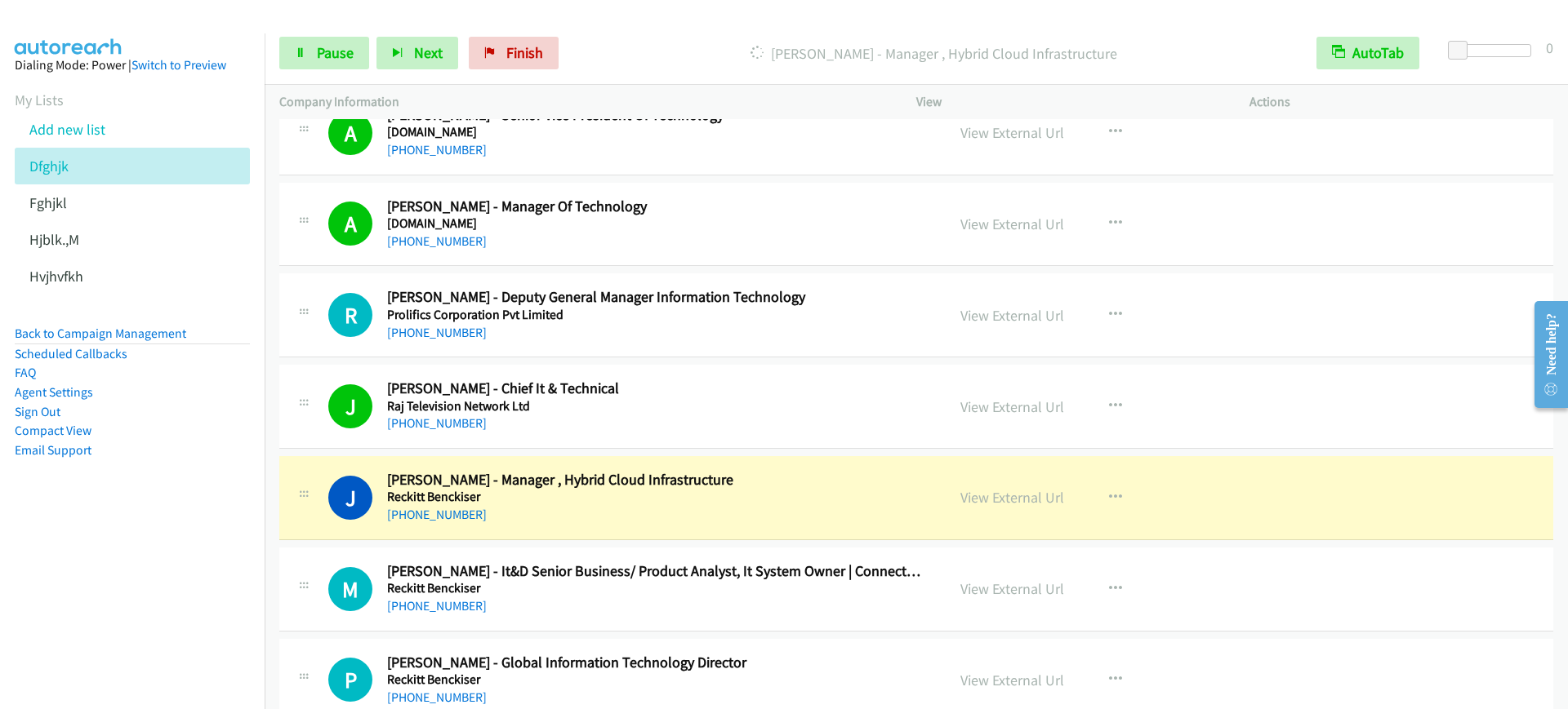
scroll to position [8979, 0]
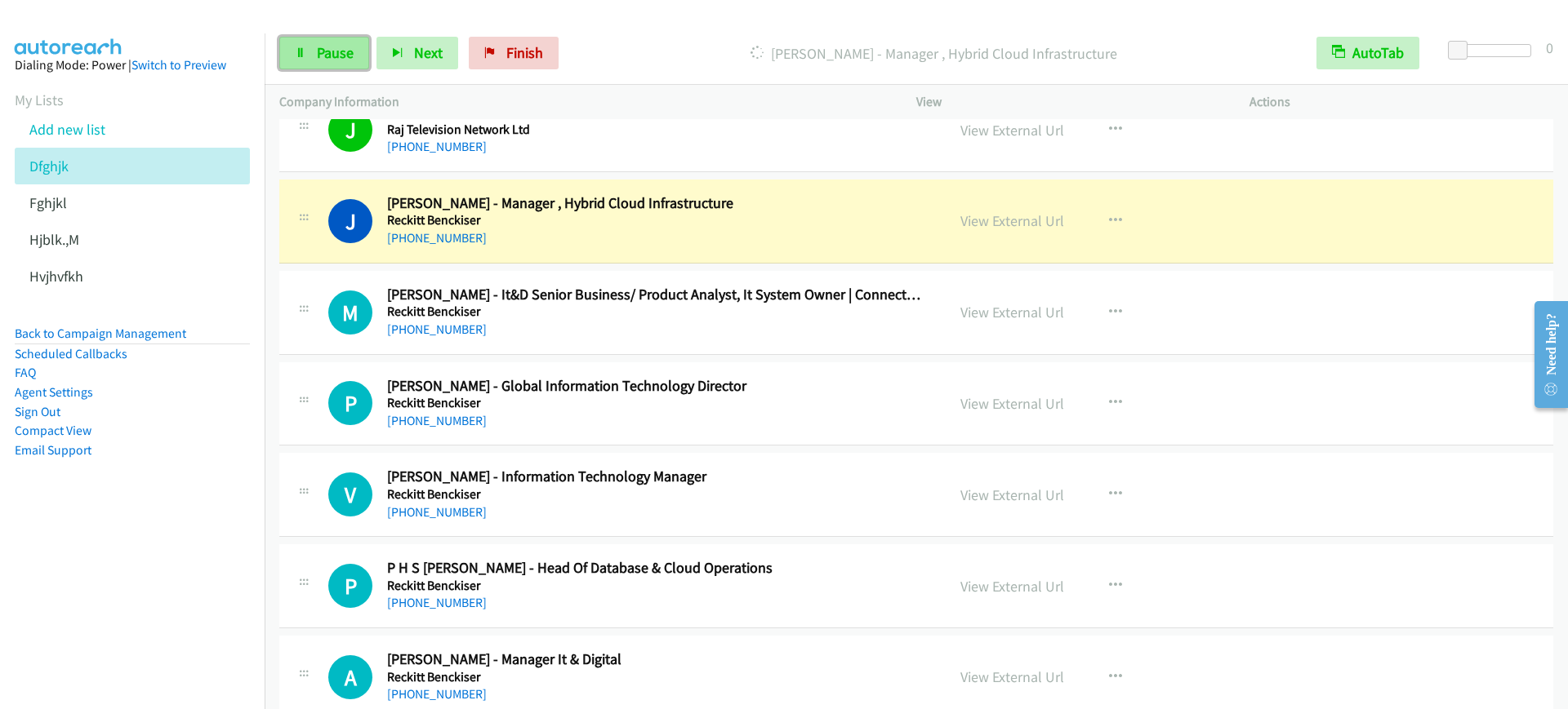
click at [330, 51] on span "Pause" at bounding box center [335, 52] width 36 height 19
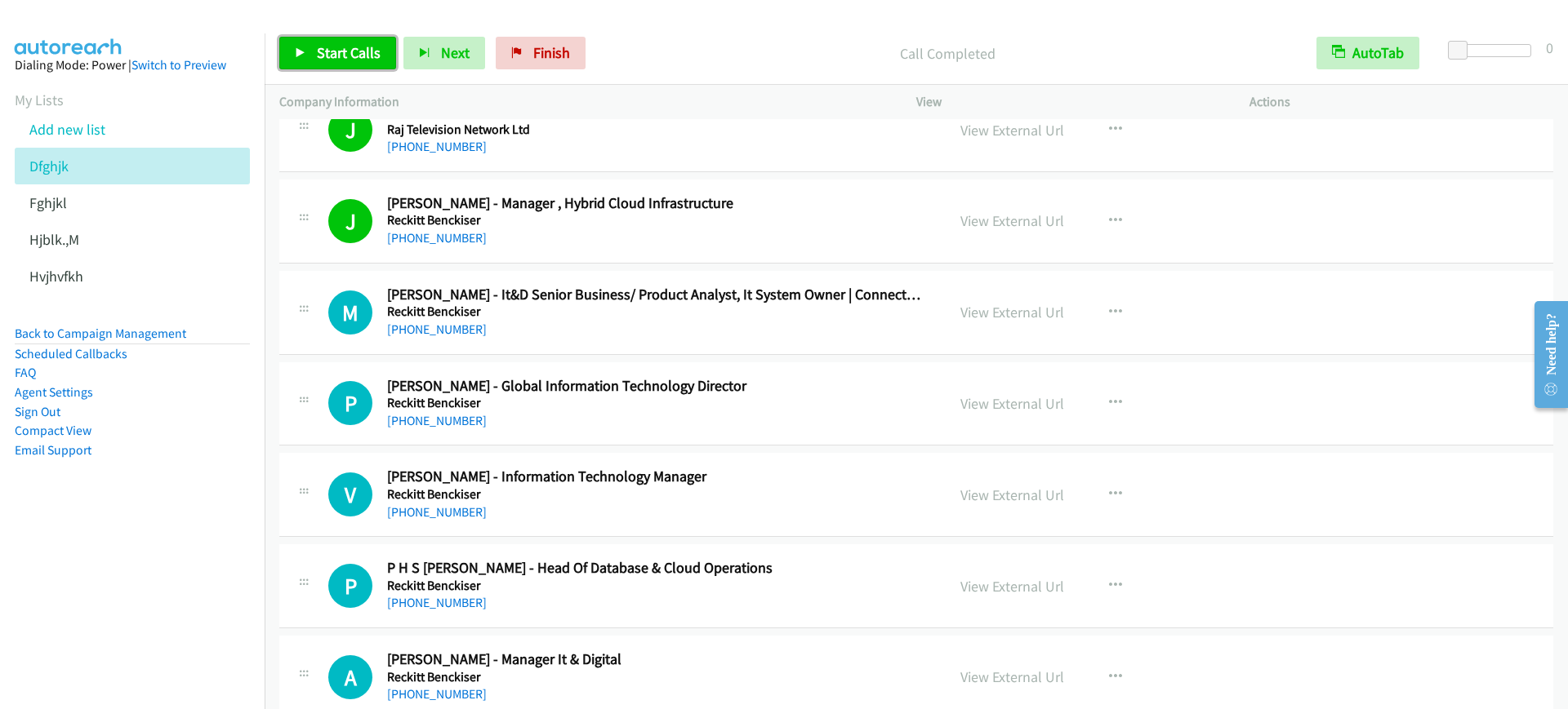
click at [341, 54] on span "Start Calls" at bounding box center [349, 52] width 64 height 19
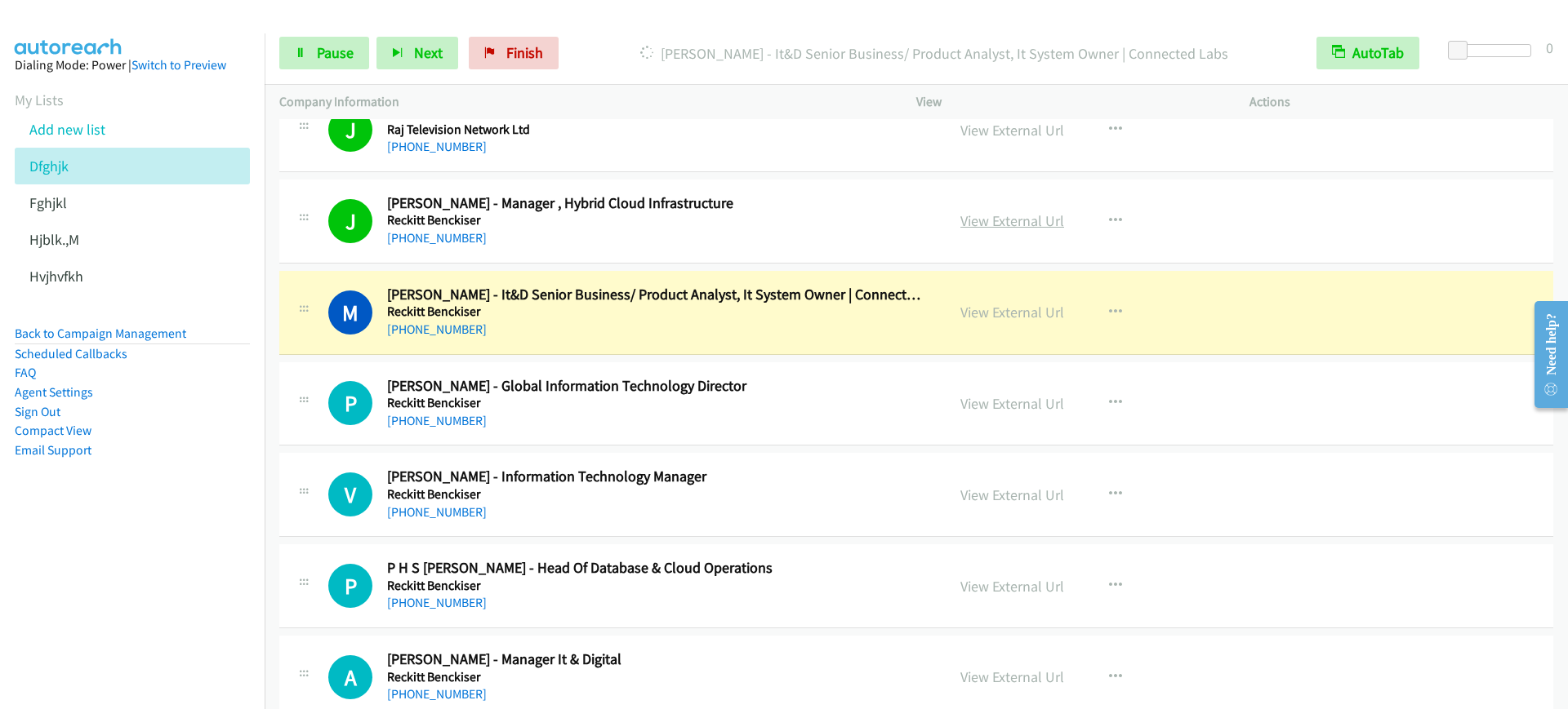
click at [984, 212] on link "View External Url" at bounding box center [1012, 221] width 103 height 19
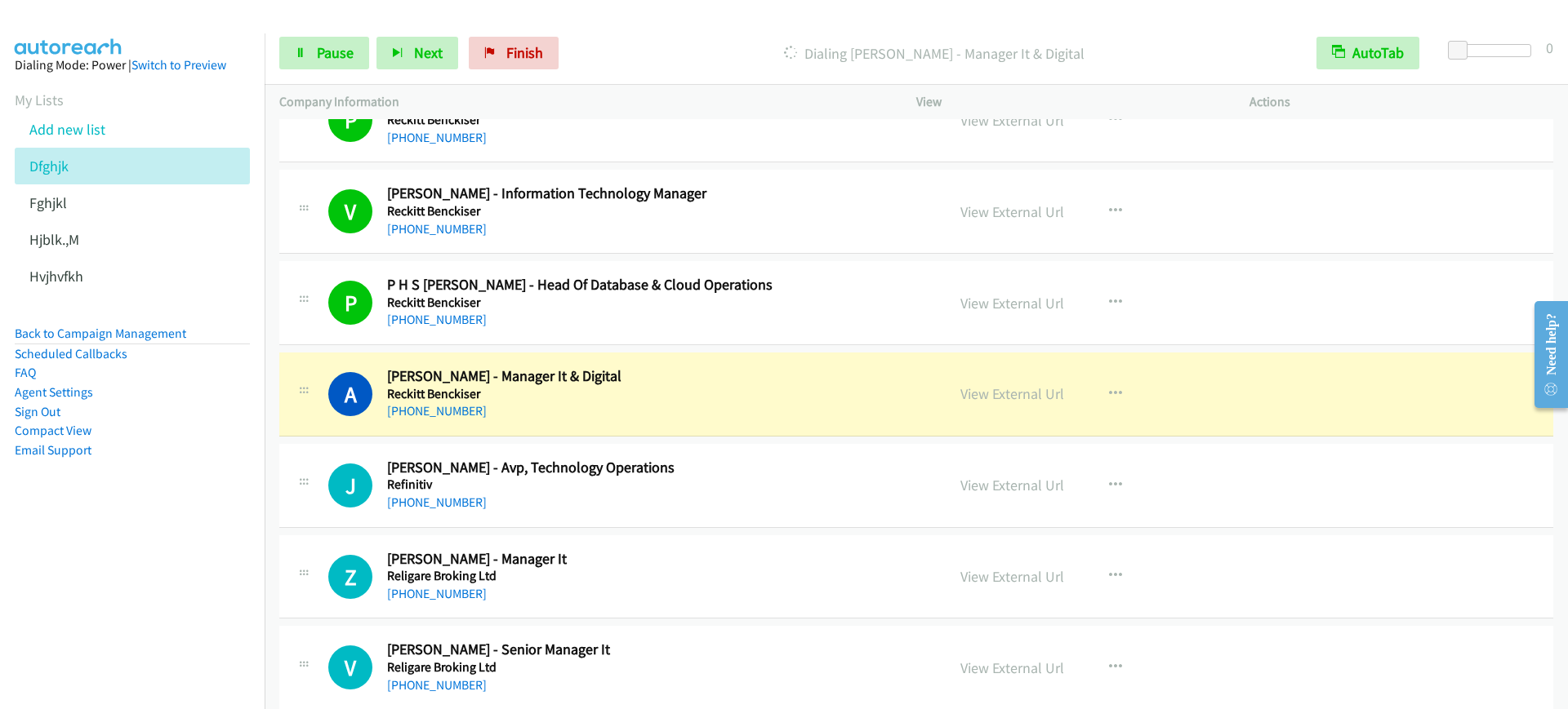
scroll to position [9285, 0]
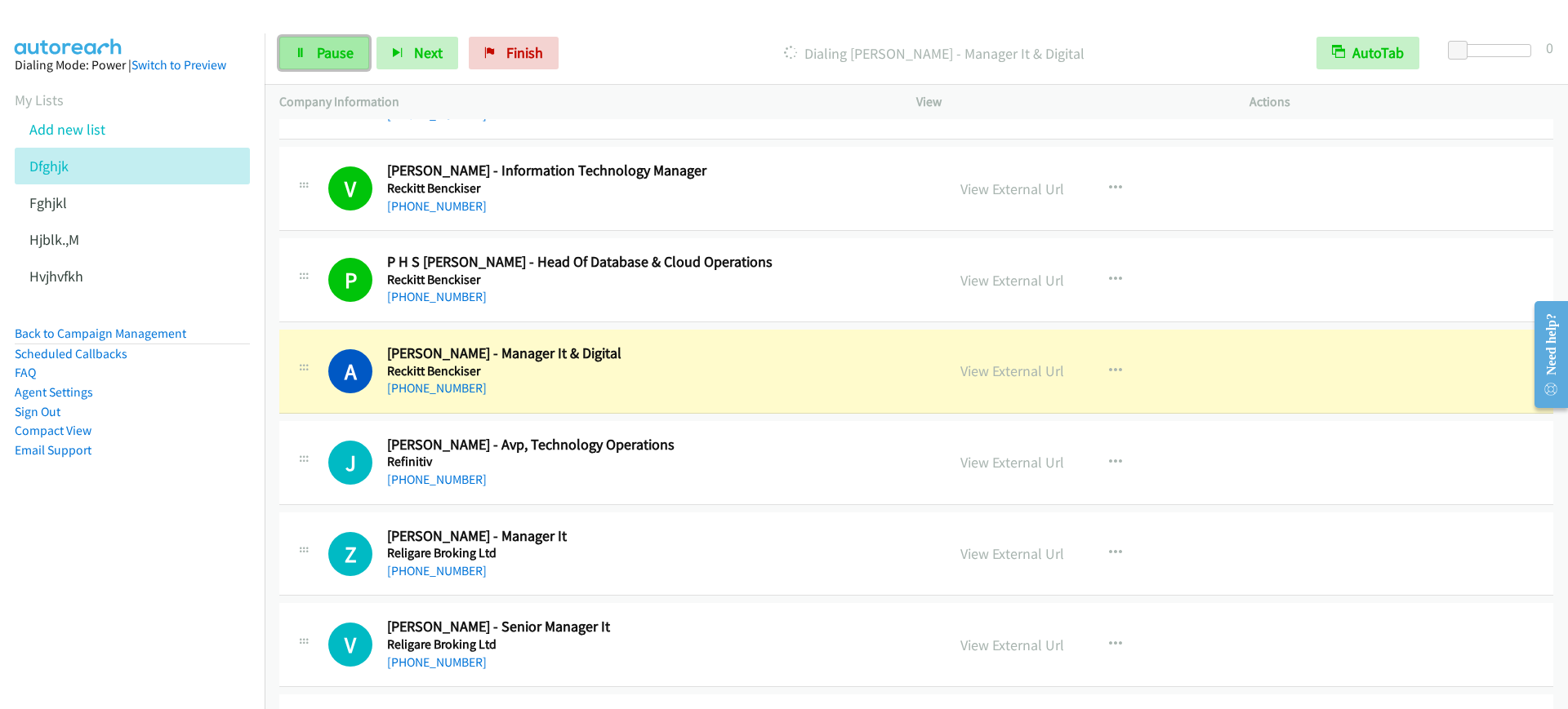
click at [319, 60] on span "Pause" at bounding box center [335, 52] width 36 height 19
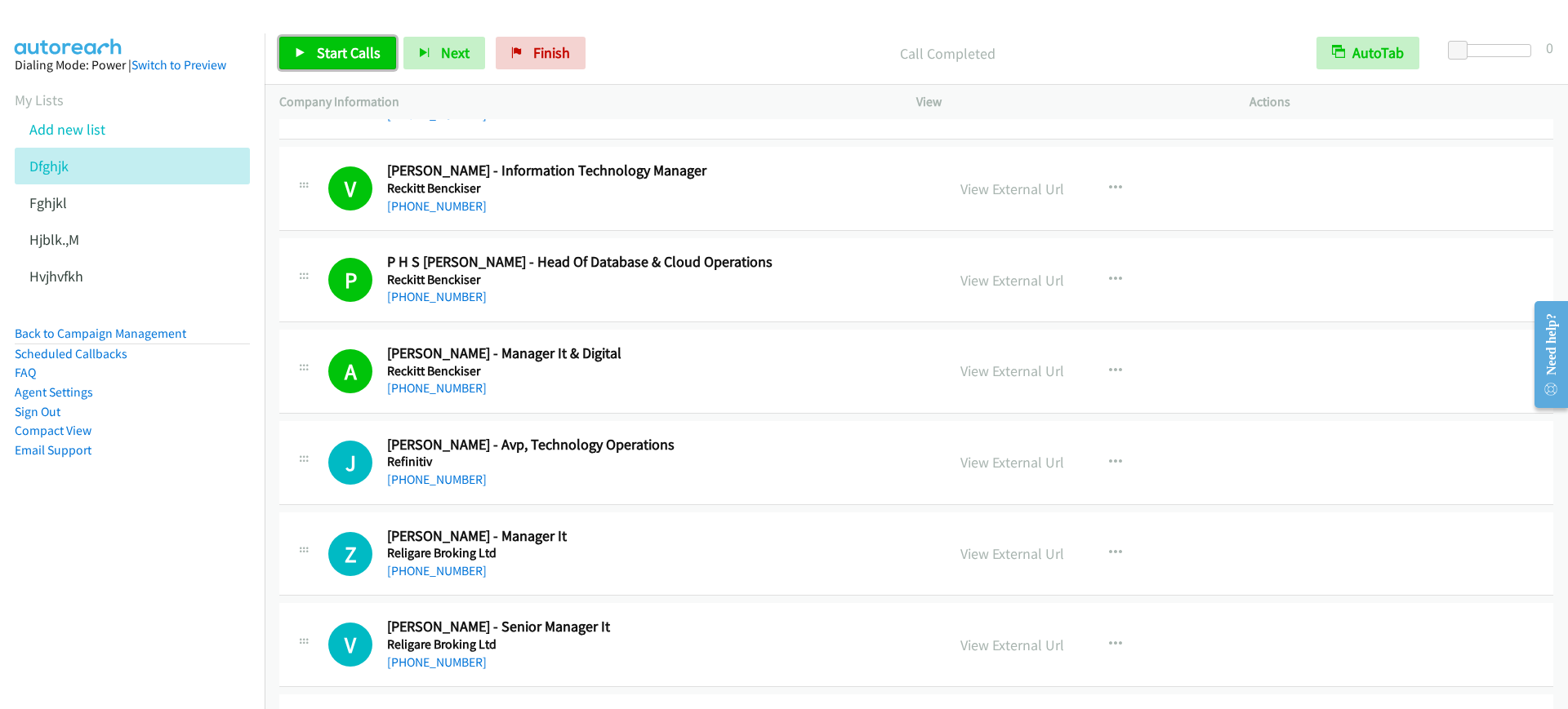
click at [304, 55] on icon at bounding box center [301, 54] width 12 height 12
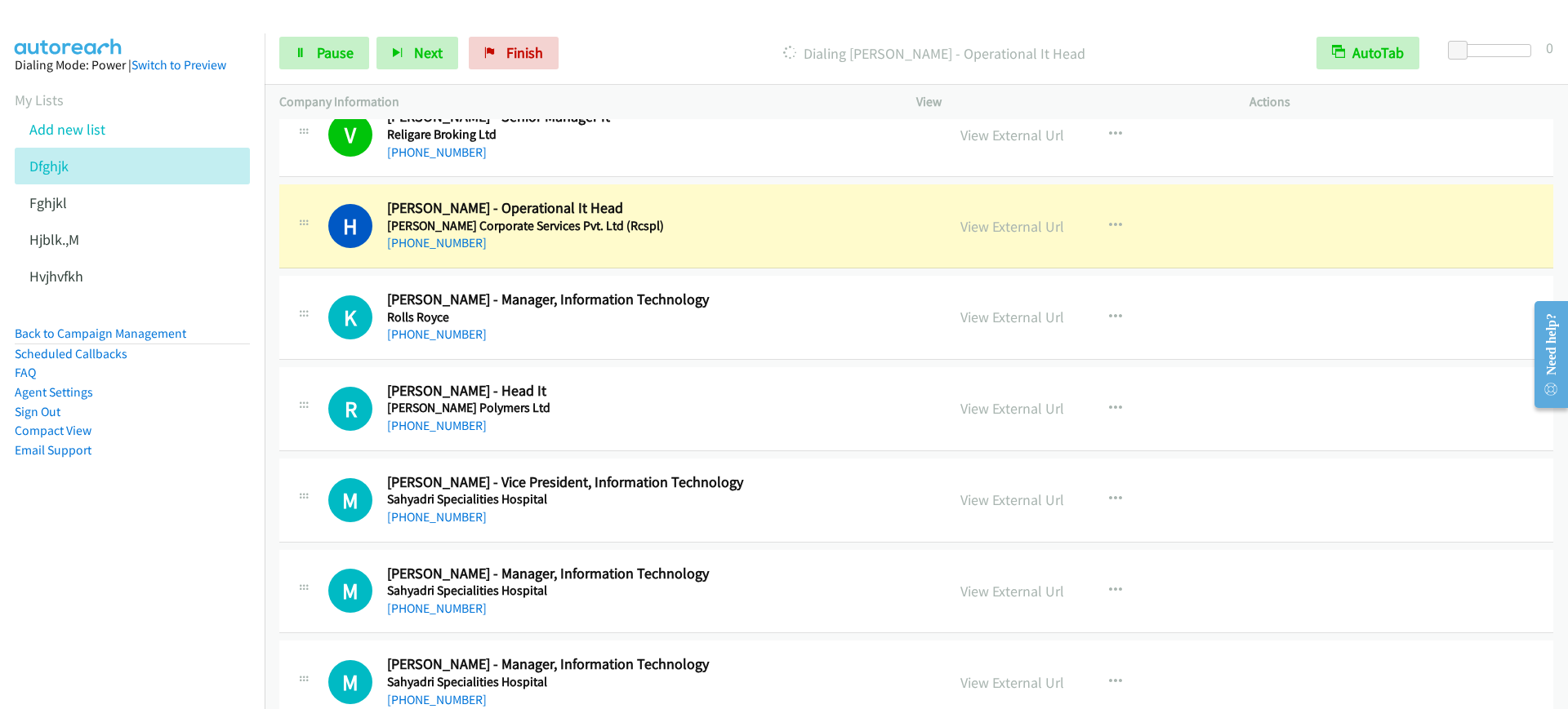
scroll to position [9897, 0]
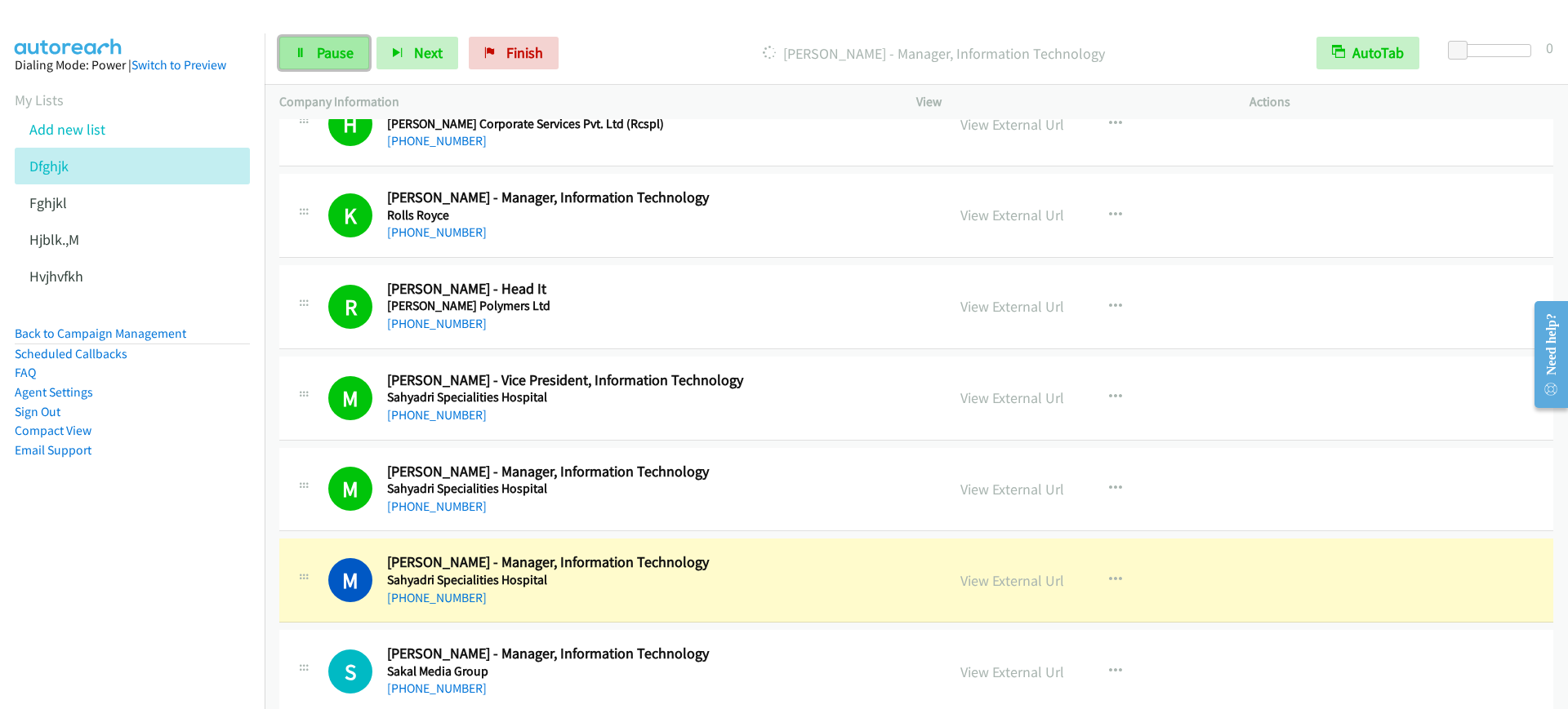
click at [322, 55] on span "Pause" at bounding box center [335, 52] width 36 height 19
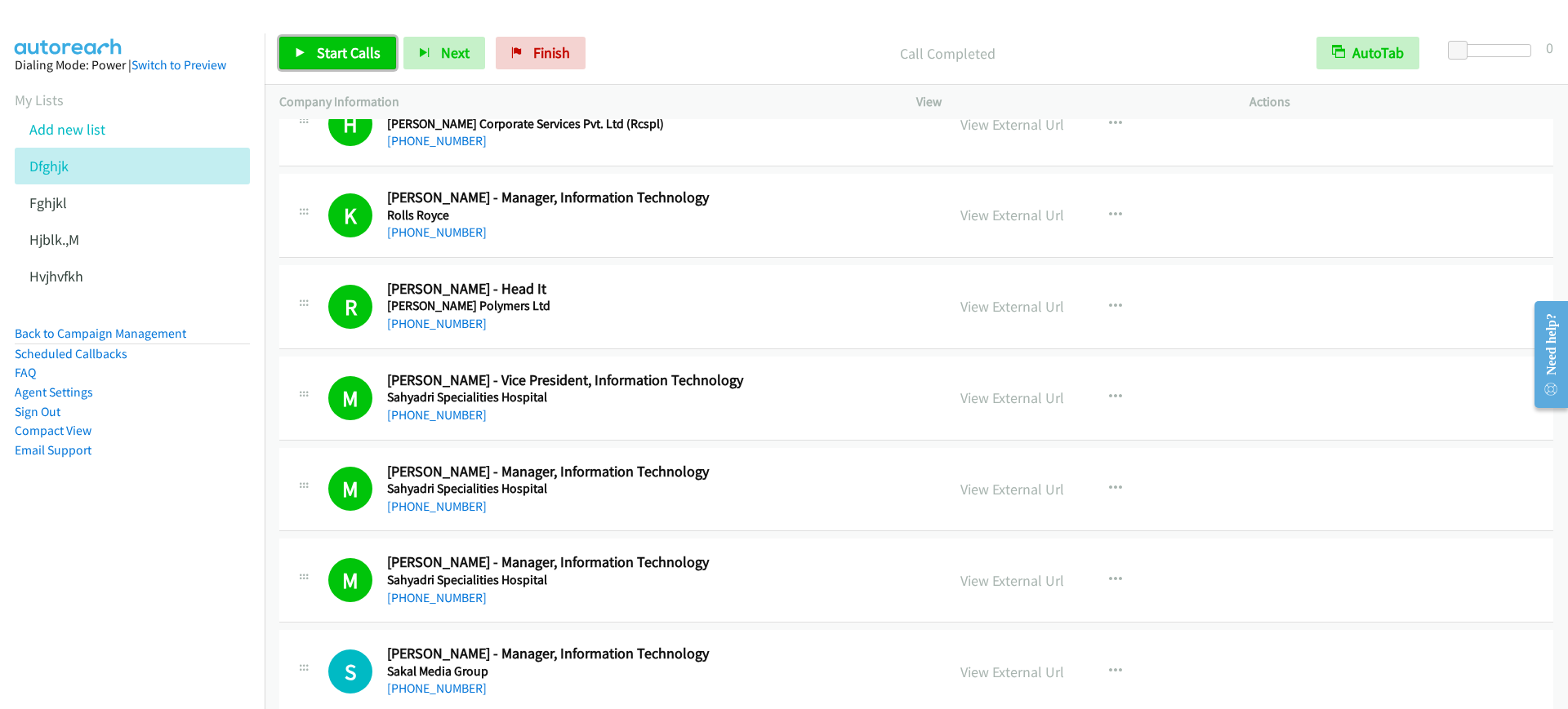
click at [331, 43] on span "Start Calls" at bounding box center [349, 52] width 64 height 19
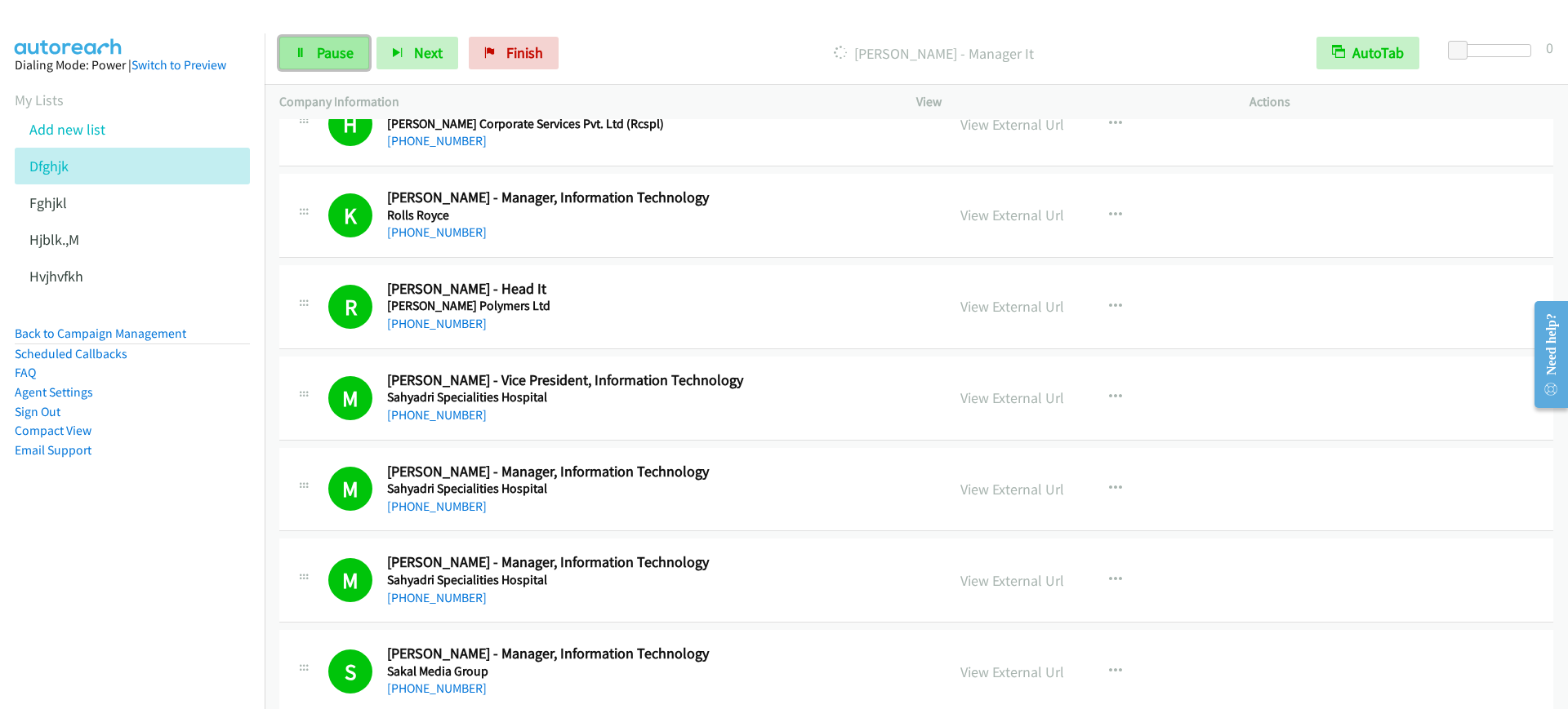
click at [338, 57] on span "Pause" at bounding box center [335, 52] width 36 height 19
click at [325, 43] on span "Start Calls" at bounding box center [349, 52] width 64 height 19
click at [321, 45] on span "Pause" at bounding box center [335, 52] width 36 height 19
click at [369, 61] on span "Start Calls" at bounding box center [349, 52] width 64 height 19
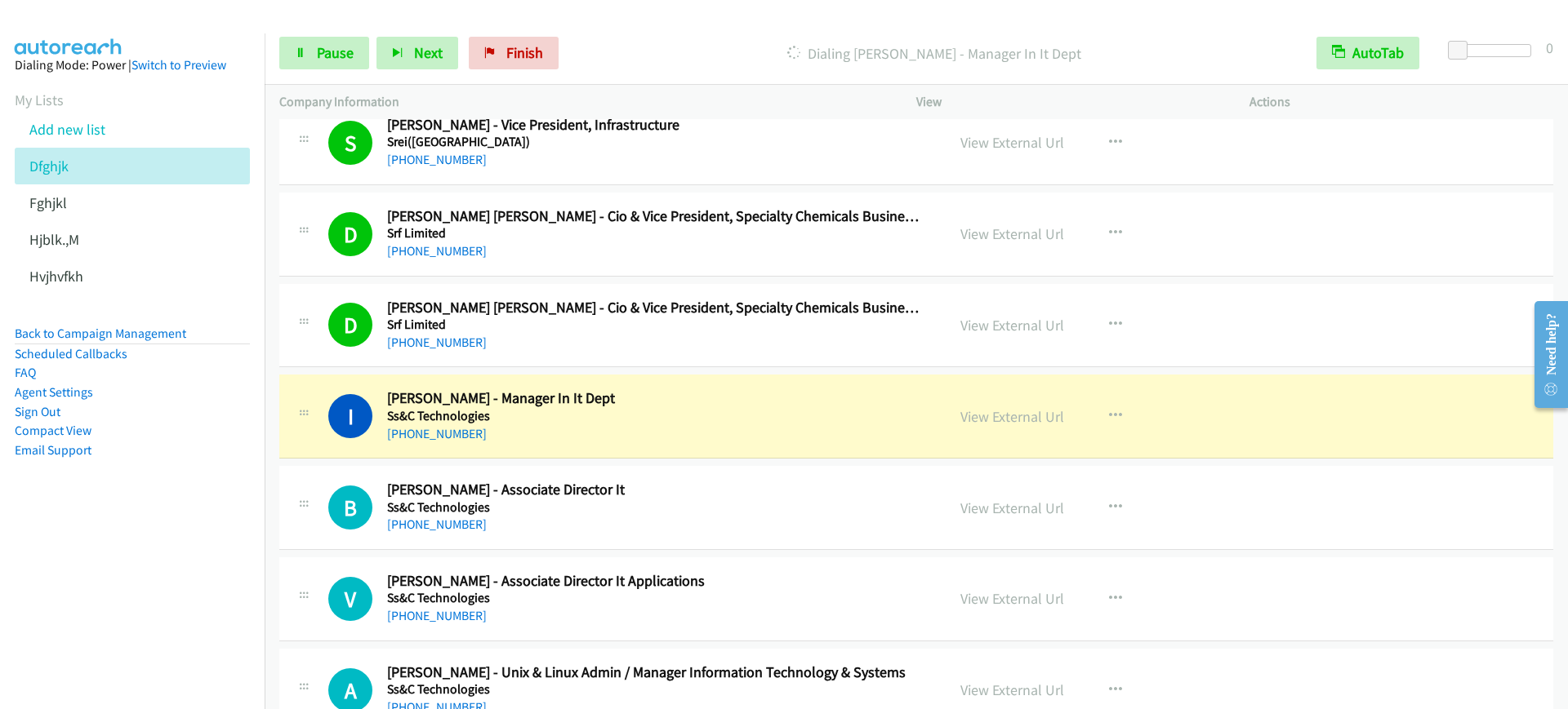
scroll to position [11734, 0]
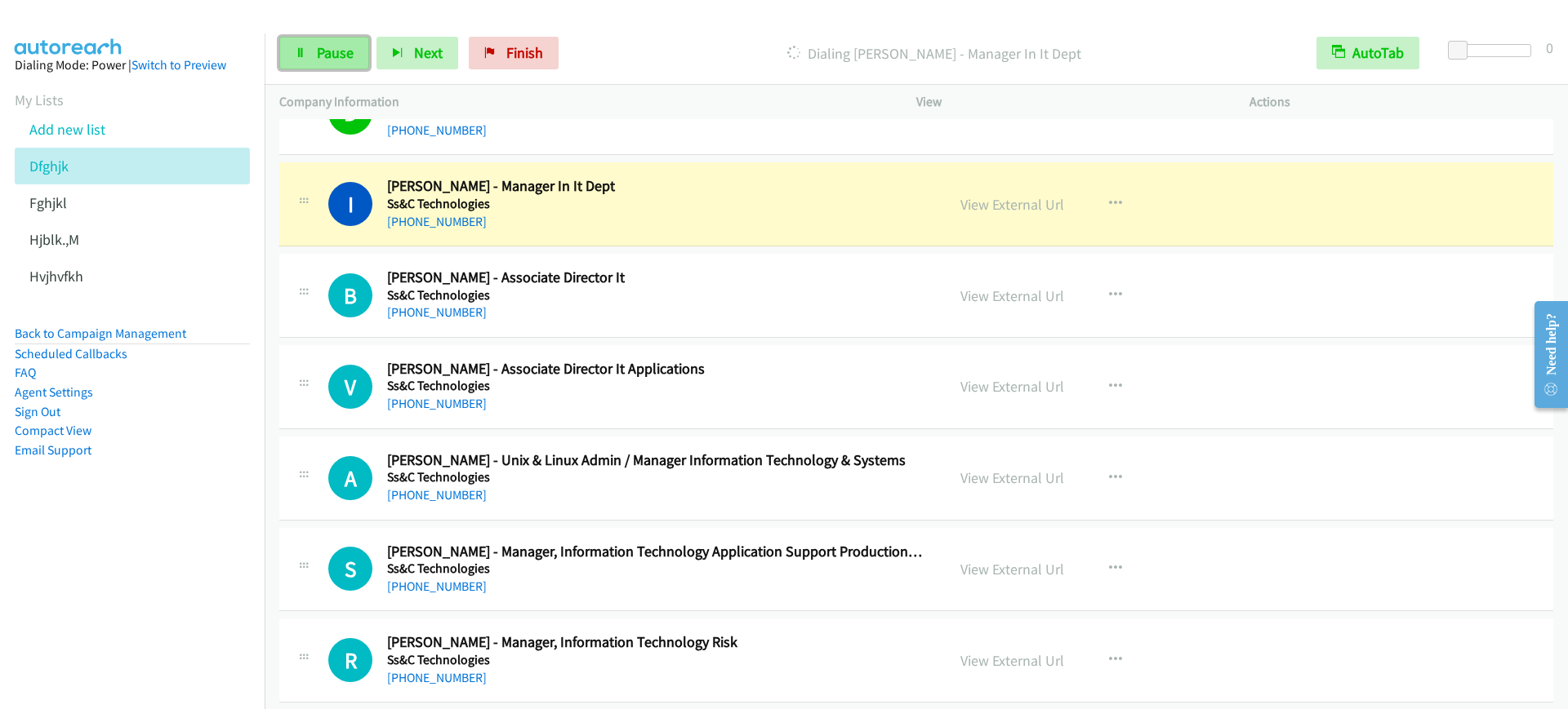
click at [348, 50] on span "Pause" at bounding box center [335, 52] width 36 height 19
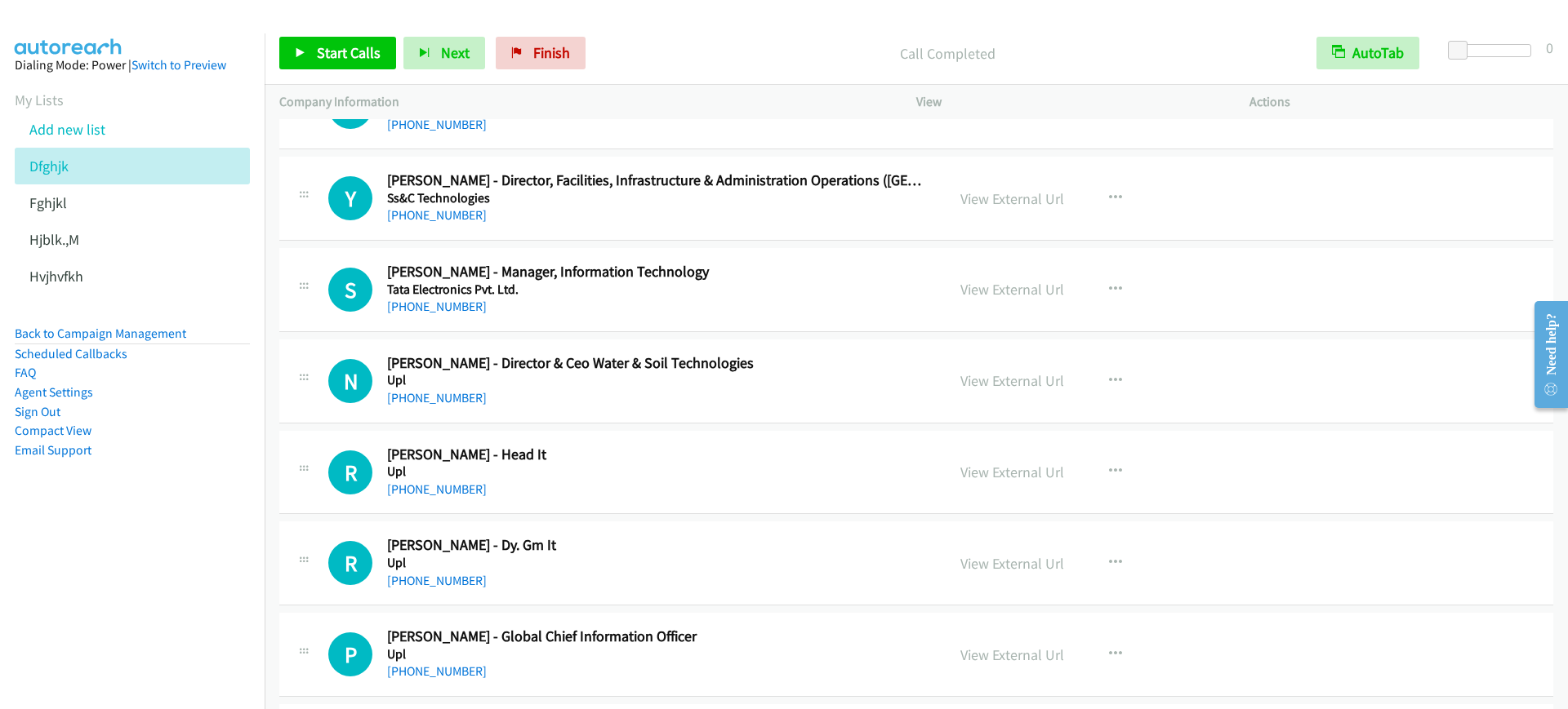
scroll to position [12549, 0]
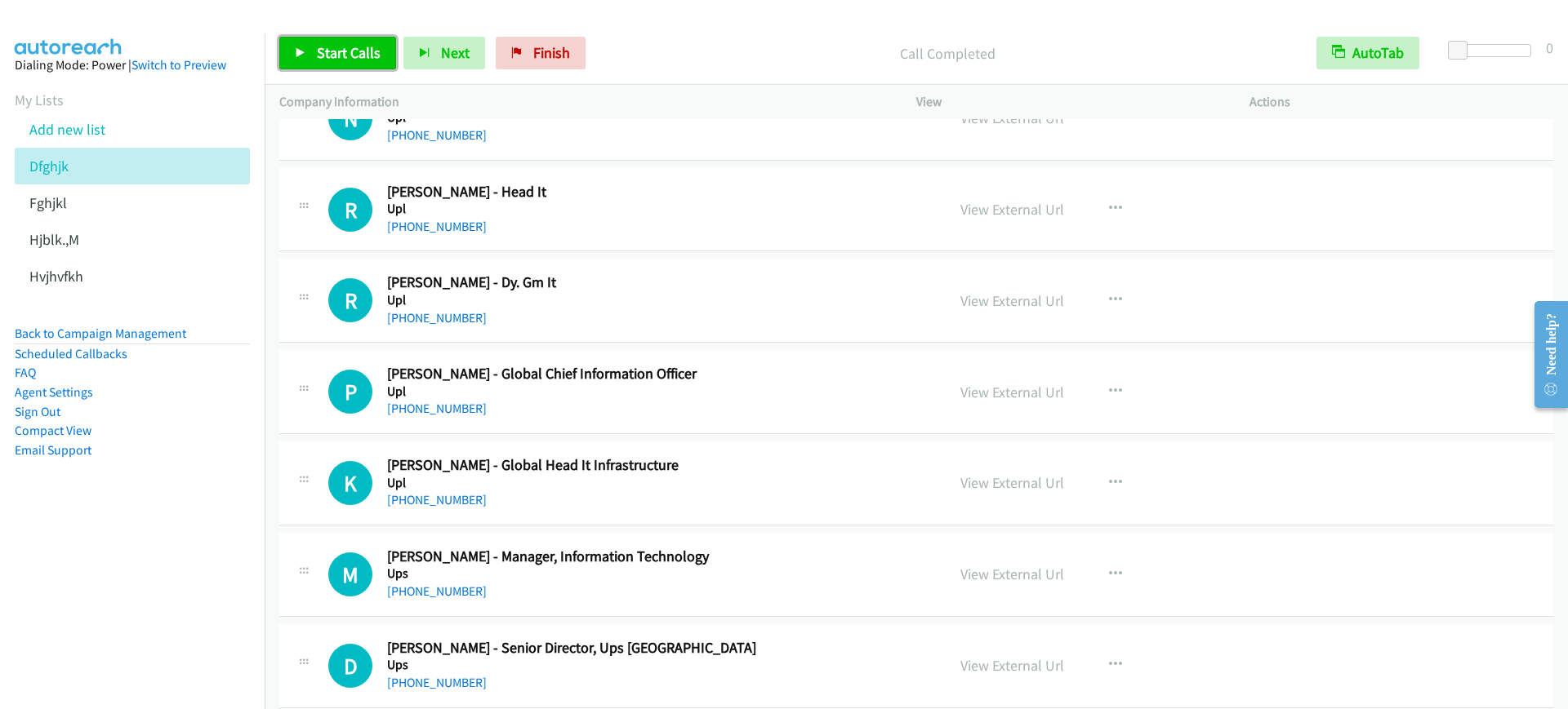
click at [332, 56] on span "Start Calls" at bounding box center [349, 52] width 64 height 19
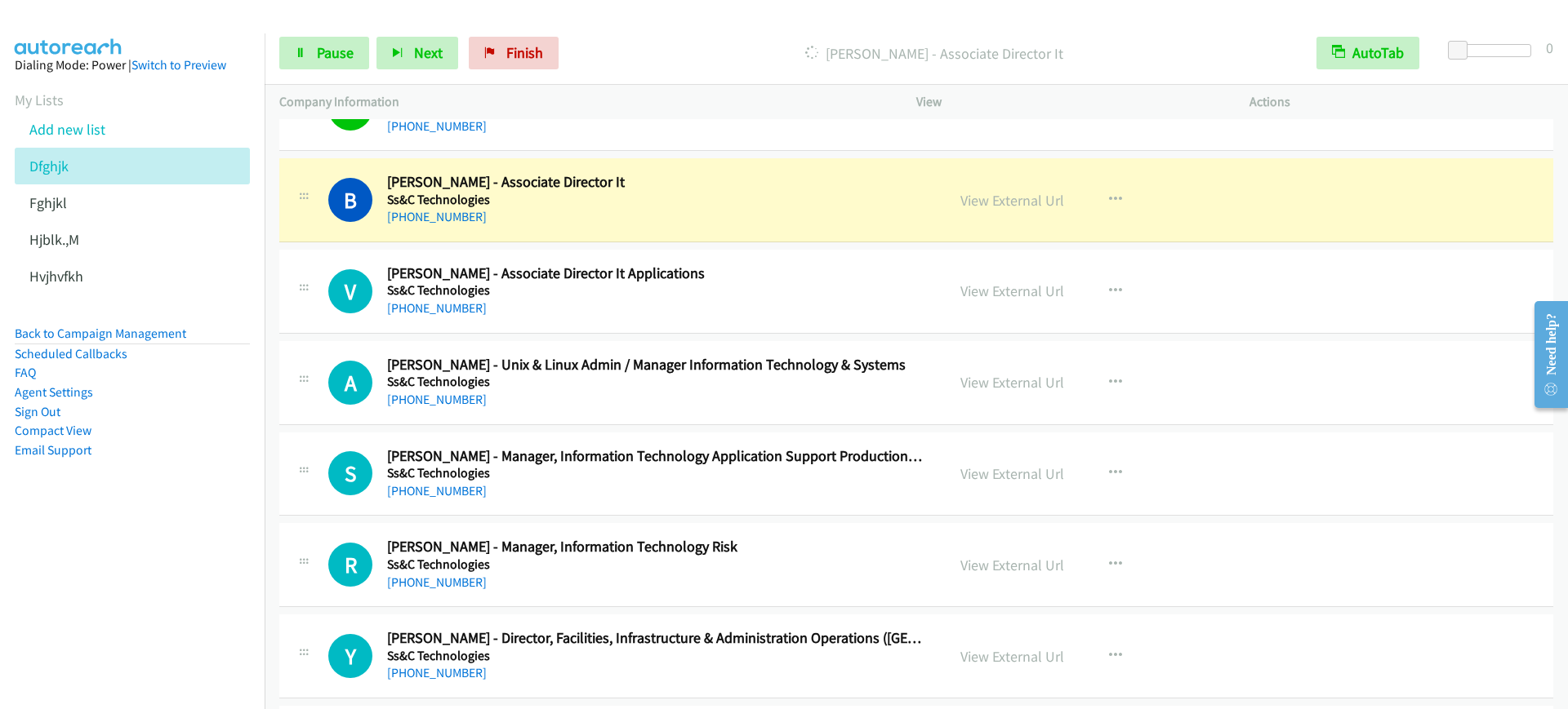
scroll to position [11727, 0]
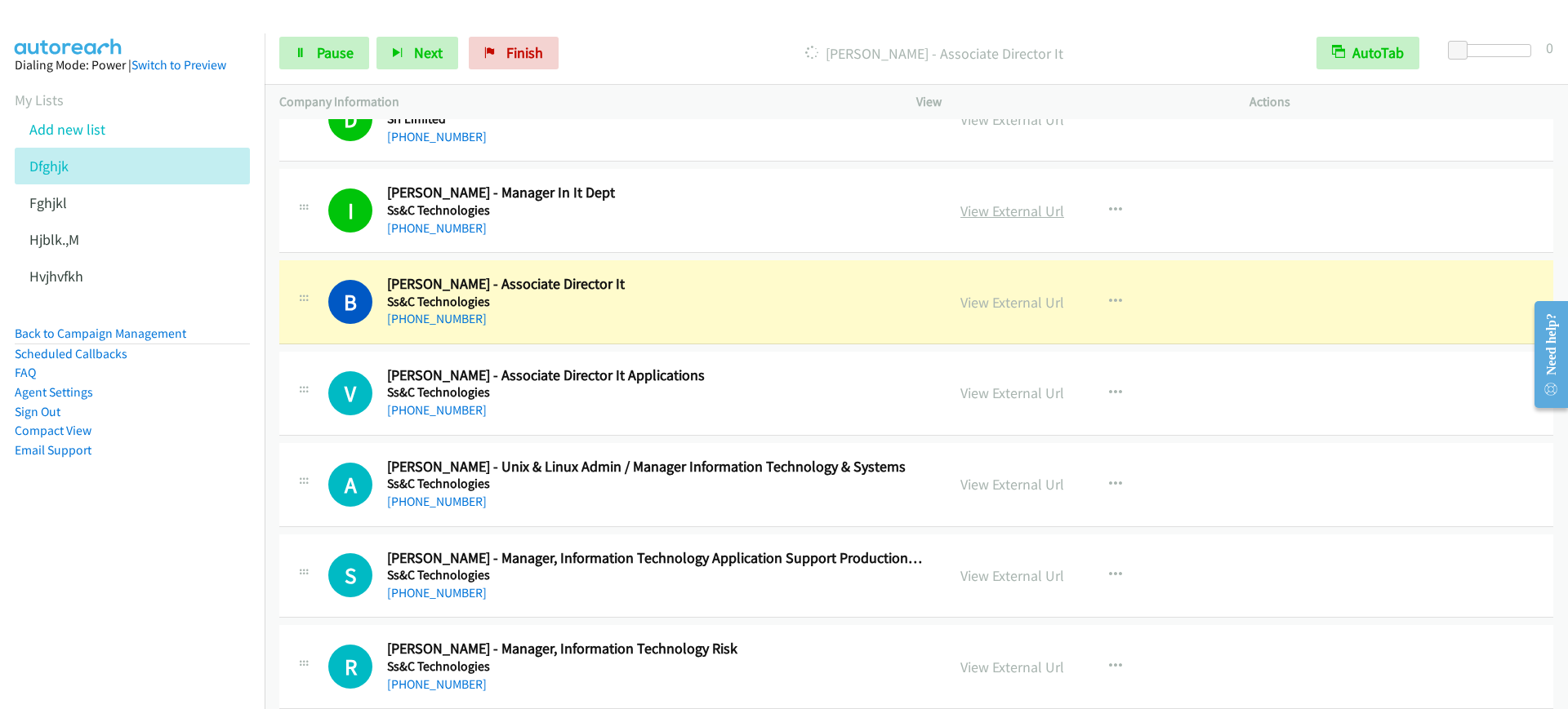
click at [971, 203] on link "View External Url" at bounding box center [1012, 211] width 103 height 19
click at [315, 68] on link "Pause" at bounding box center [324, 52] width 90 height 32
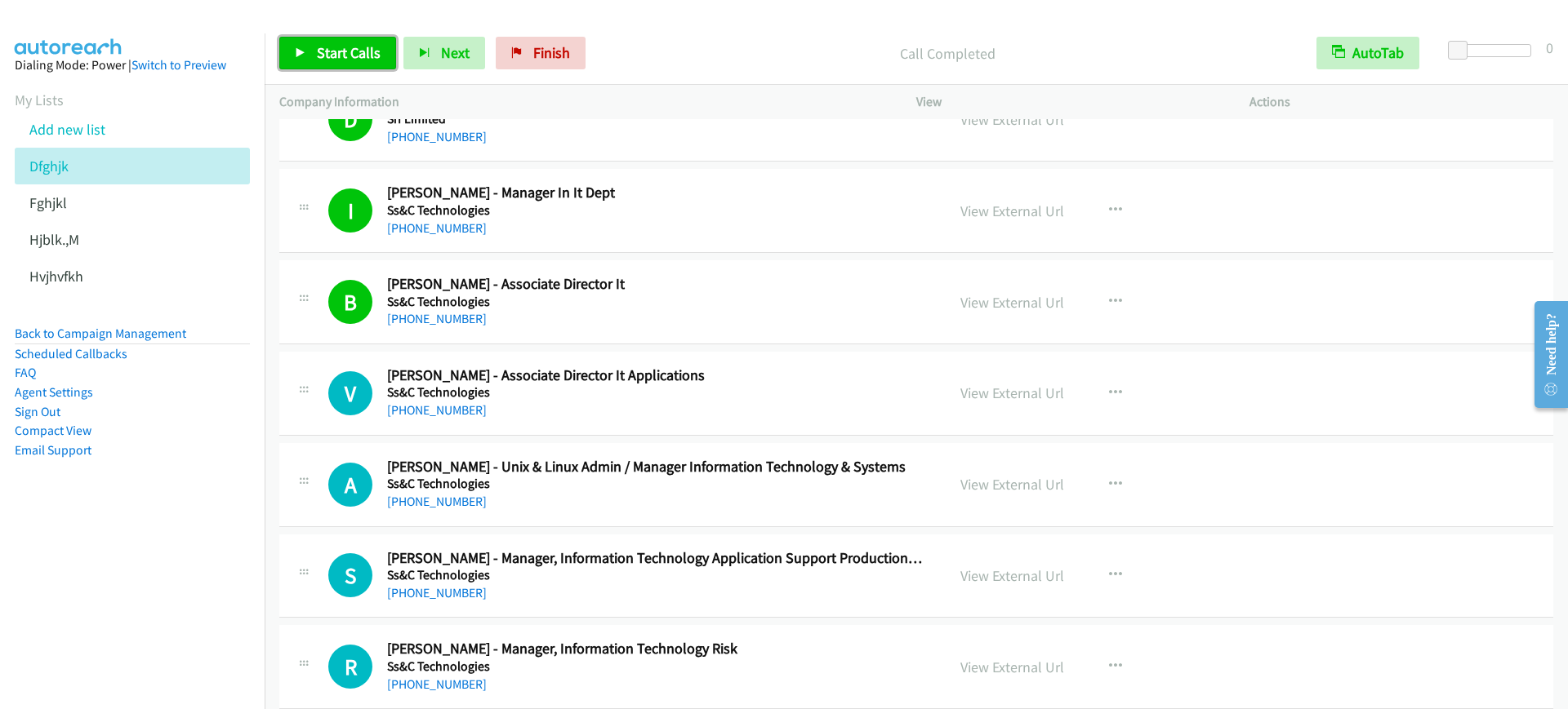
click at [366, 50] on span "Start Calls" at bounding box center [349, 52] width 64 height 19
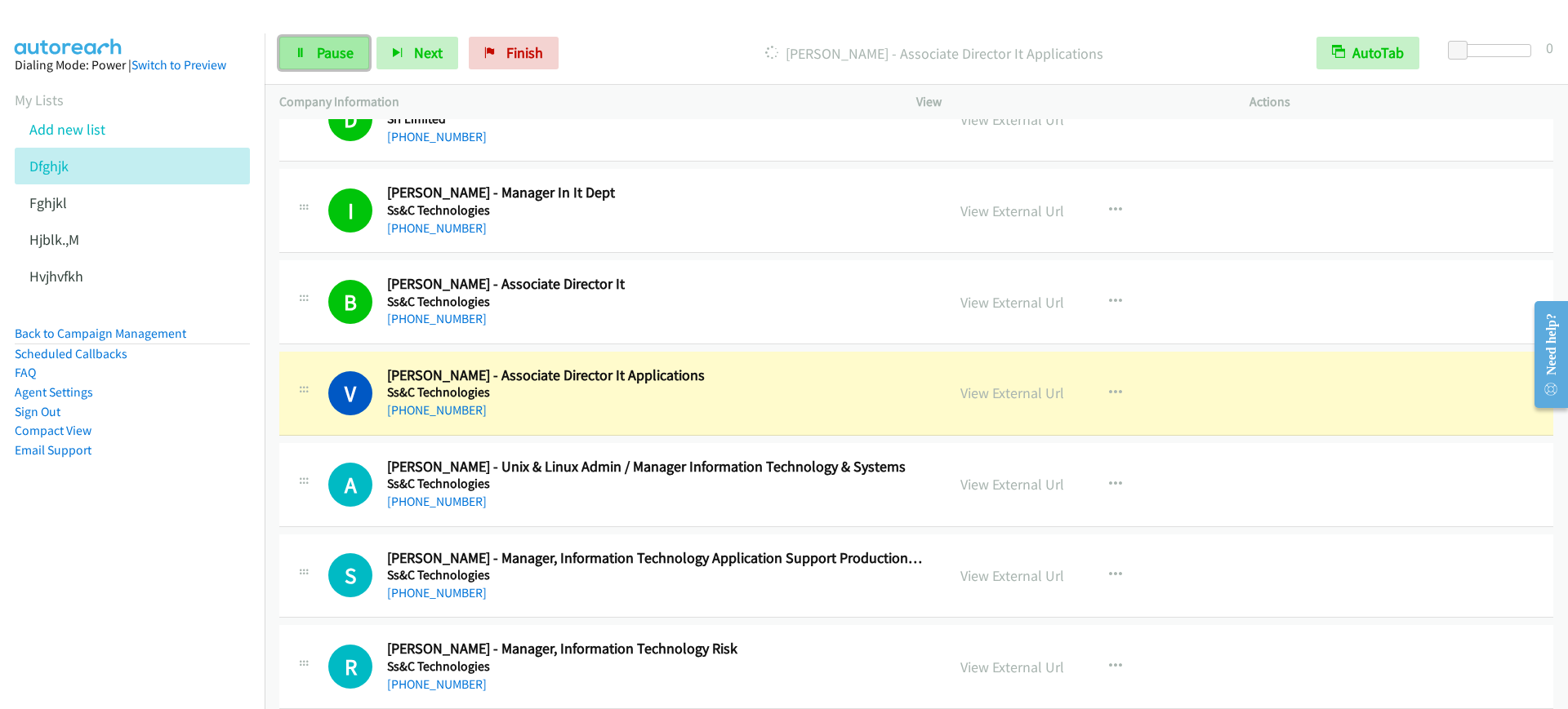
click at [366, 50] on link "Pause" at bounding box center [324, 52] width 90 height 32
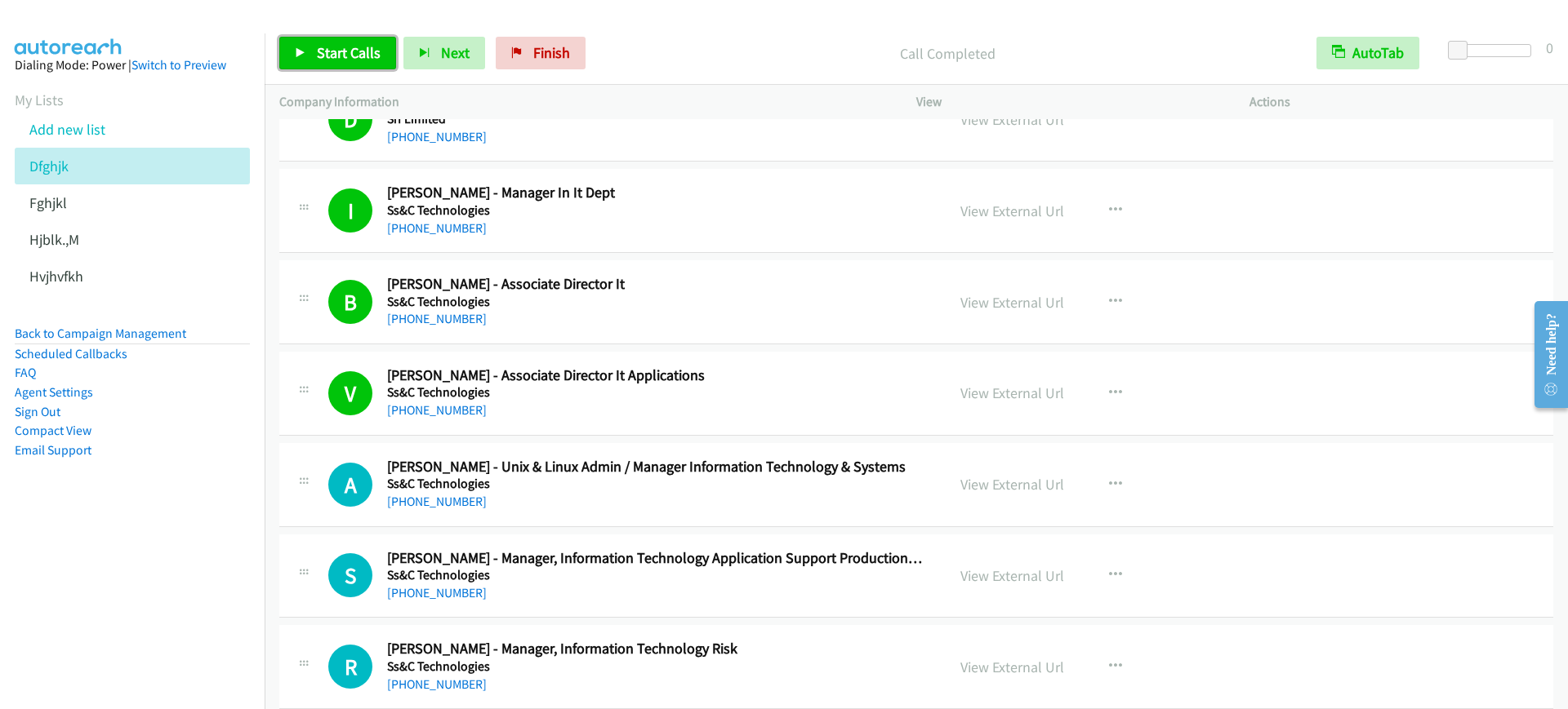
click at [348, 52] on span "Start Calls" at bounding box center [349, 52] width 64 height 19
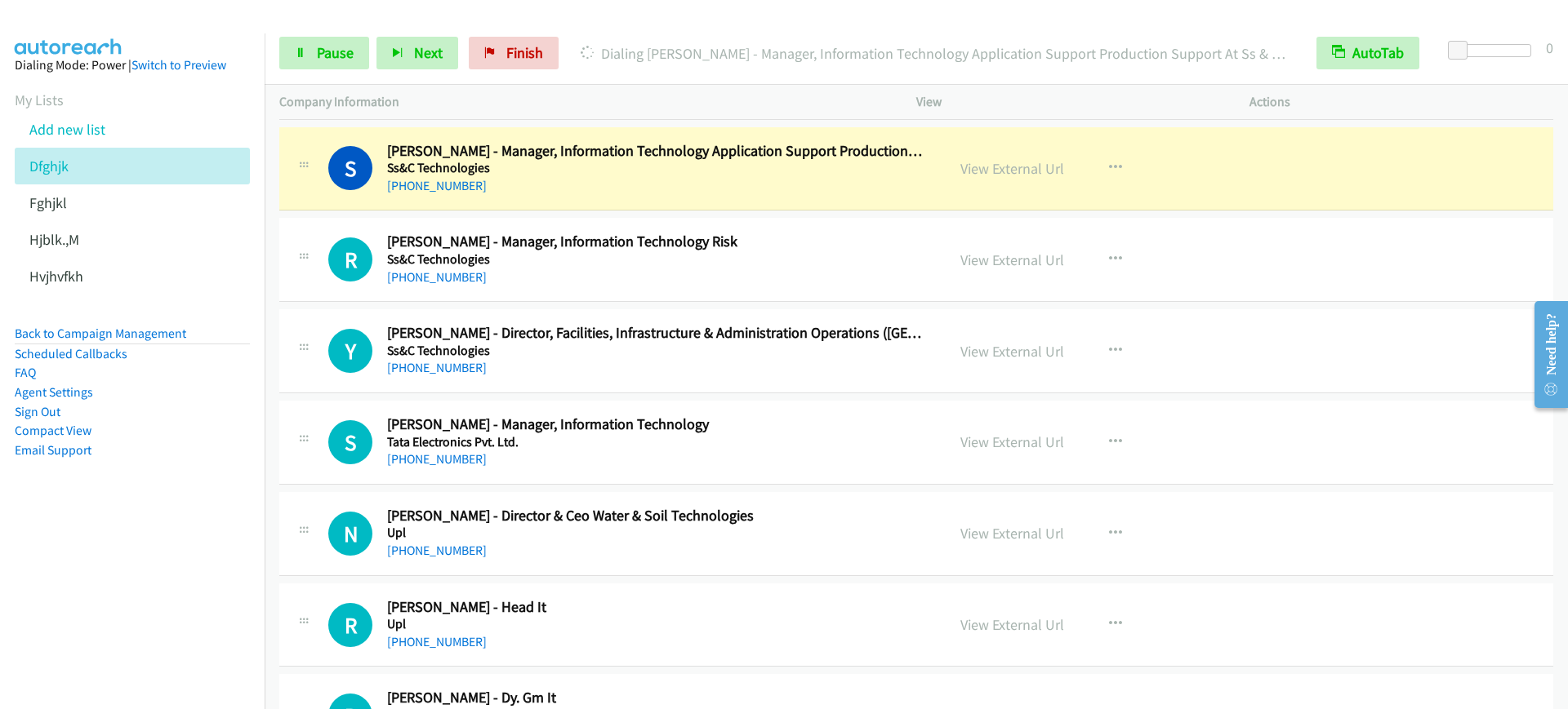
scroll to position [12135, 0]
click at [335, 55] on span "Pause" at bounding box center [335, 52] width 36 height 19
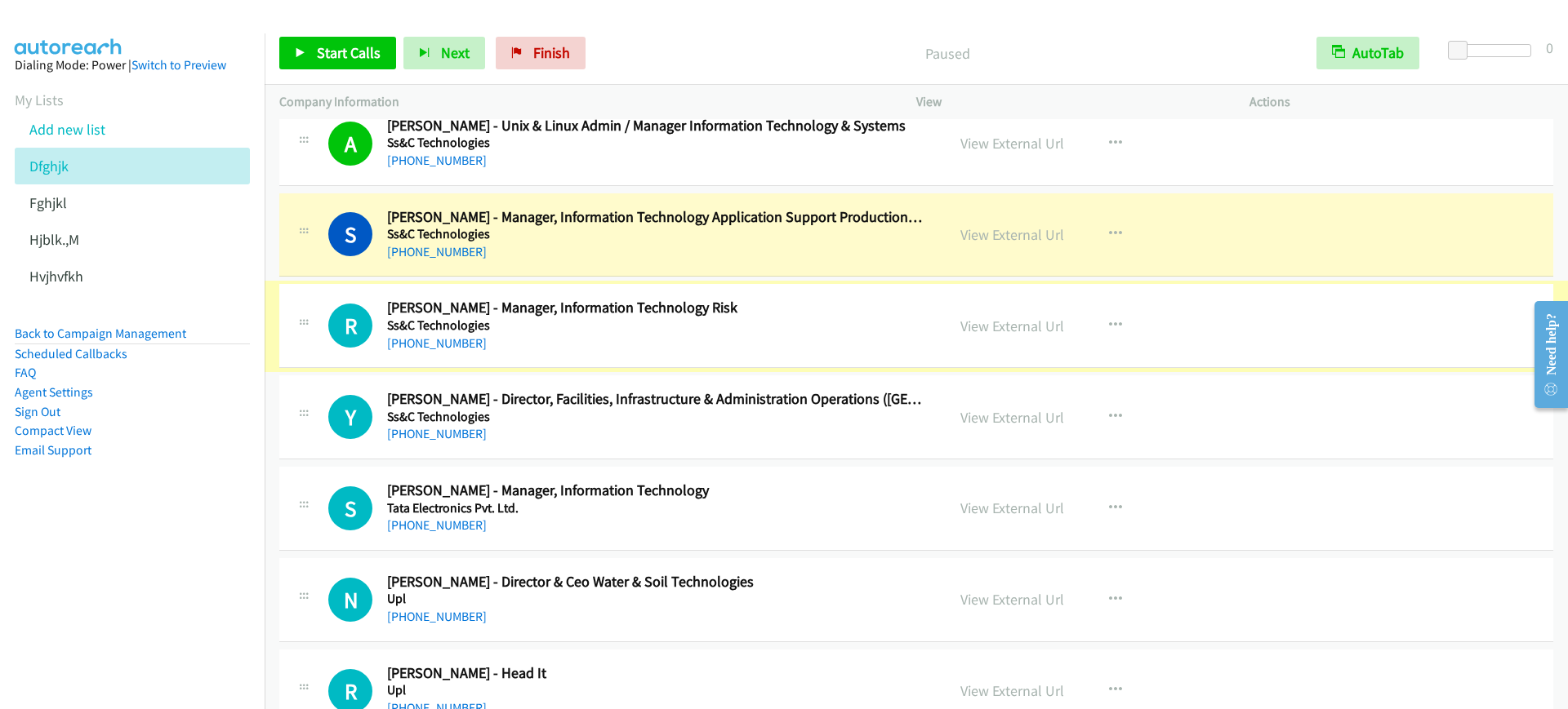
scroll to position [12033, 0]
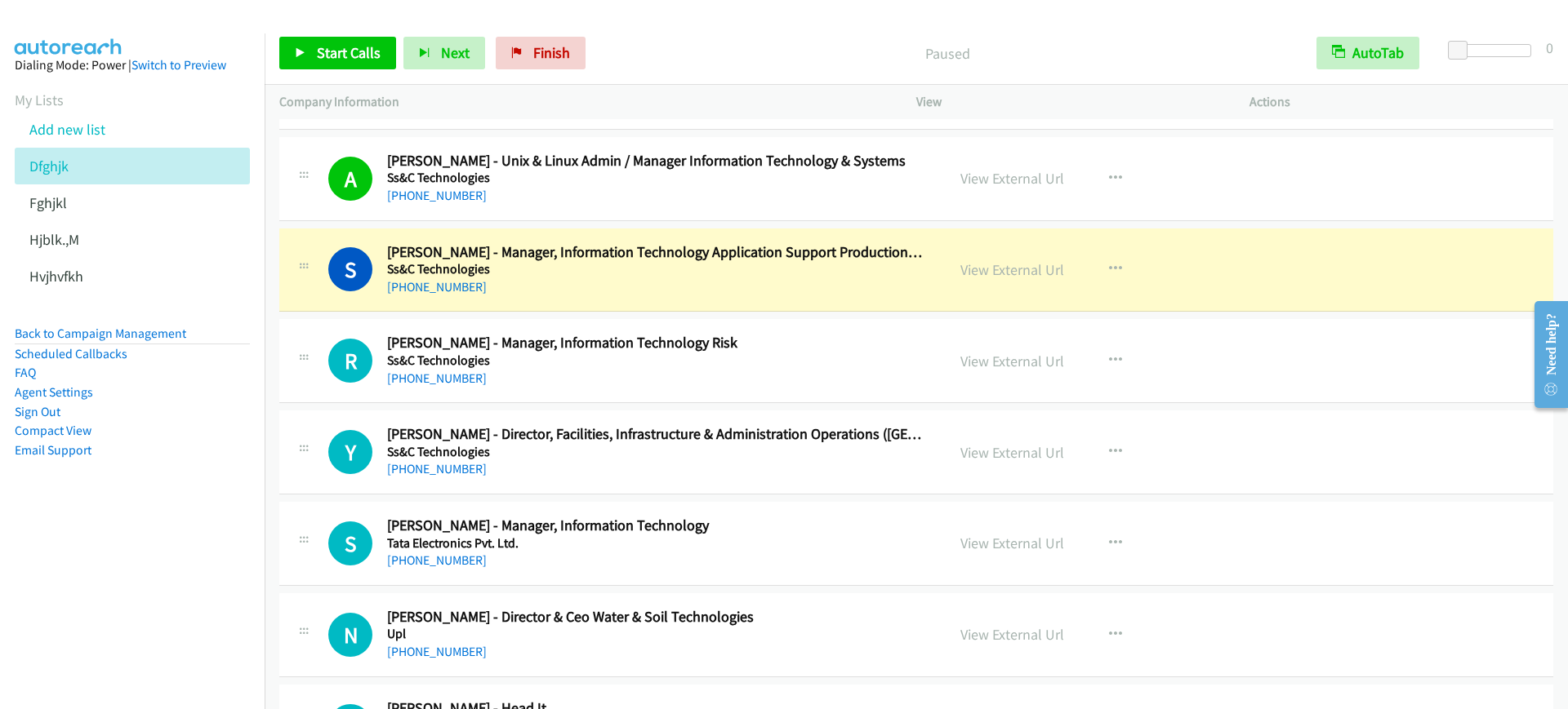
click at [791, 234] on div "S Callback Scheduled Sandesh Ankola - Manager, Information Technology Applicati…" at bounding box center [916, 271] width 1274 height 84
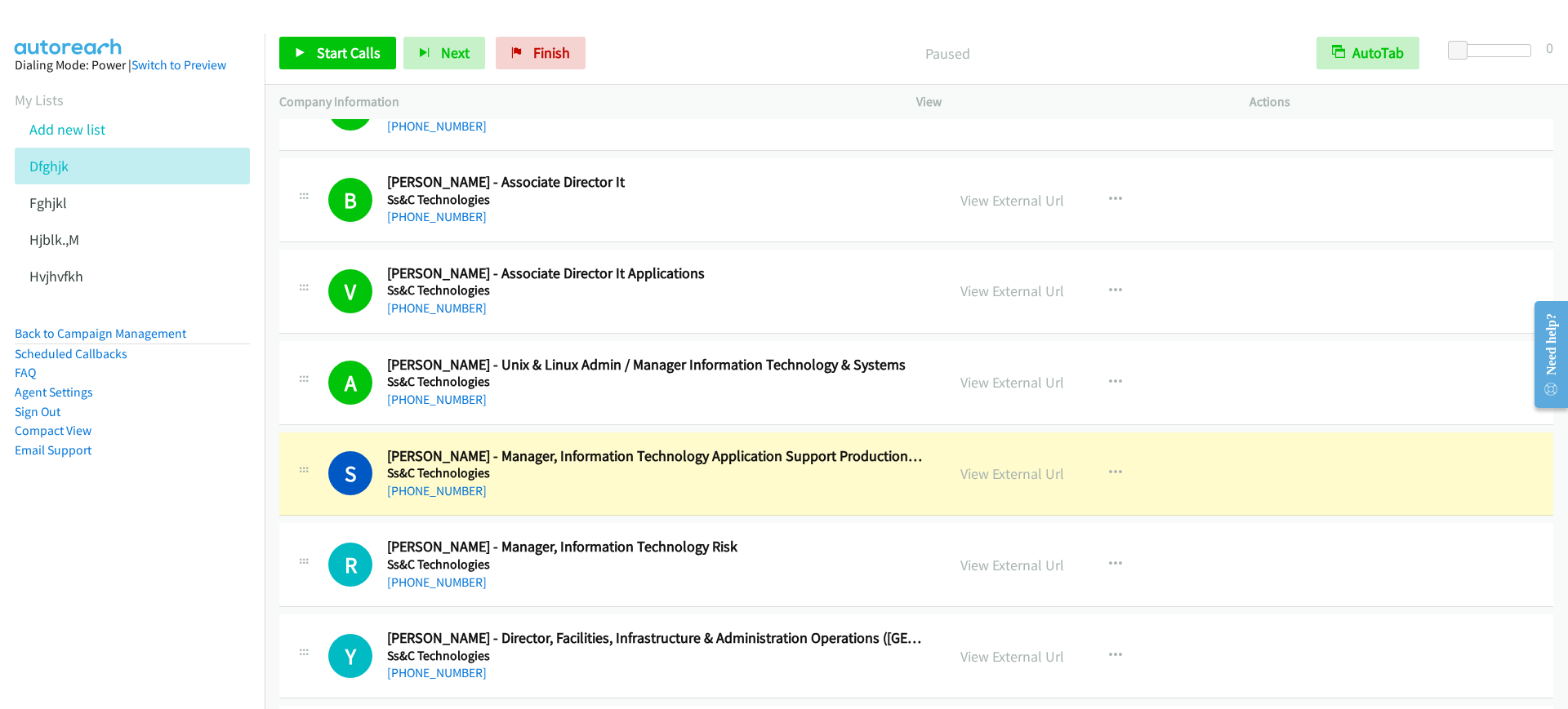
scroll to position [11727, 0]
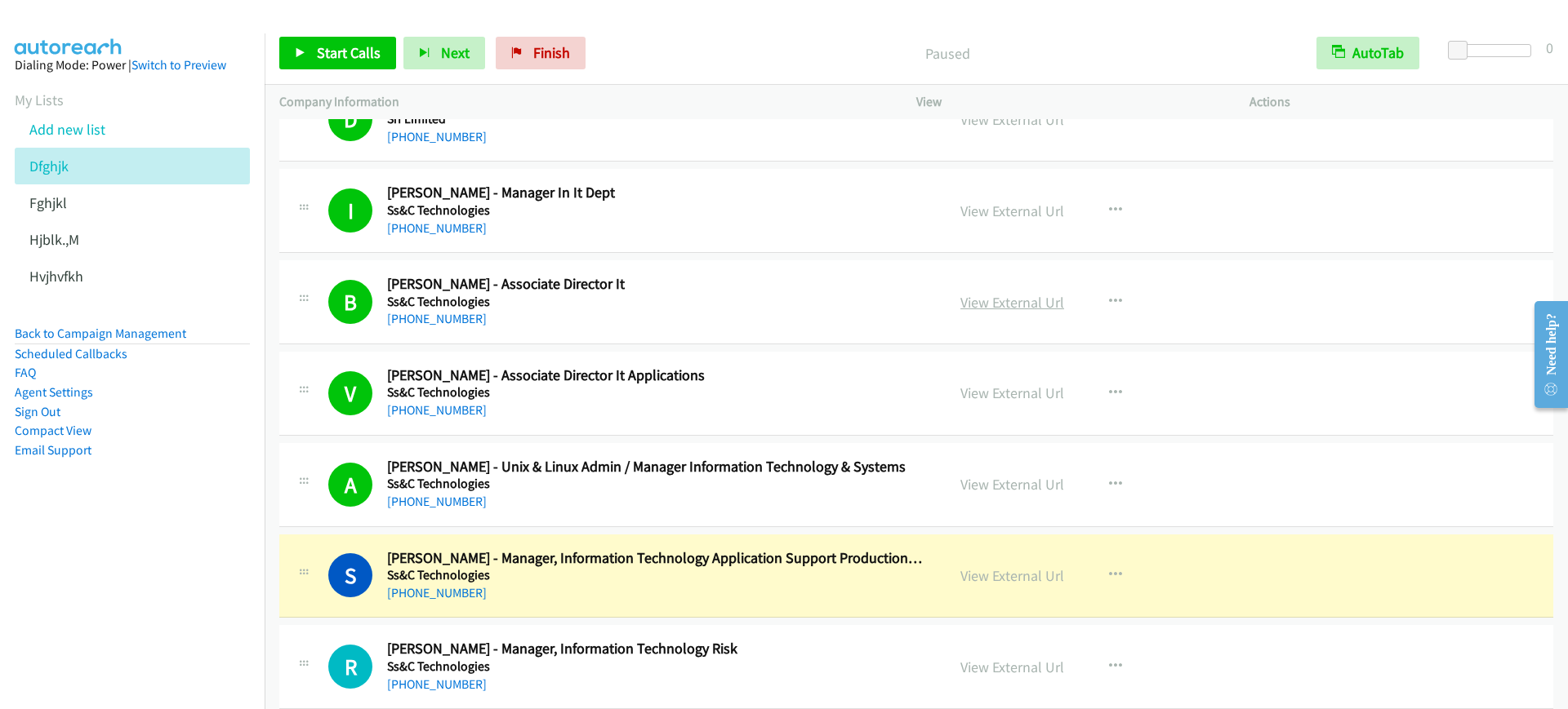
click at [1014, 299] on link "View External Url" at bounding box center [1012, 302] width 103 height 19
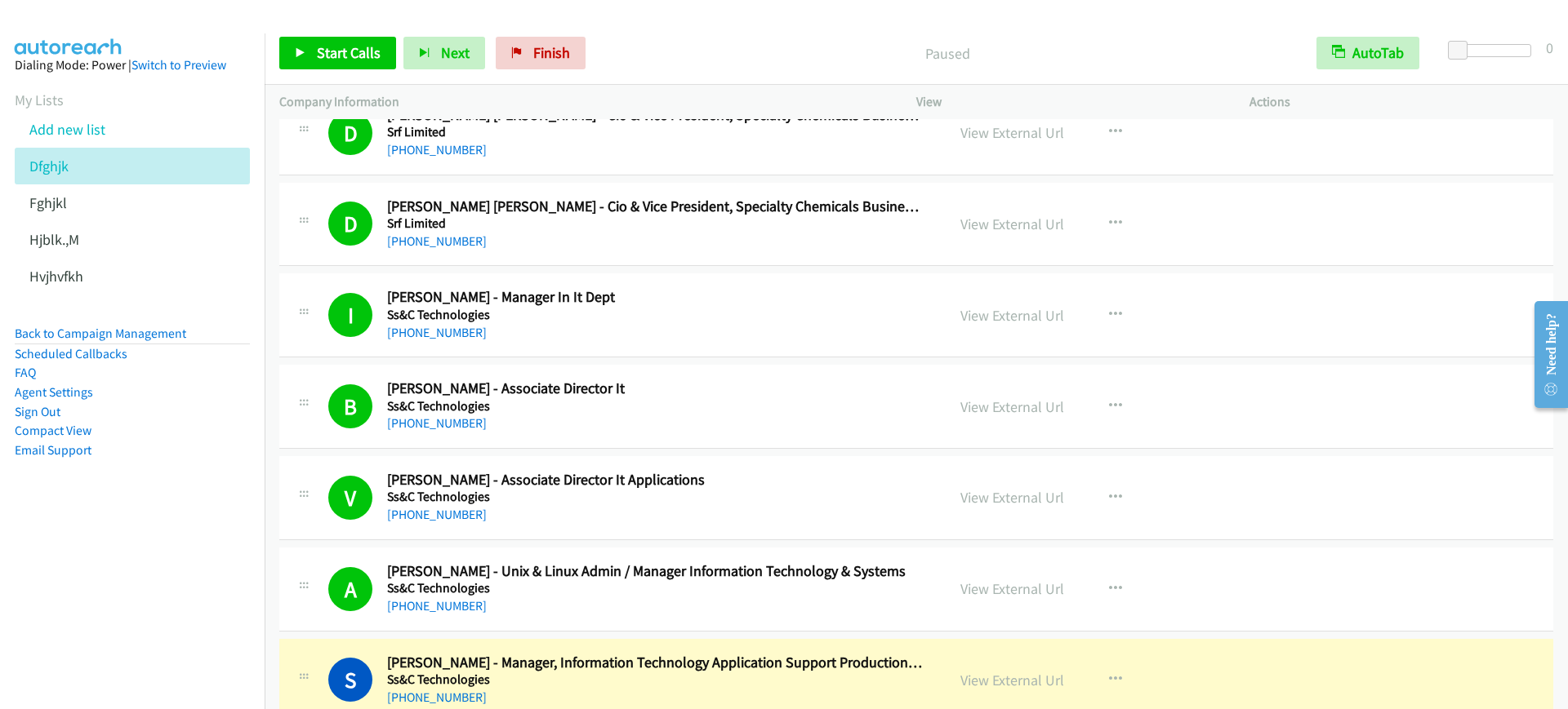
scroll to position [11624, 0]
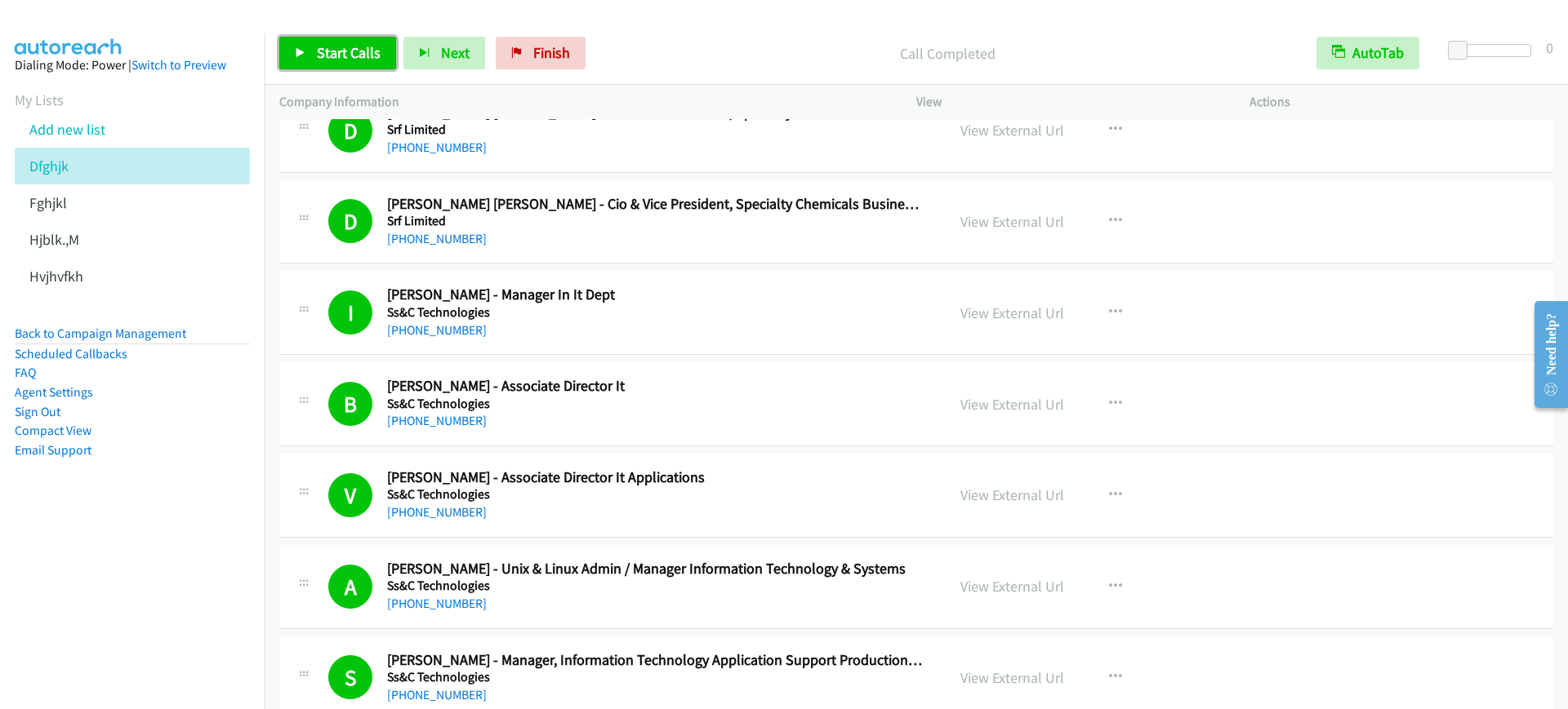
click at [365, 46] on span "Start Calls" at bounding box center [349, 52] width 64 height 19
click at [291, 39] on link "Pause" at bounding box center [324, 52] width 90 height 32
